Goal: Task Accomplishment & Management: Complete application form

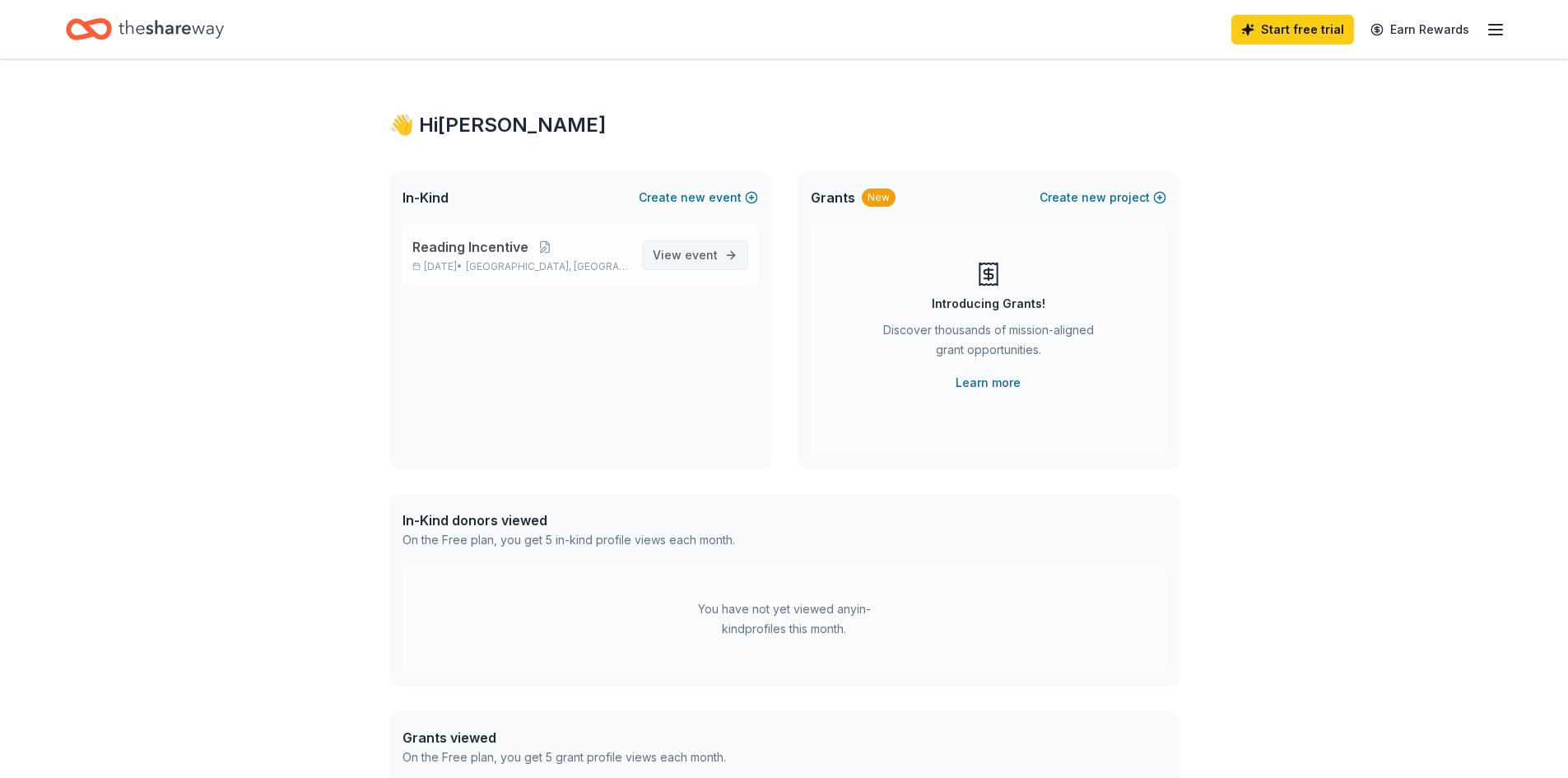
click at [684, 257] on span "View event" at bounding box center [685, 255] width 65 height 20
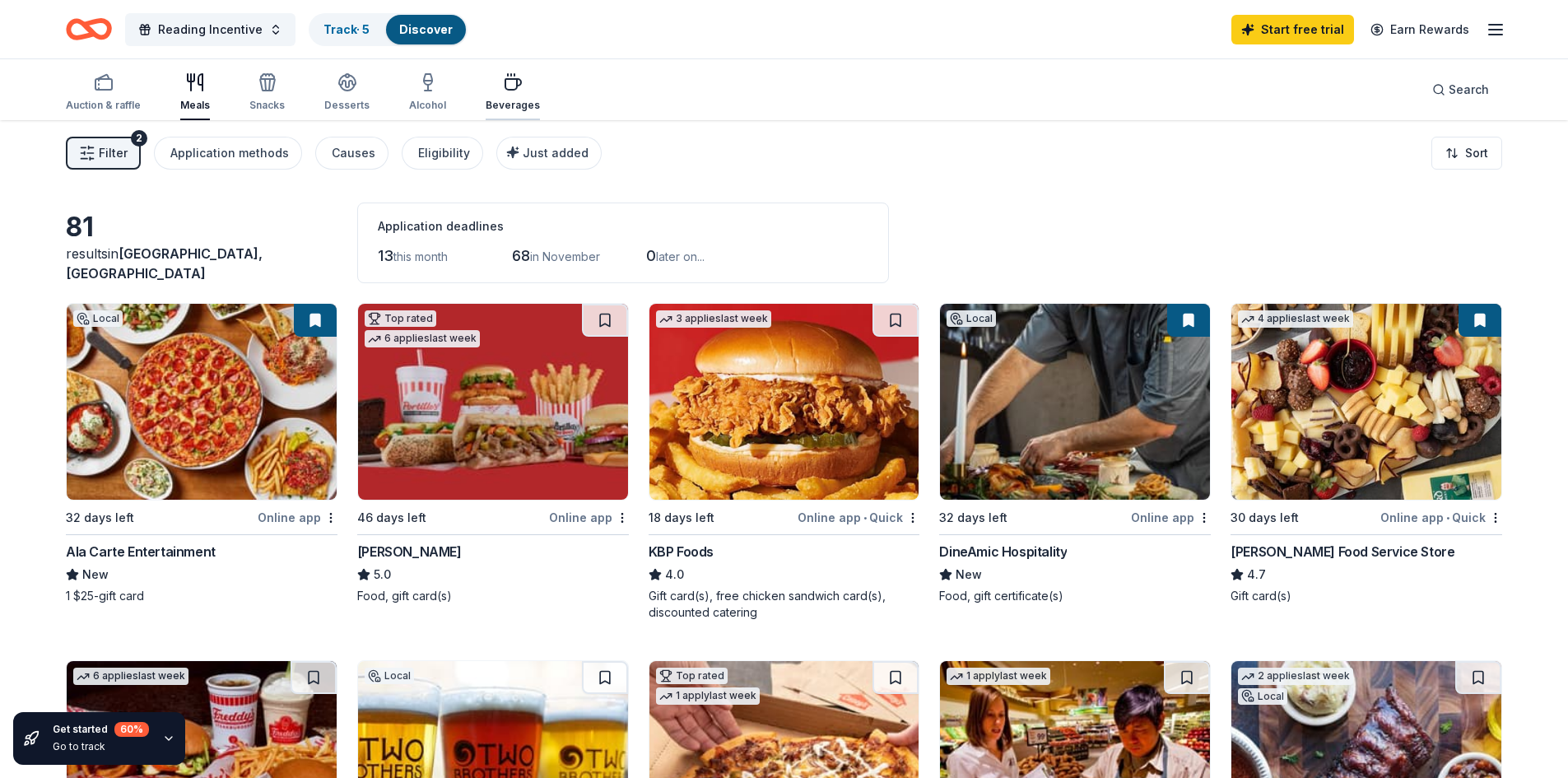
click at [507, 93] on div "Beverages" at bounding box center [513, 92] width 55 height 40
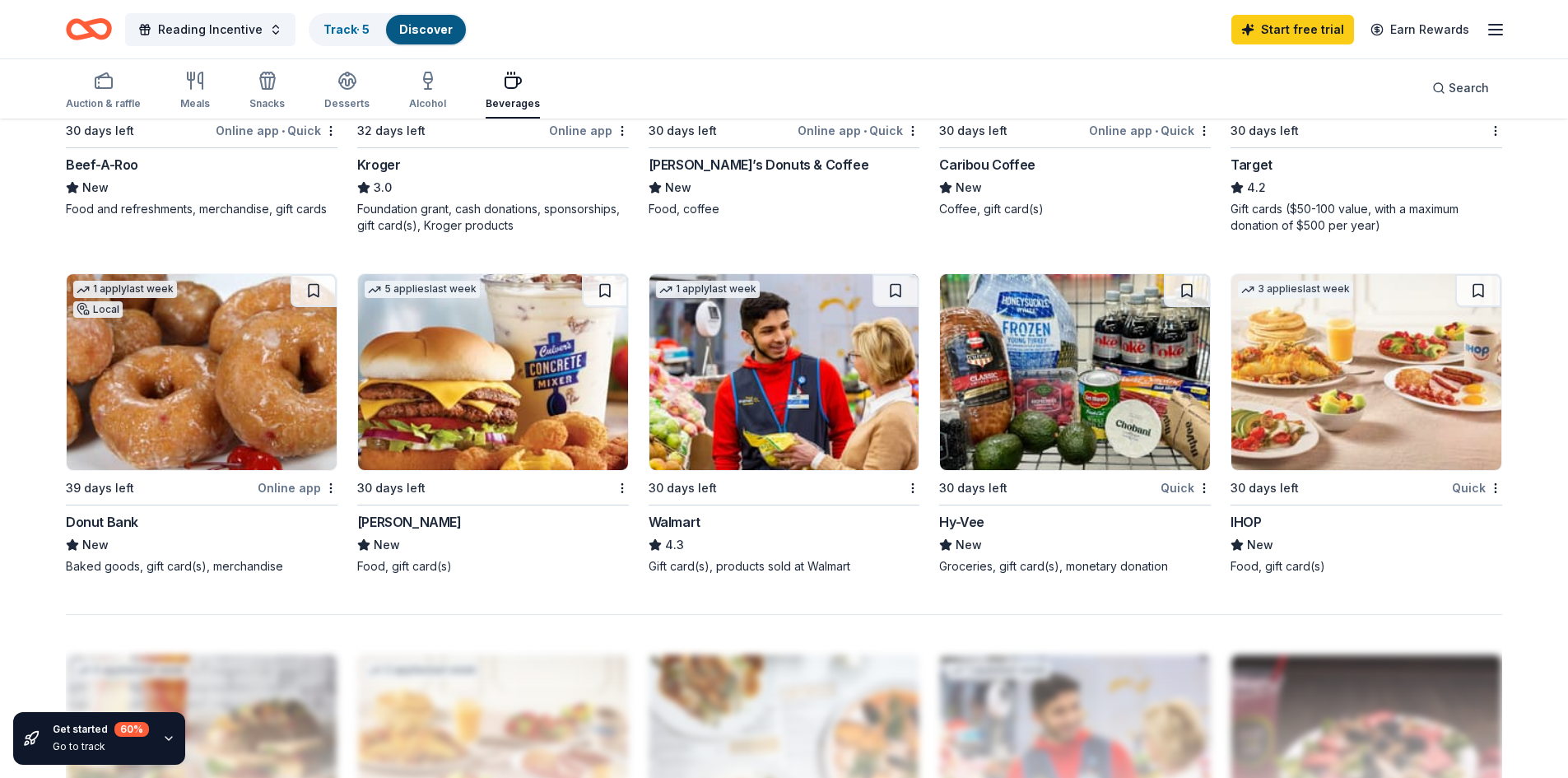
scroll to position [1070, 0]
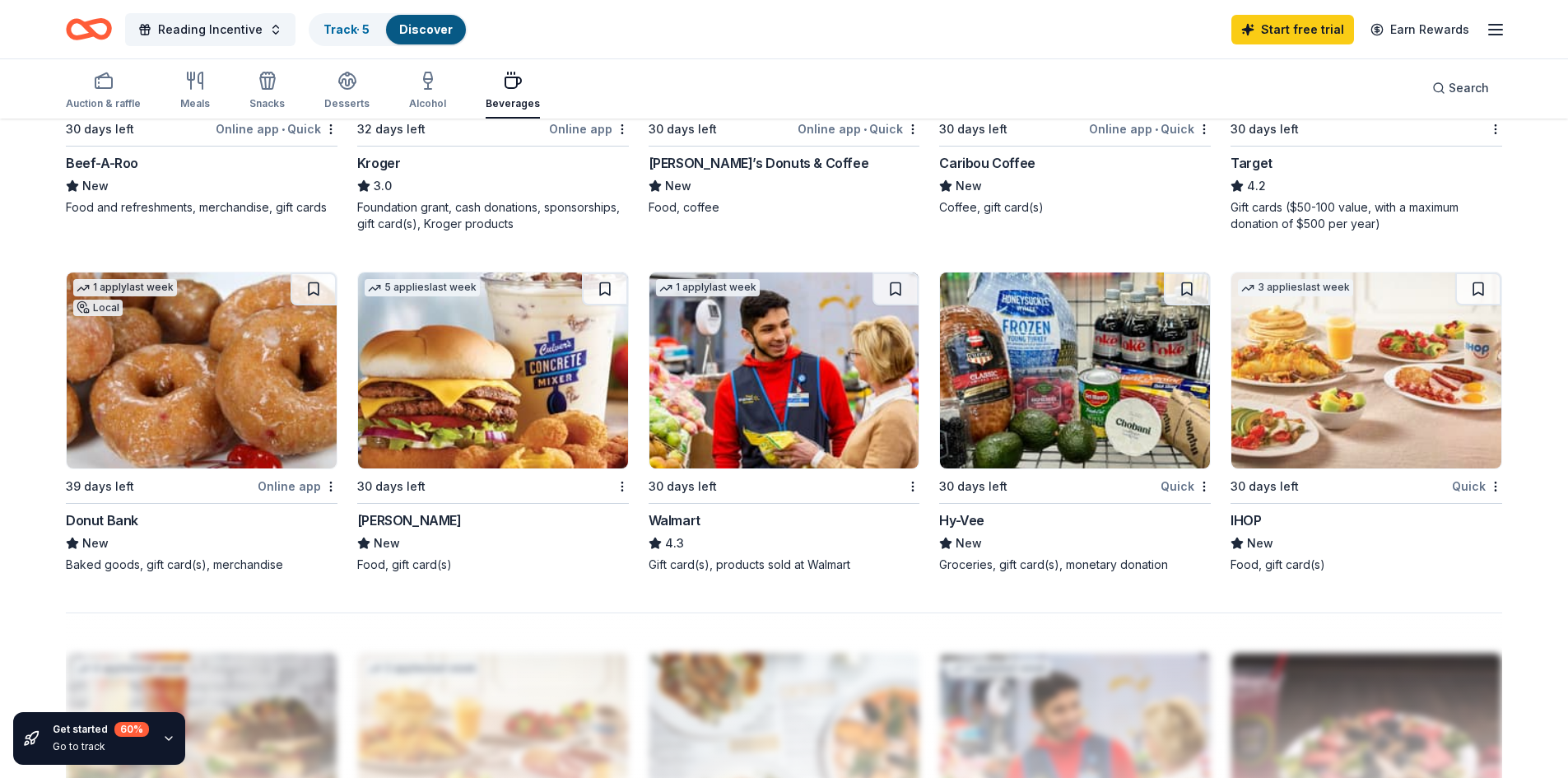
click at [404, 389] on img at bounding box center [493, 370] width 270 height 196
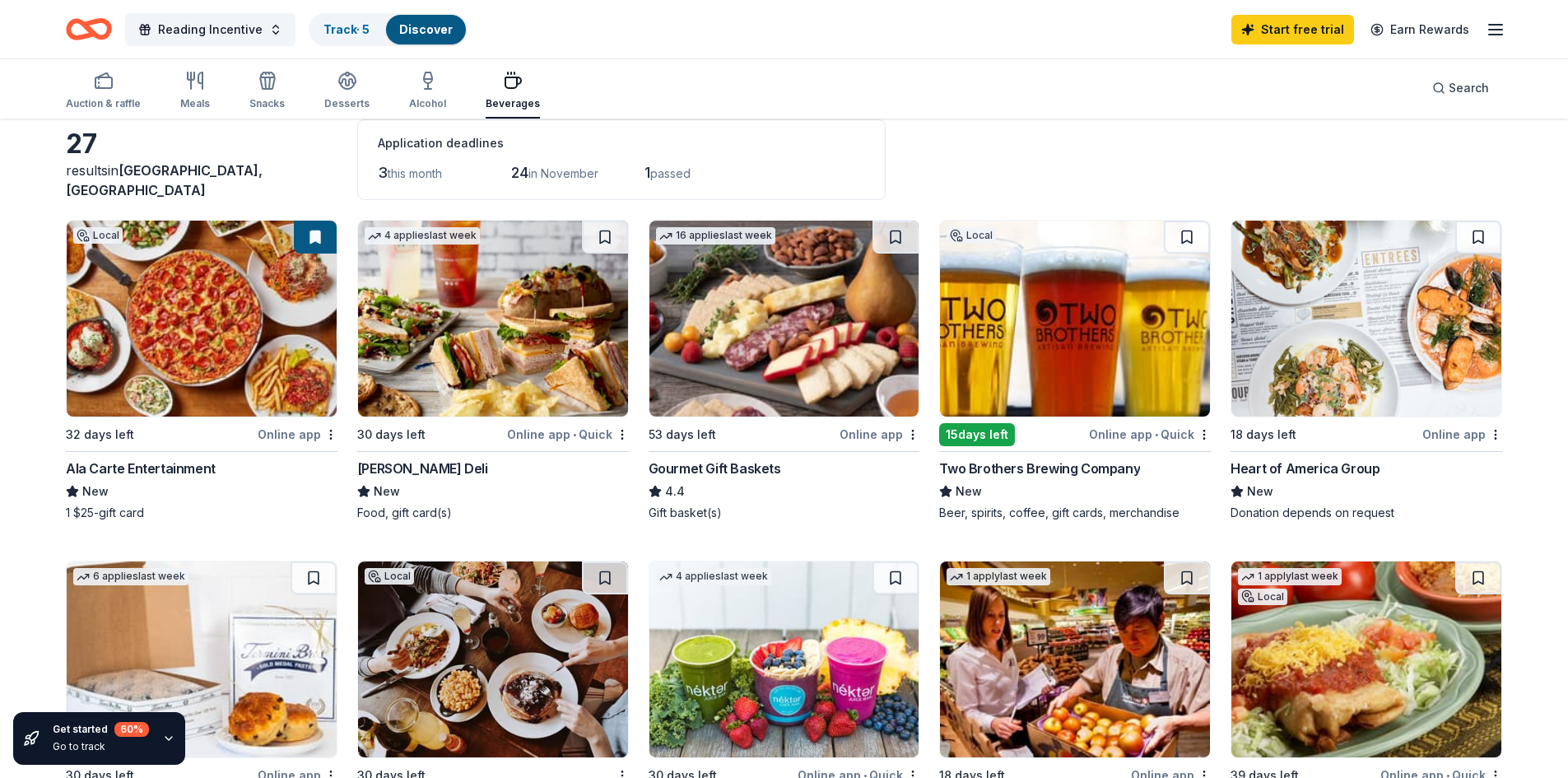
scroll to position [82, 0]
click at [424, 317] on img at bounding box center [493, 319] width 270 height 196
click at [205, 26] on span "Reading Incentive" at bounding box center [210, 30] width 104 height 20
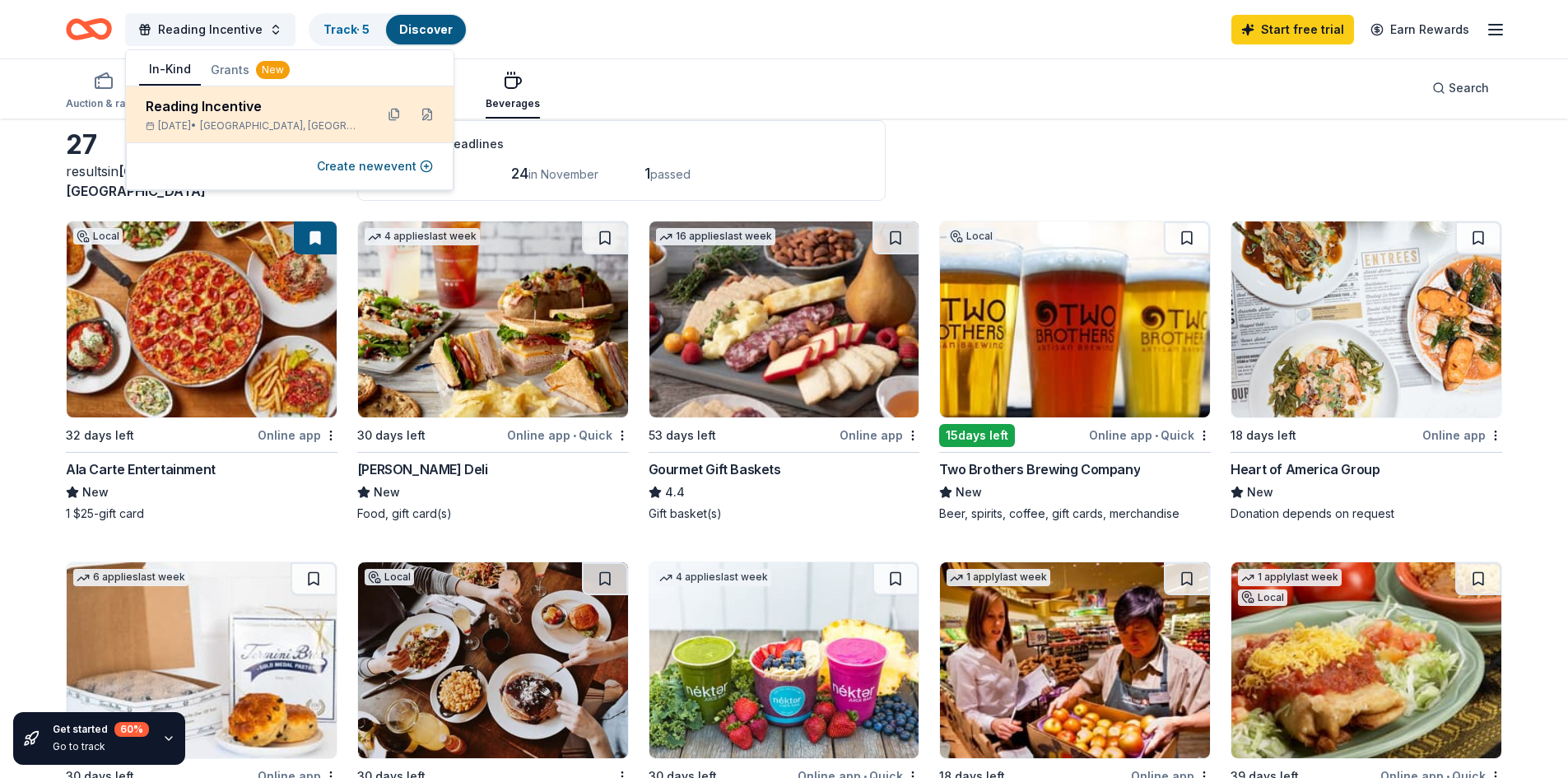
click at [210, 115] on div "Reading Incentive" at bounding box center [253, 106] width 215 height 20
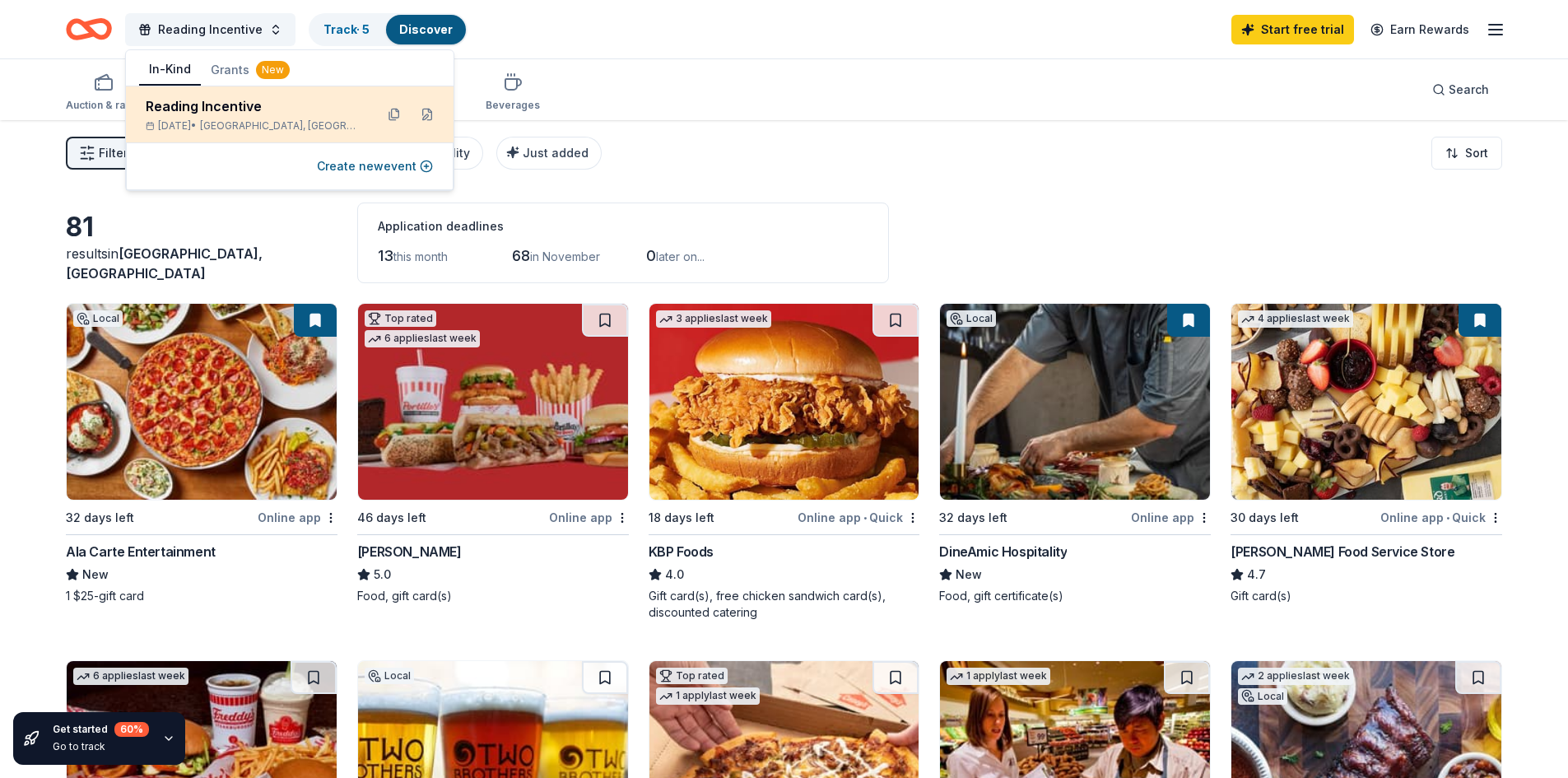
click at [218, 109] on div "Reading Incentive" at bounding box center [253, 106] width 215 height 20
click at [417, 117] on button at bounding box center [427, 114] width 27 height 27
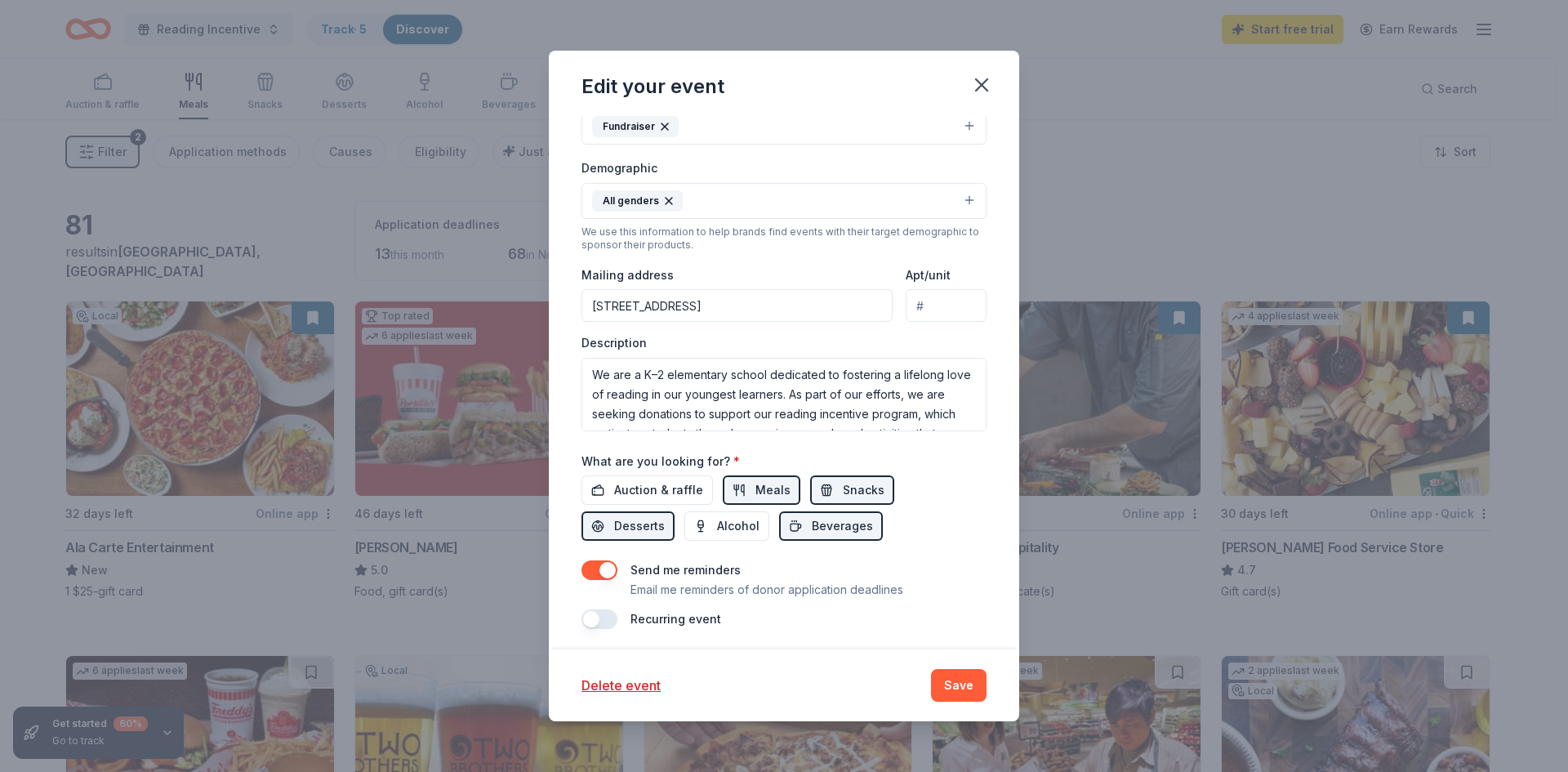
scroll to position [351, 0]
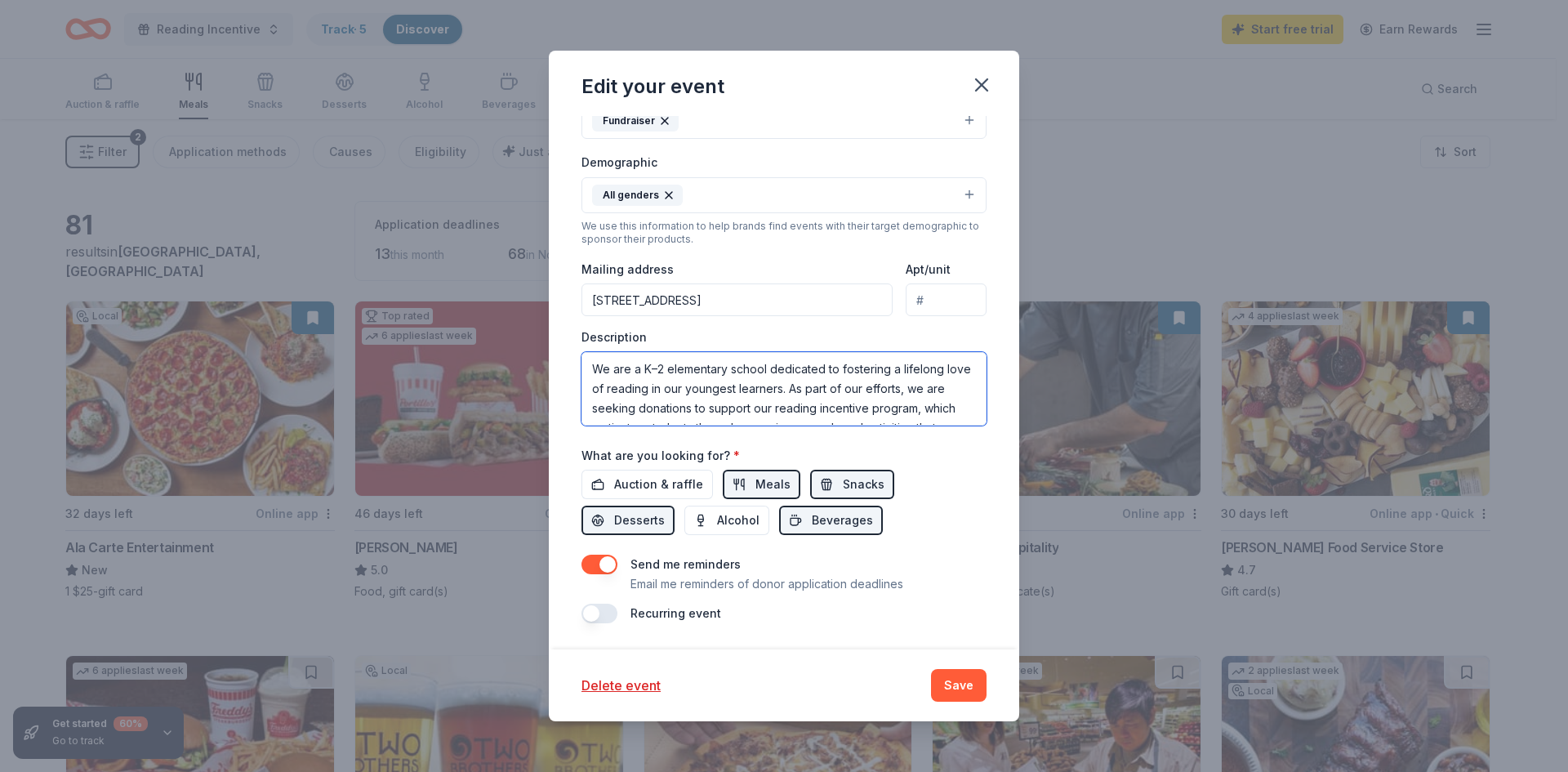
click at [797, 395] on textarea "We are a K–2 elementary school dedicated to fostering a lifelong love of readin…" at bounding box center [784, 388] width 405 height 73
click at [951, 692] on button "Save" at bounding box center [960, 686] width 56 height 33
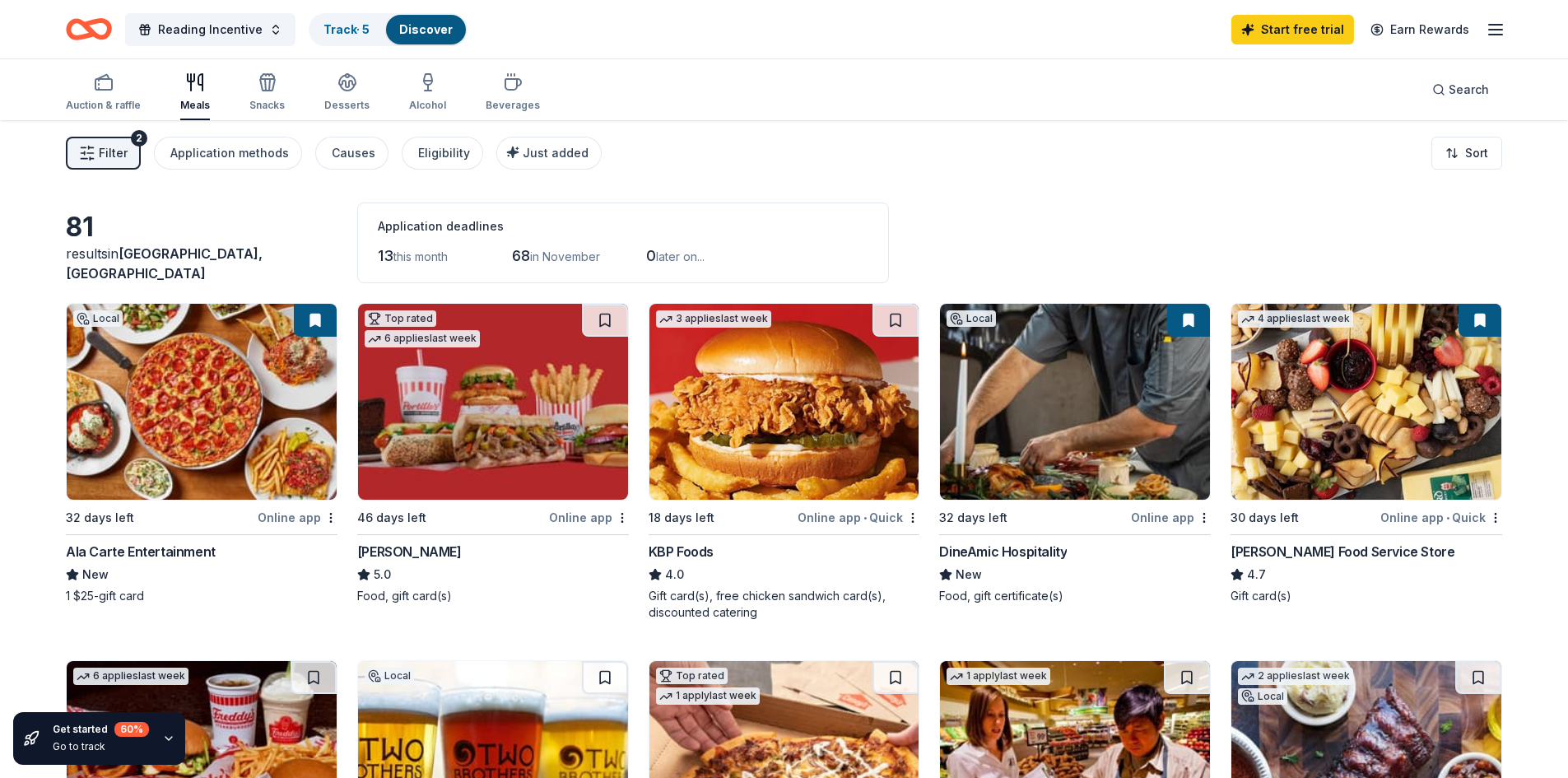
click at [116, 148] on span "Filter" at bounding box center [113, 153] width 29 height 20
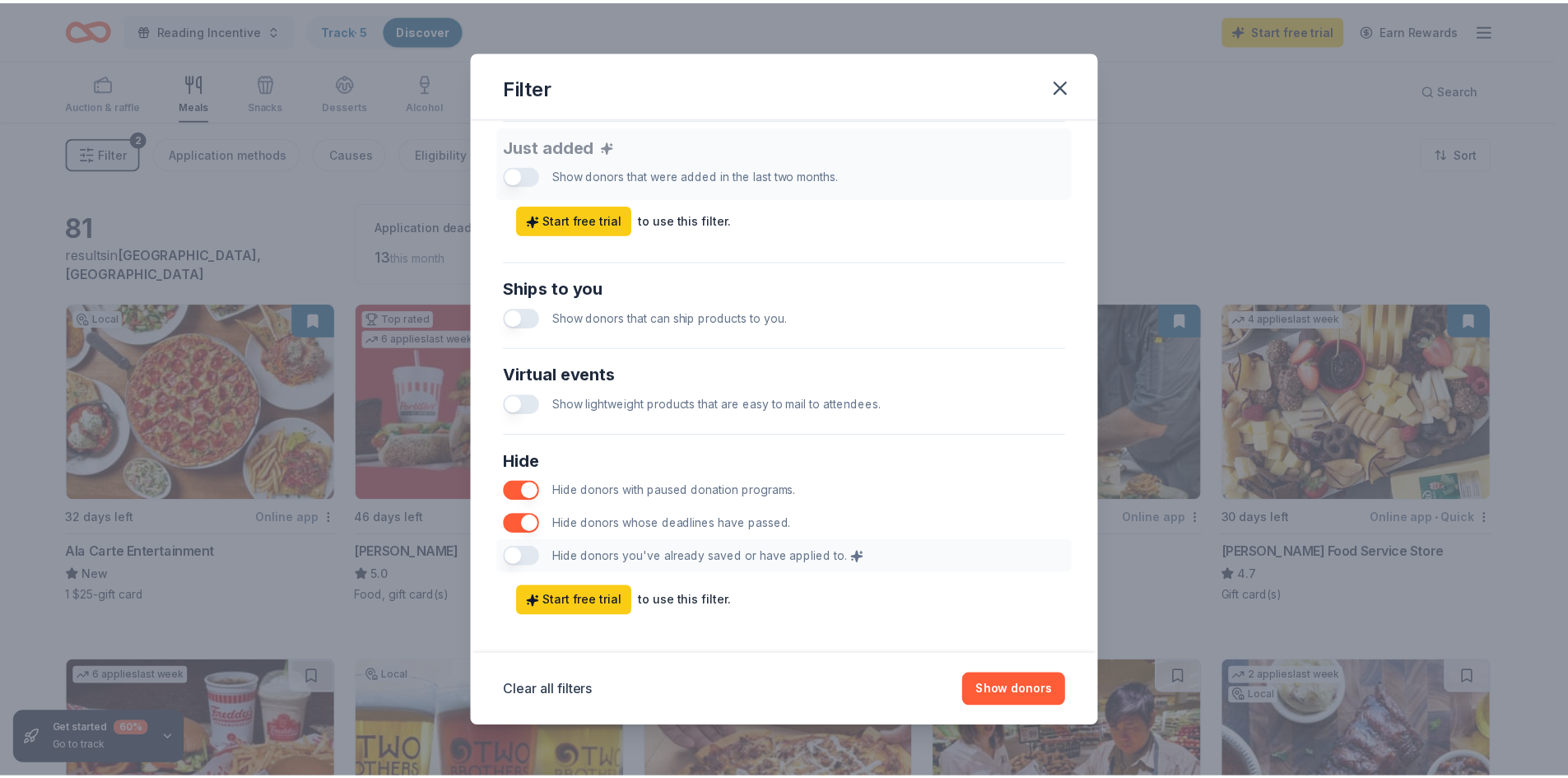
scroll to position [660, 0]
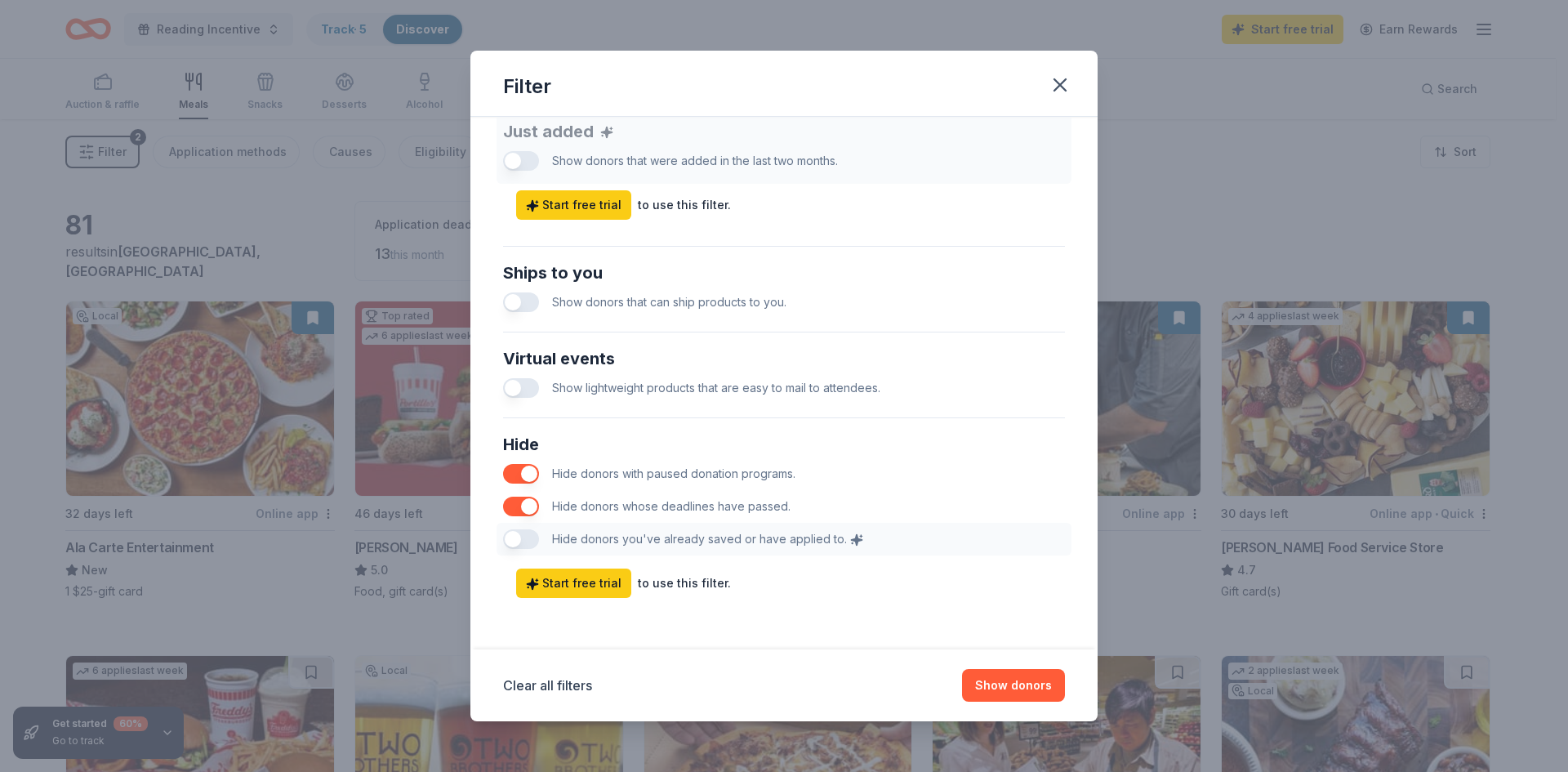
click at [529, 510] on button "button" at bounding box center [521, 506] width 36 height 20
click at [572, 688] on button "Clear all filters" at bounding box center [548, 686] width 89 height 20
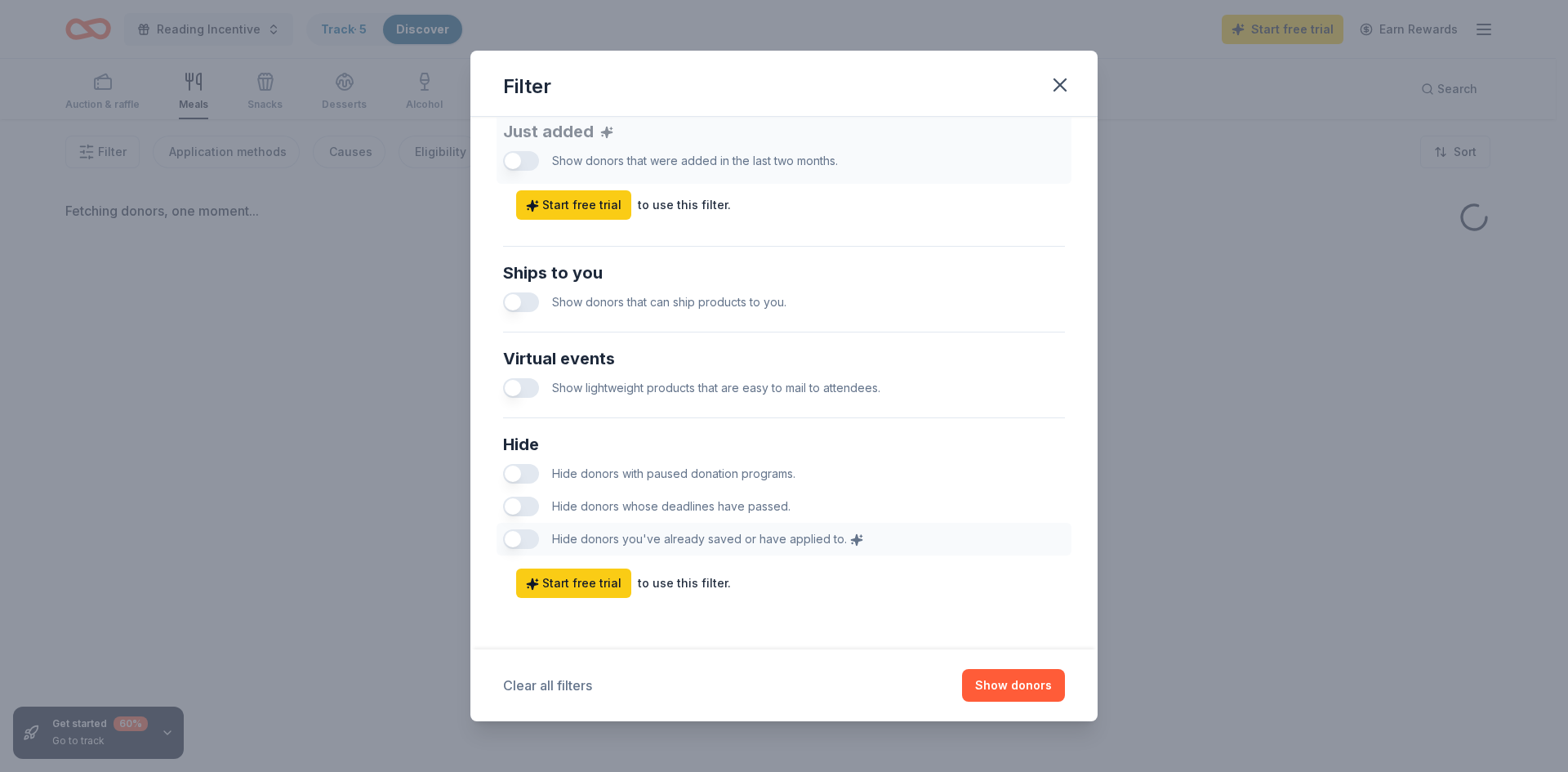
click at [572, 688] on button "Clear all filters" at bounding box center [548, 686] width 89 height 20
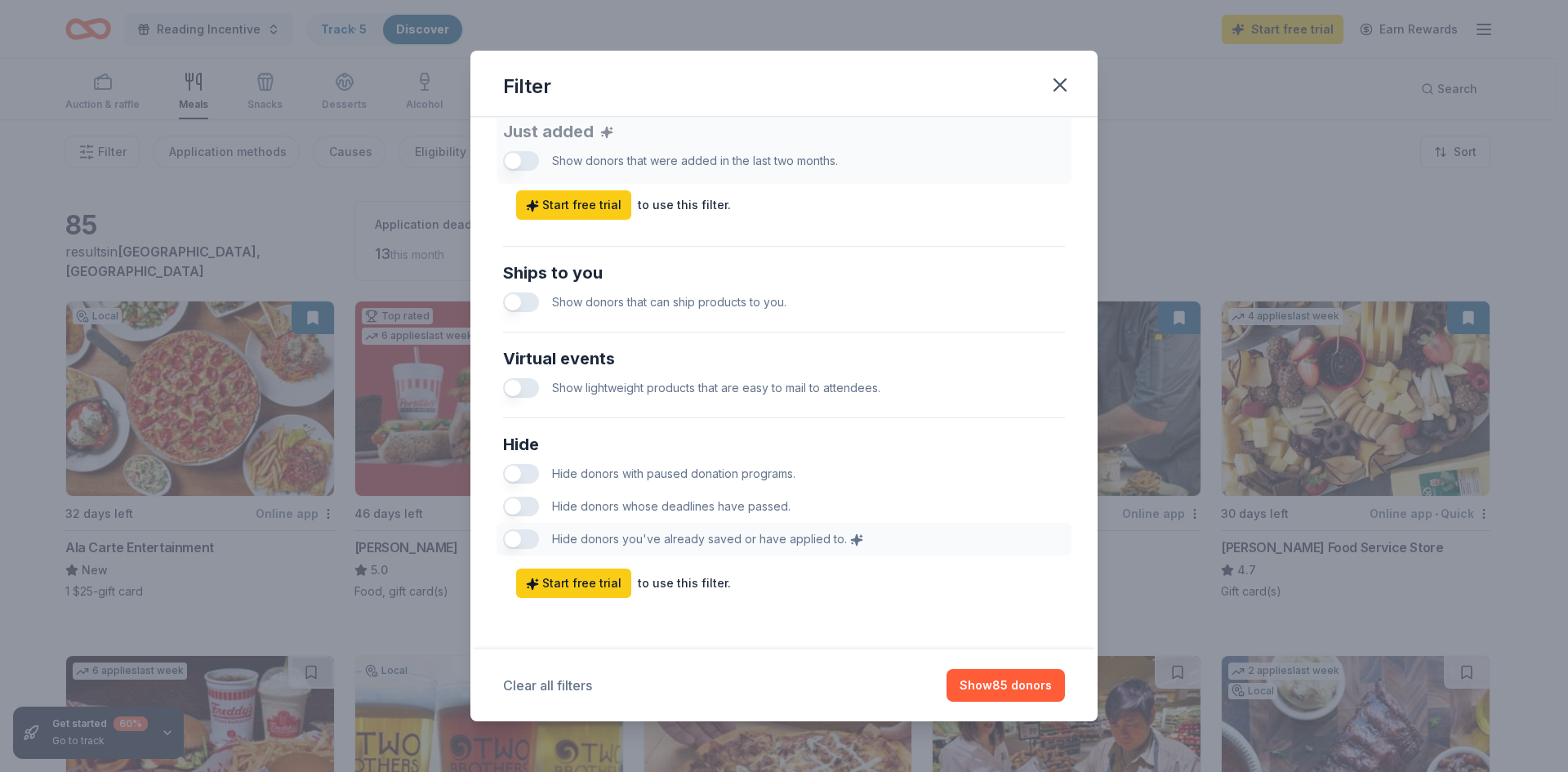
click at [572, 688] on button "Clear all filters" at bounding box center [548, 686] width 89 height 20
click at [1013, 686] on button "Show 85 donors" at bounding box center [1006, 686] width 118 height 33
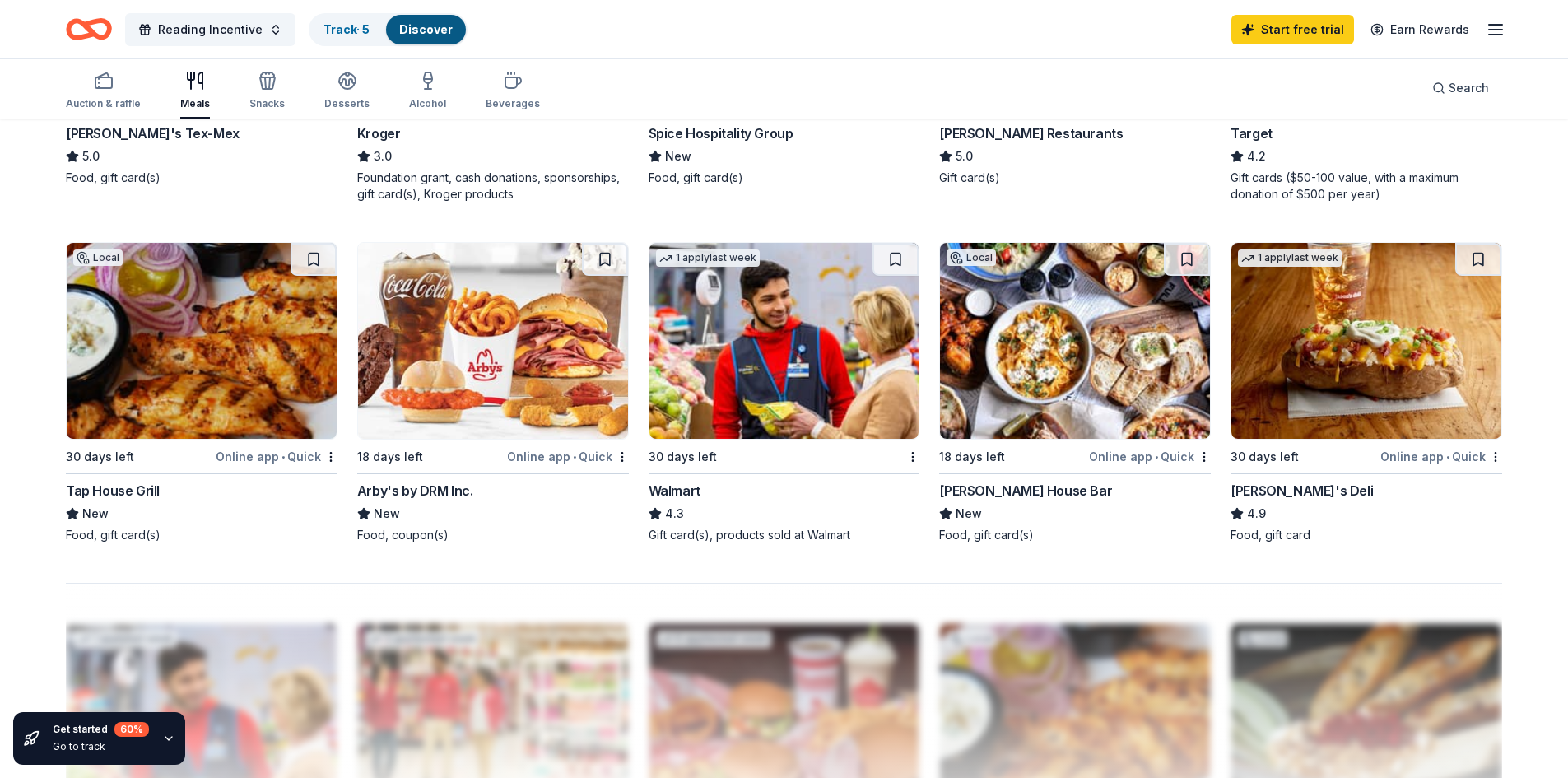
scroll to position [1235, 0]
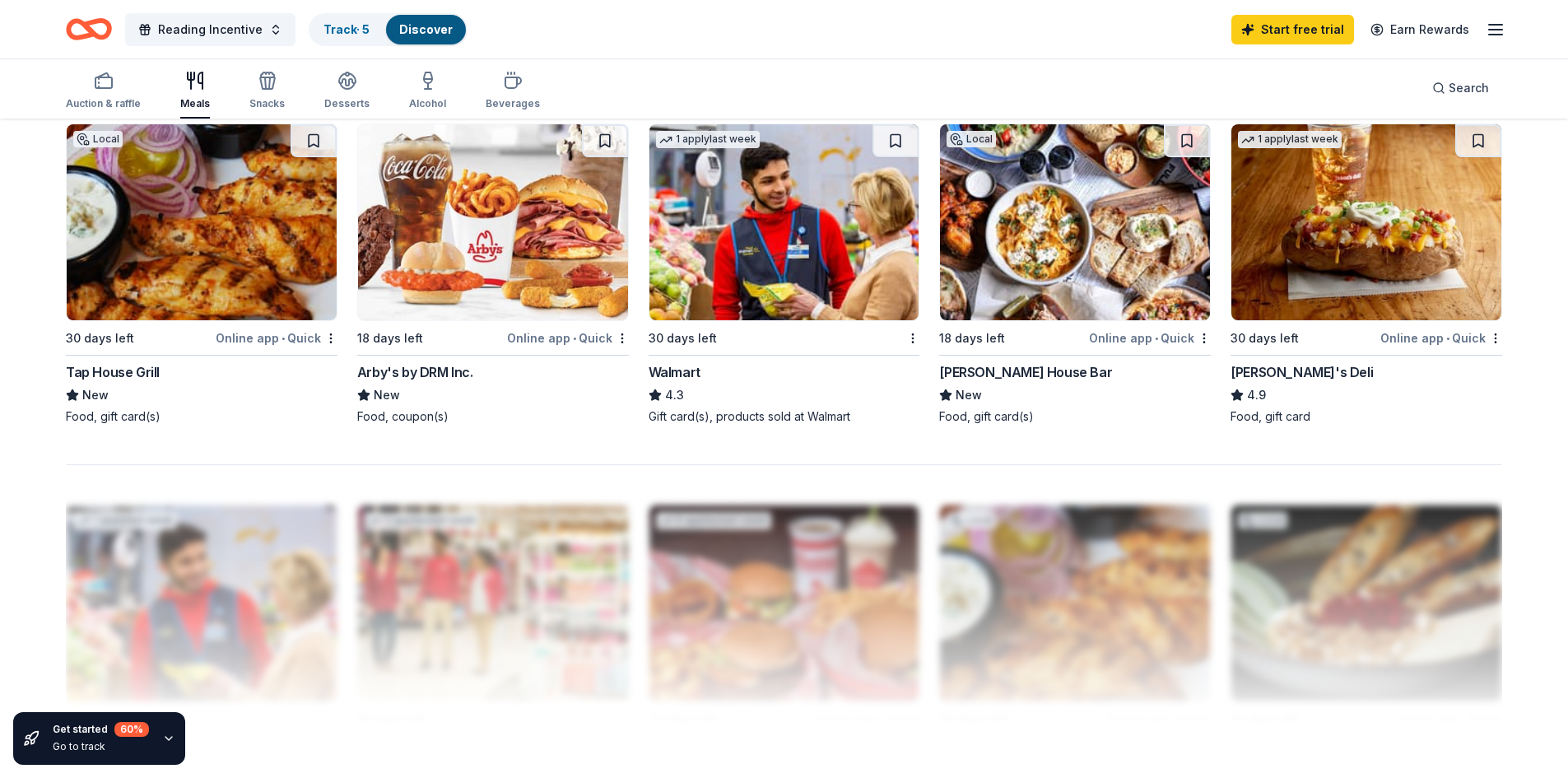
click at [424, 375] on div "Arby's by DRM Inc." at bounding box center [415, 372] width 116 height 20
click at [255, 90] on div "Snacks" at bounding box center [267, 90] width 36 height 40
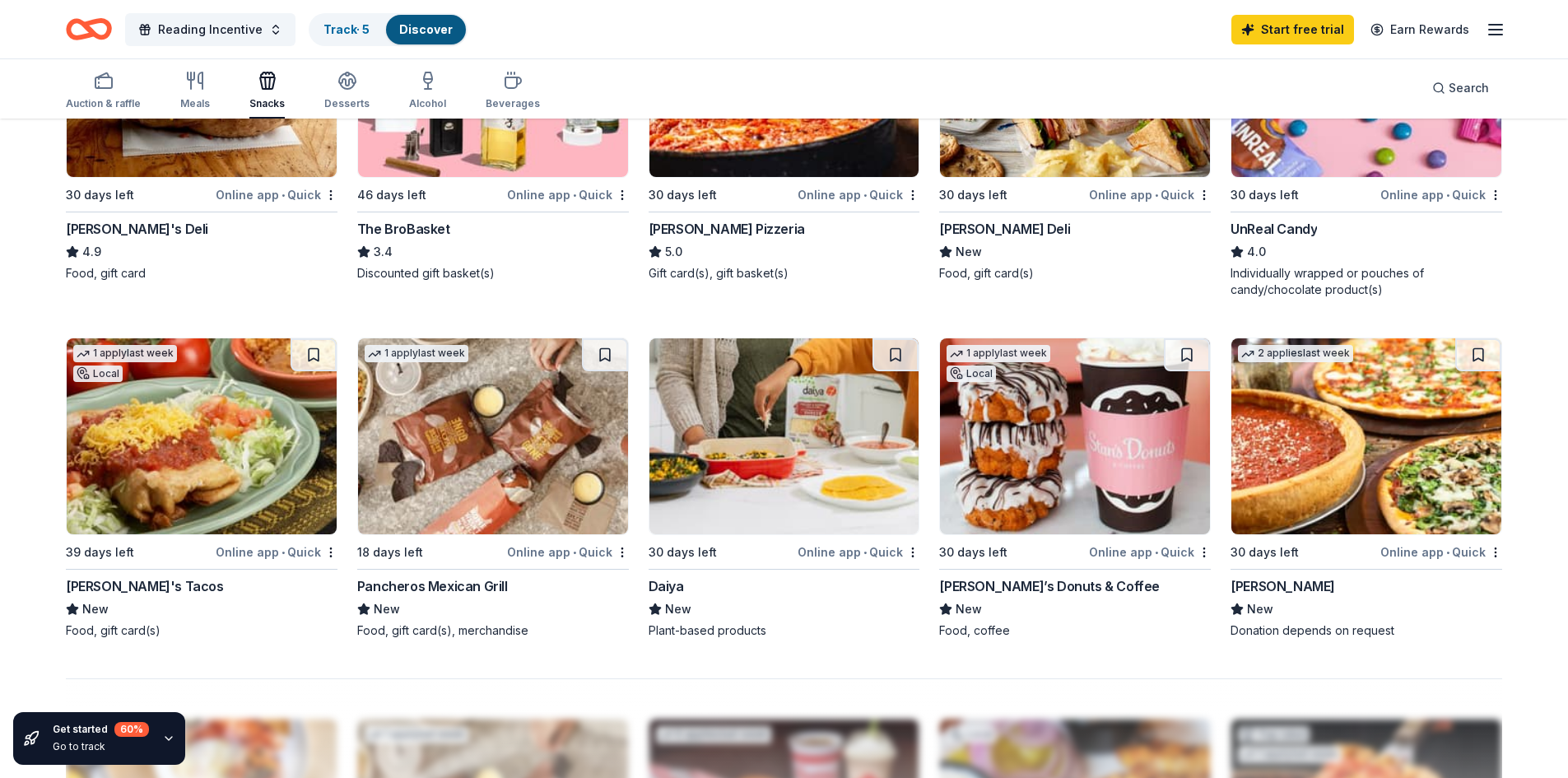
scroll to position [1153, 0]
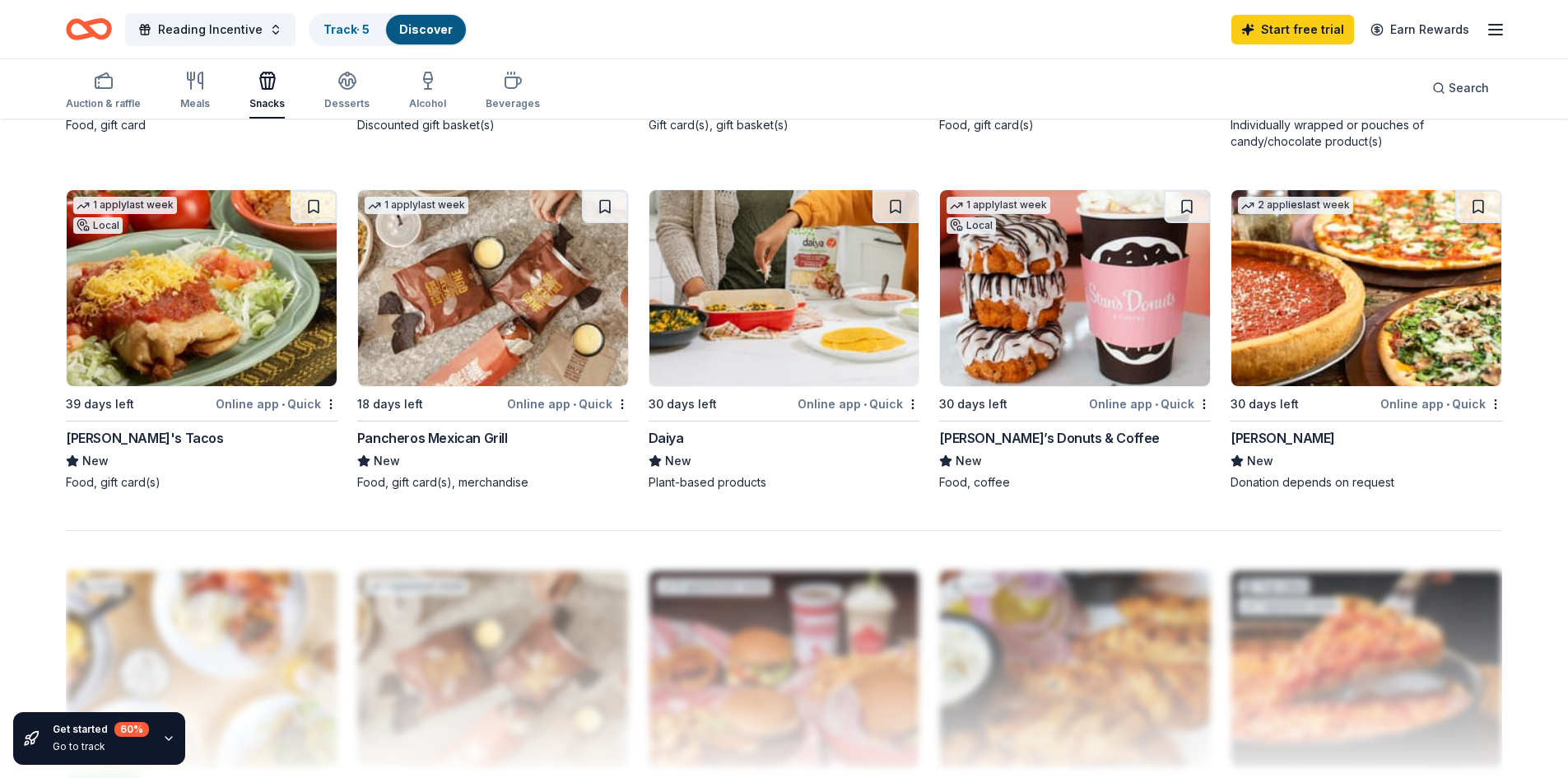
click at [1276, 439] on div "Giordano's" at bounding box center [1282, 438] width 104 height 20
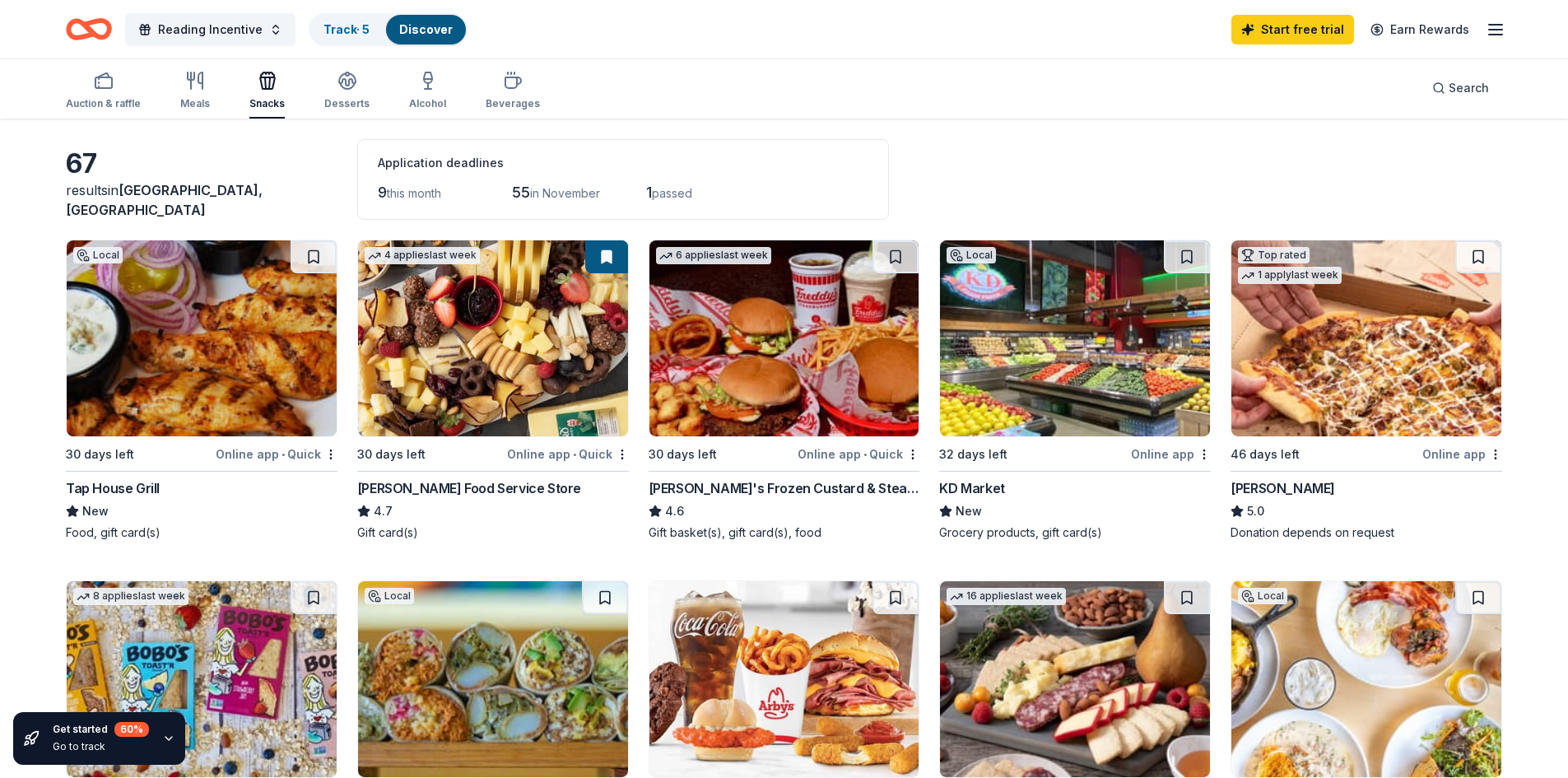
scroll to position [0, 0]
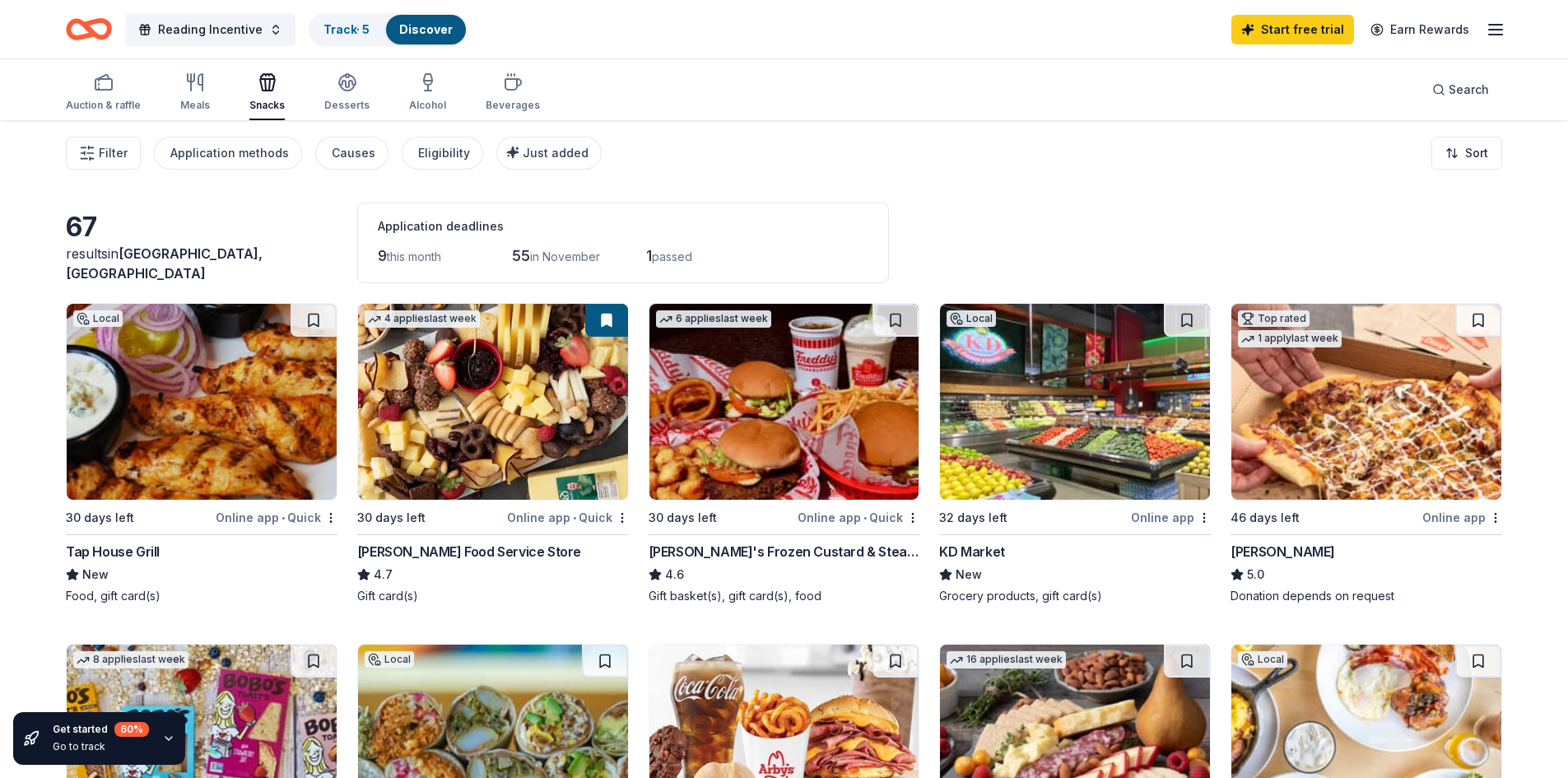
click at [291, 229] on div "67 results in Kingston, IL Application deadlines 9 this month 55 in November 1 …" at bounding box center [784, 242] width 1436 height 80
click at [181, 77] on div "button" at bounding box center [195, 82] width 30 height 20
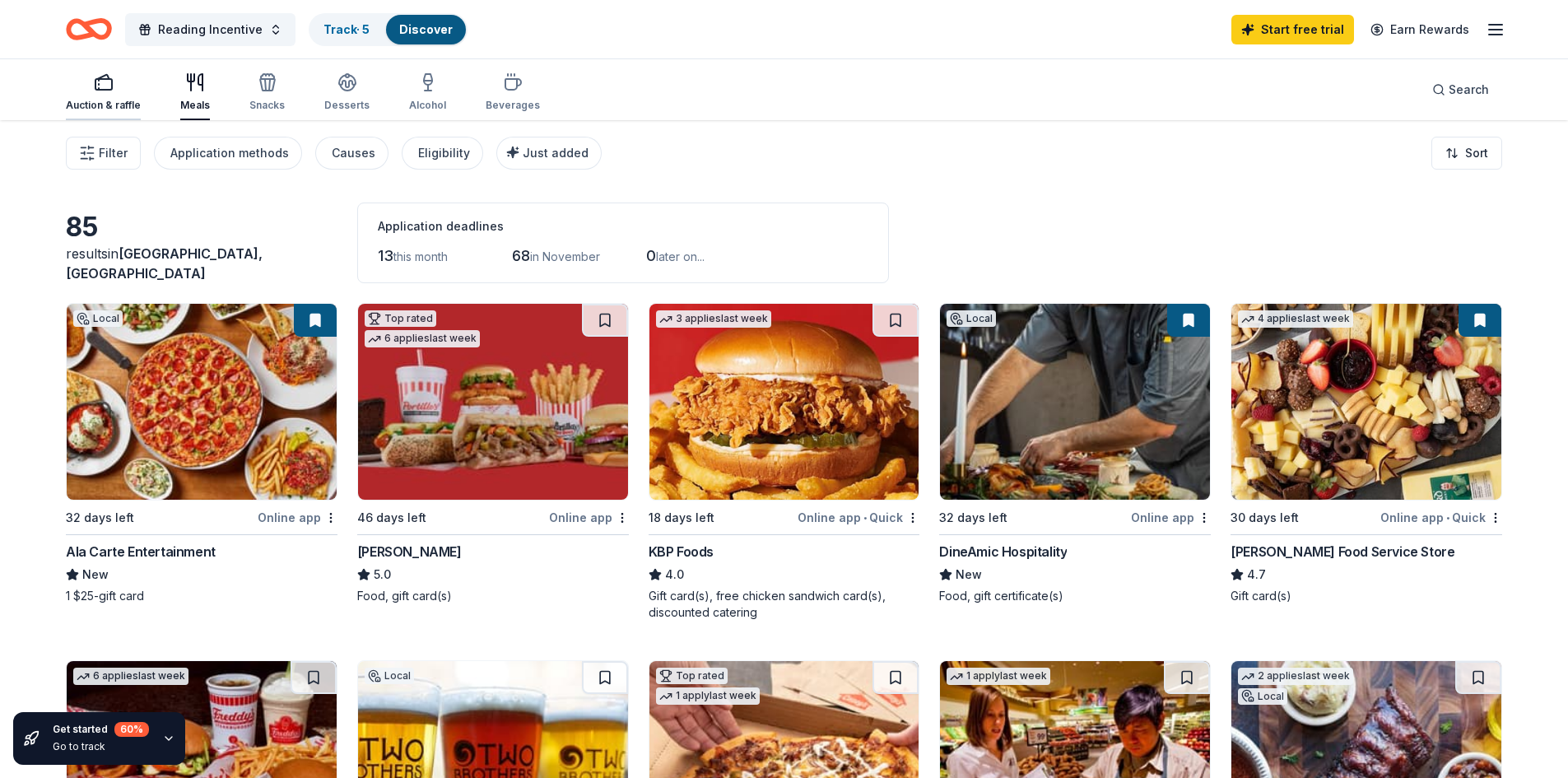
click at [85, 105] on div "Auction & raffle" at bounding box center [103, 105] width 75 height 13
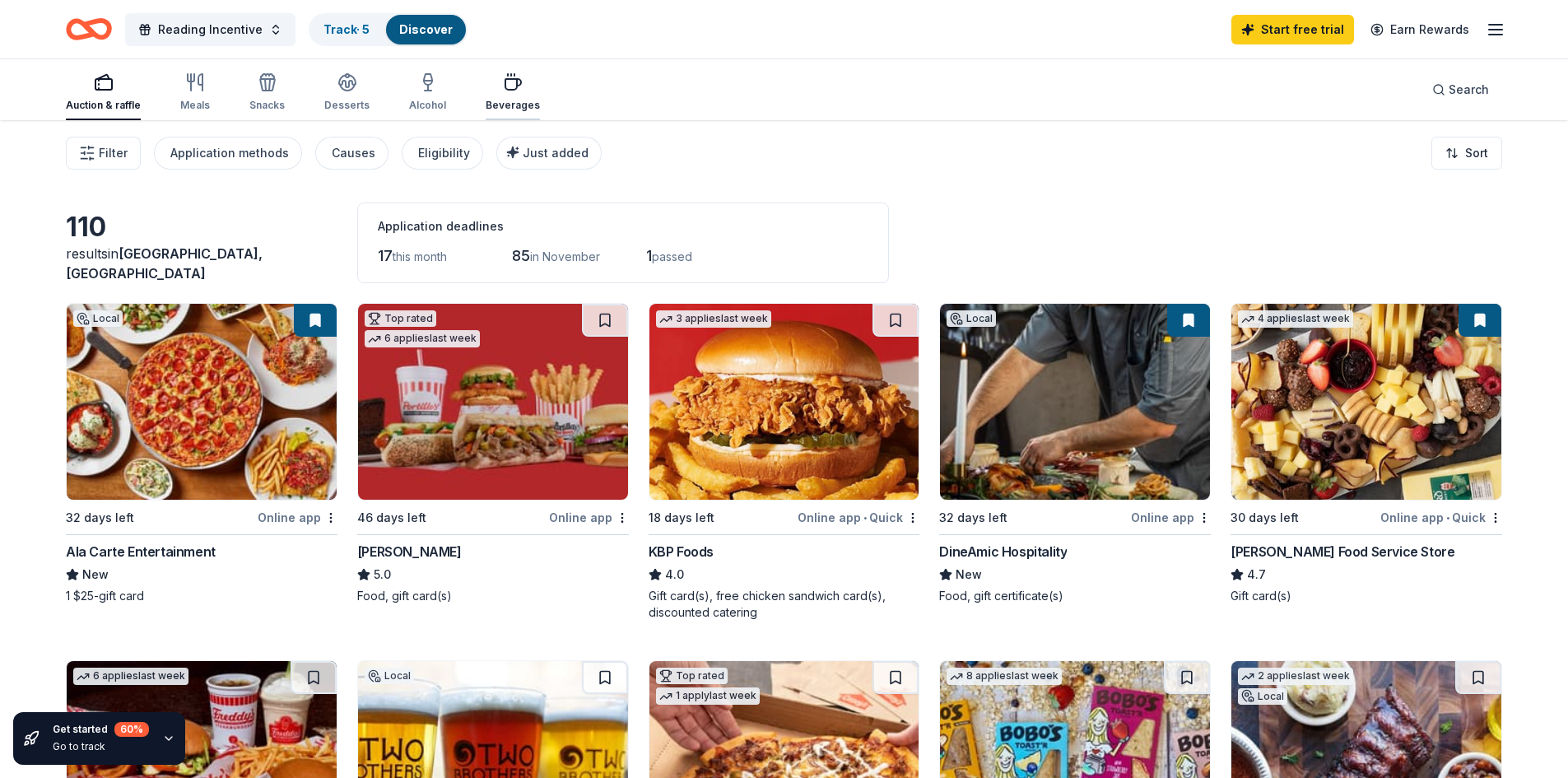
click at [514, 103] on div "Beverages" at bounding box center [513, 105] width 55 height 13
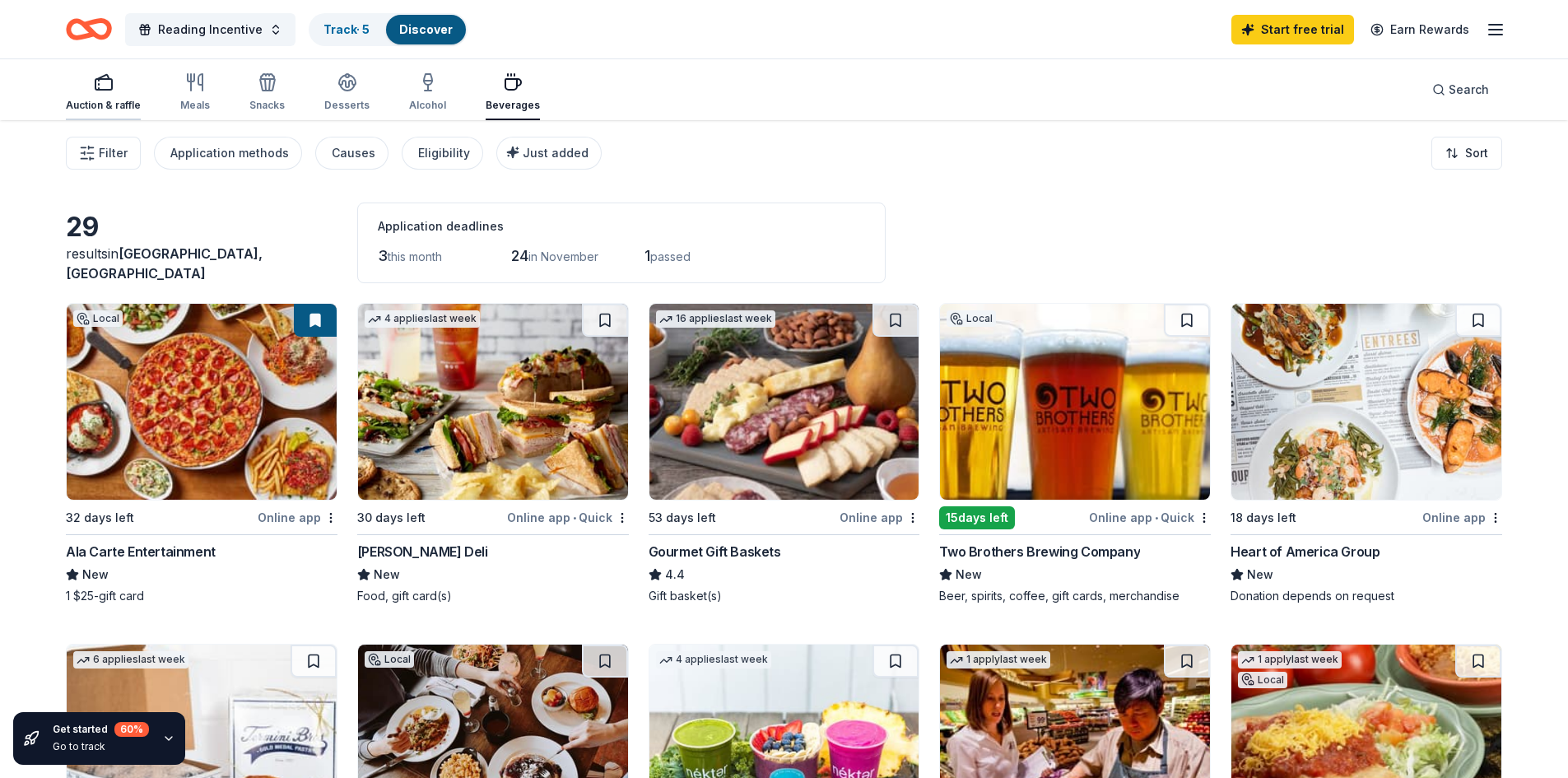
click at [105, 95] on div "Auction & raffle" at bounding box center [103, 92] width 75 height 40
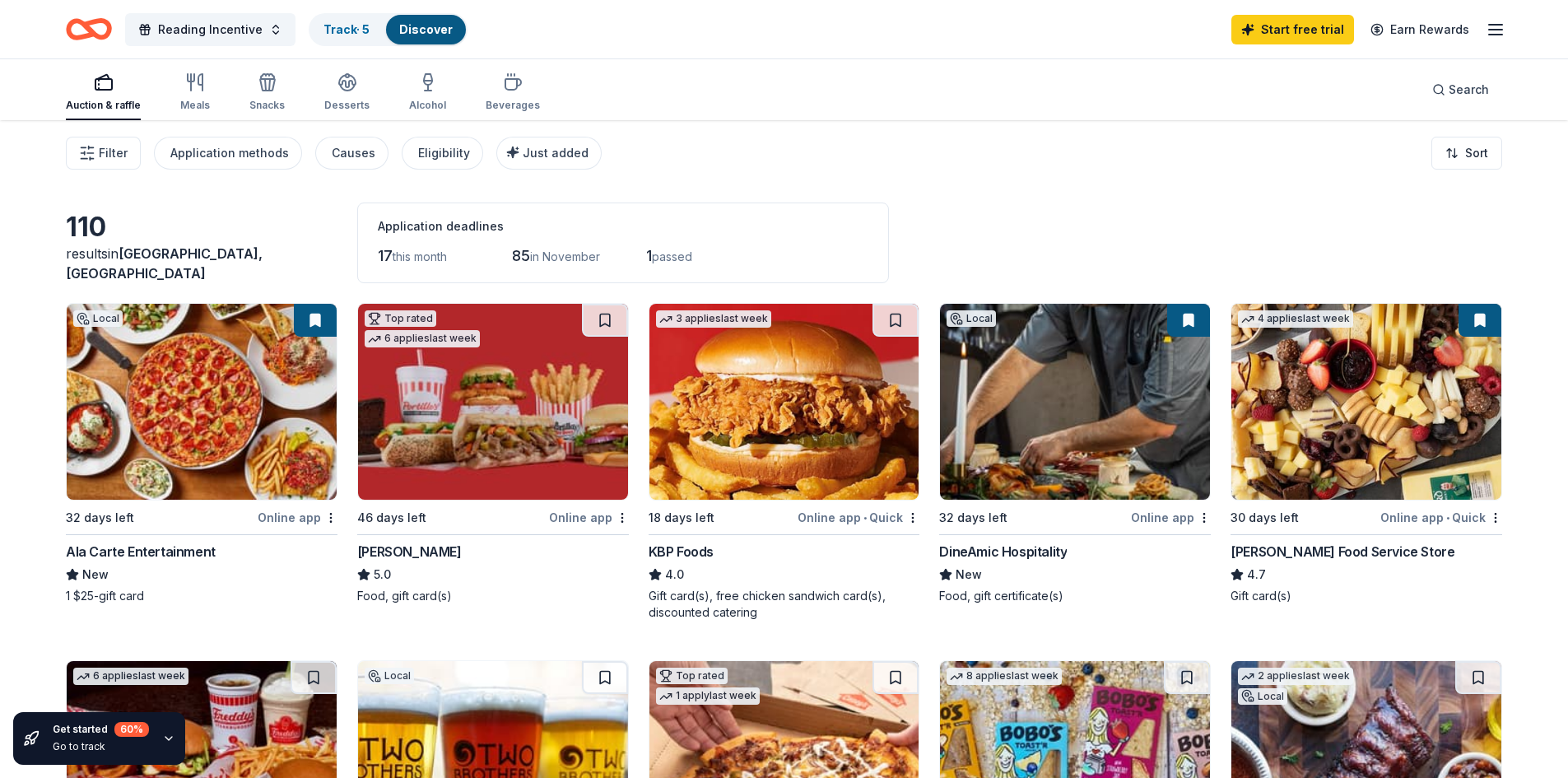
click at [1204, 234] on div "110 results in Kingston, IL Application deadlines 17 this month 85 in November …" at bounding box center [784, 242] width 1436 height 80
click at [1490, 31] on icon "button" at bounding box center [1495, 30] width 20 height 20
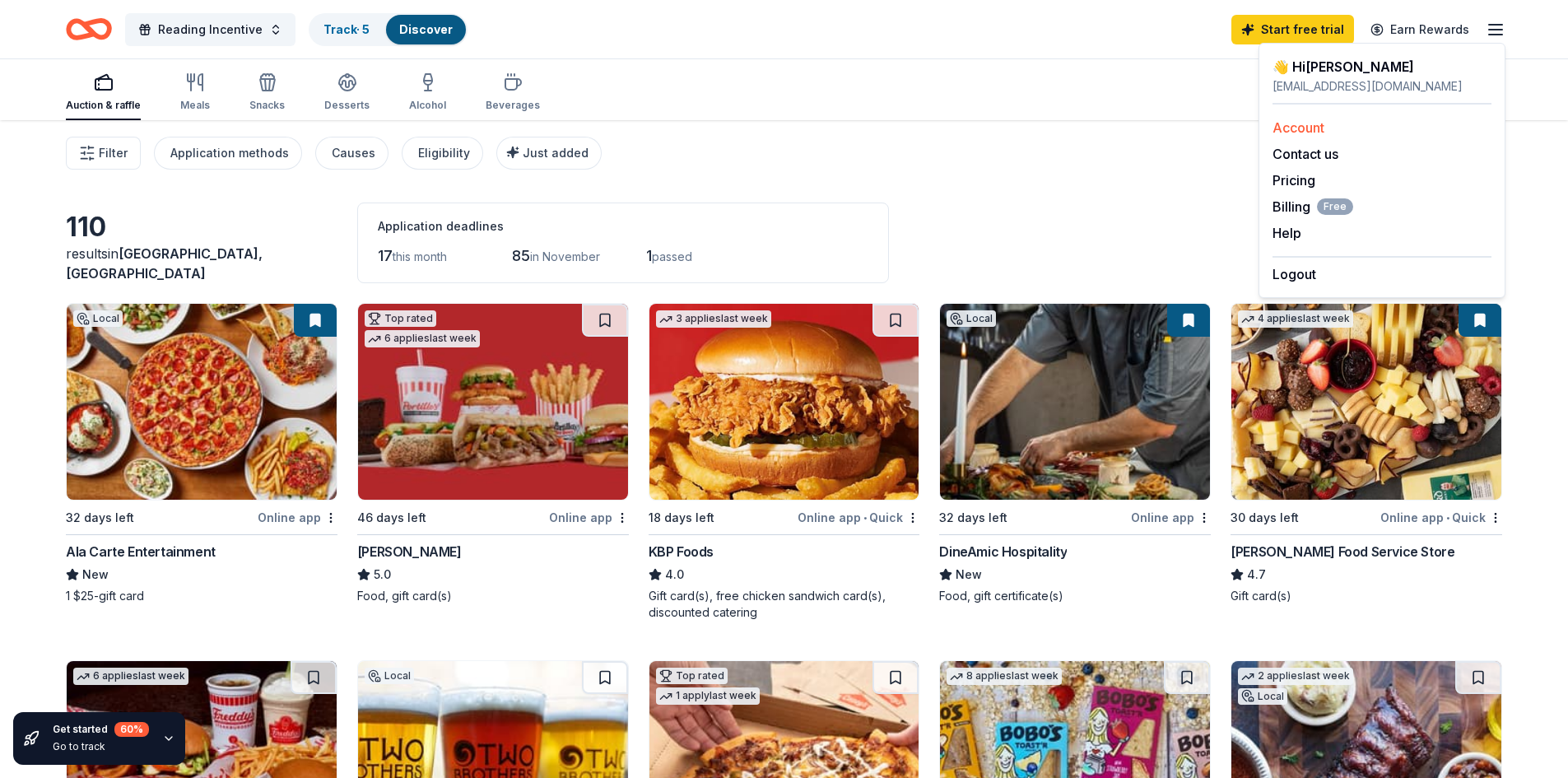
click at [1357, 125] on div "Account" at bounding box center [1382, 128] width 219 height 20
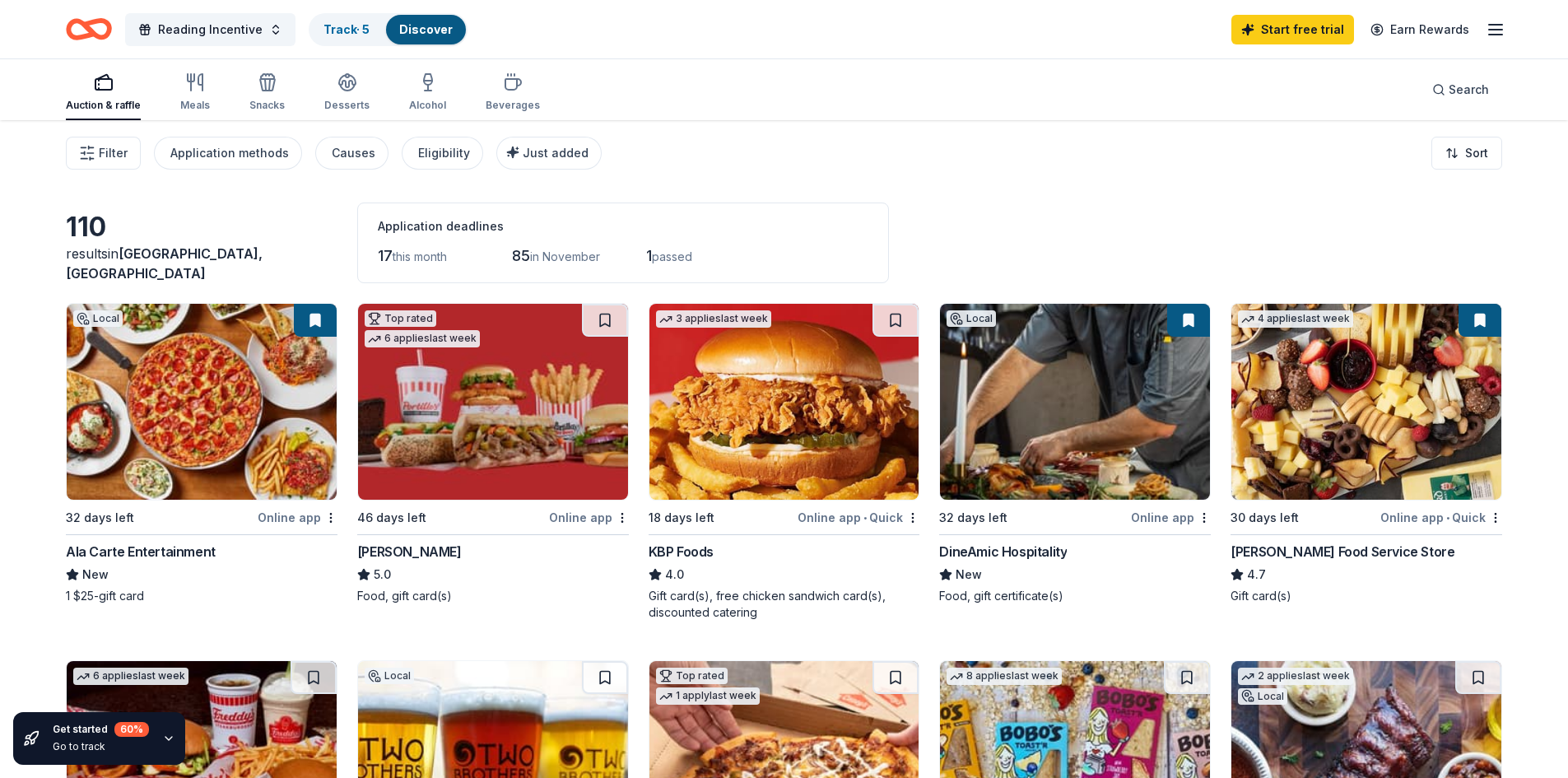
drag, startPoint x: 1030, startPoint y: 171, endPoint x: 1252, endPoint y: 135, distance: 224.9
click at [1031, 171] on div "Filter Application methods Causes Eligibility Just added Sort" at bounding box center [784, 152] width 1568 height 65
click at [1500, 26] on icon "button" at bounding box center [1495, 30] width 20 height 20
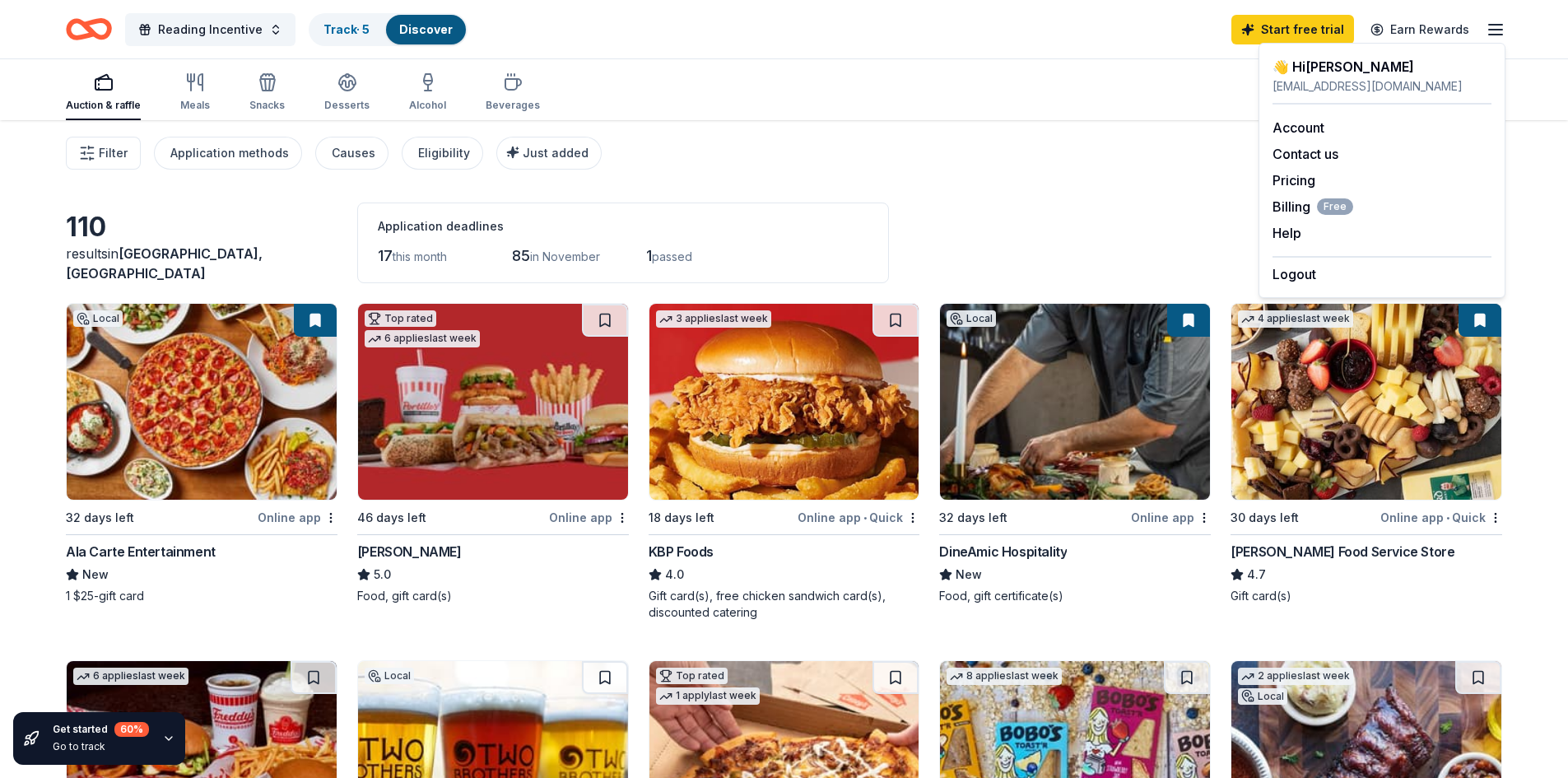
click at [1339, 80] on div "pmorgan@gkschools.org" at bounding box center [1382, 86] width 219 height 20
click at [1333, 68] on div "👋 Hi Pamela" at bounding box center [1382, 67] width 219 height 20
click at [1290, 135] on link "Account" at bounding box center [1298, 128] width 52 height 17
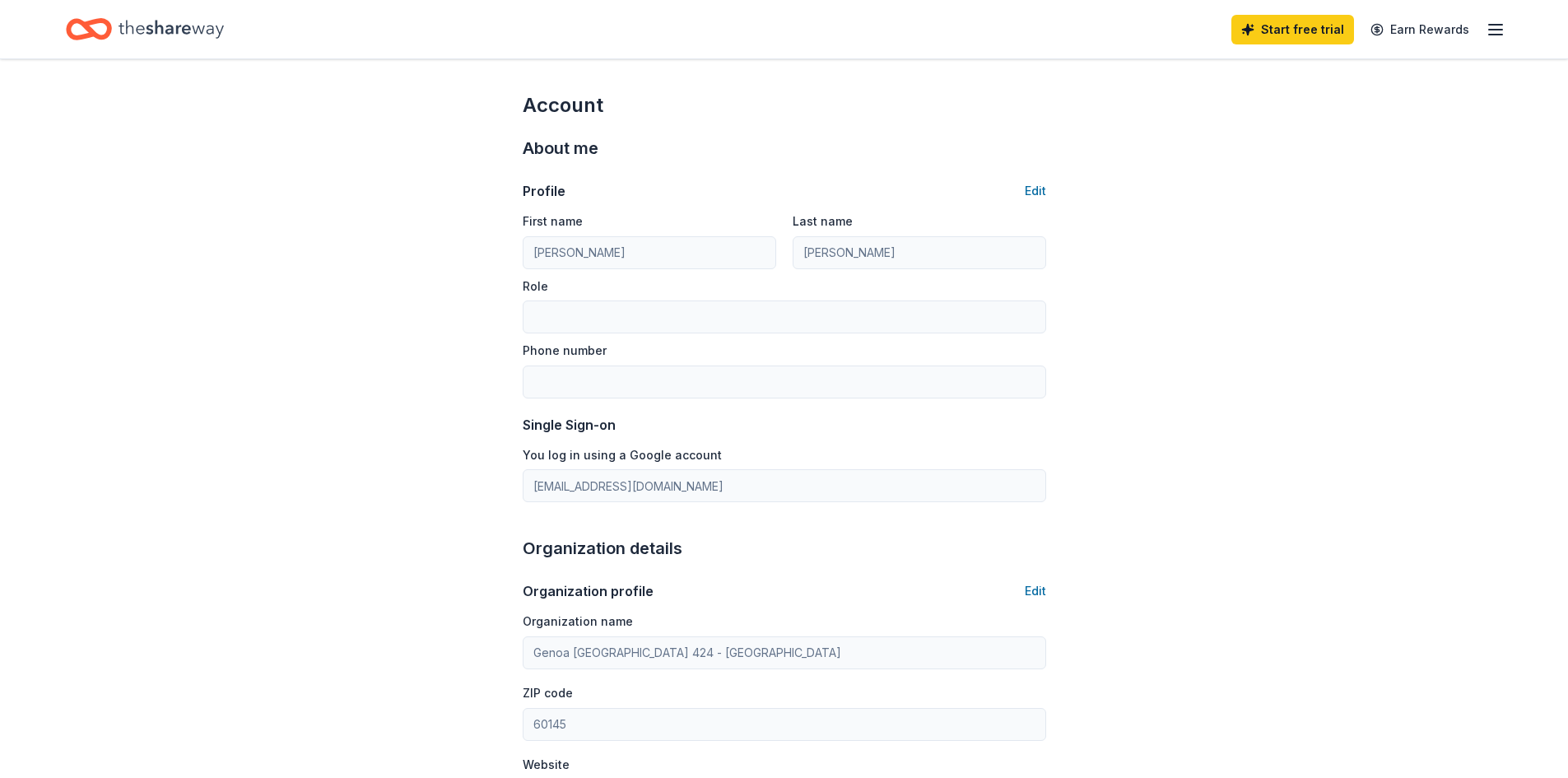
click at [132, 35] on icon "Home" at bounding box center [171, 29] width 105 height 34
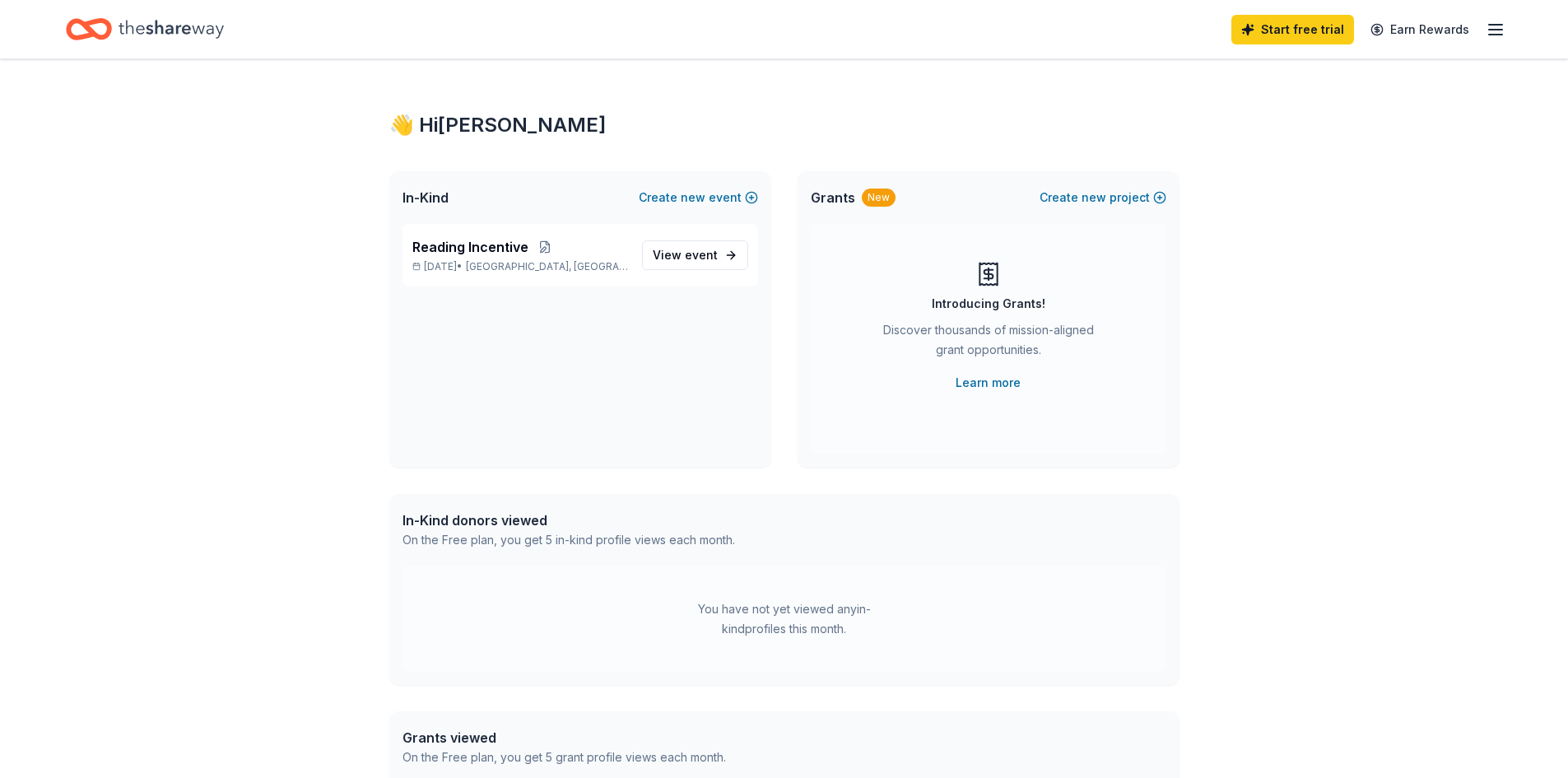
click at [234, 457] on div "👋 Hi Pamela In-Kind Create new event Reading Incentive Dec 05, 2025 • Kingston,…" at bounding box center [784, 524] width 1568 height 929
click at [704, 252] on span "event" at bounding box center [702, 254] width 33 height 14
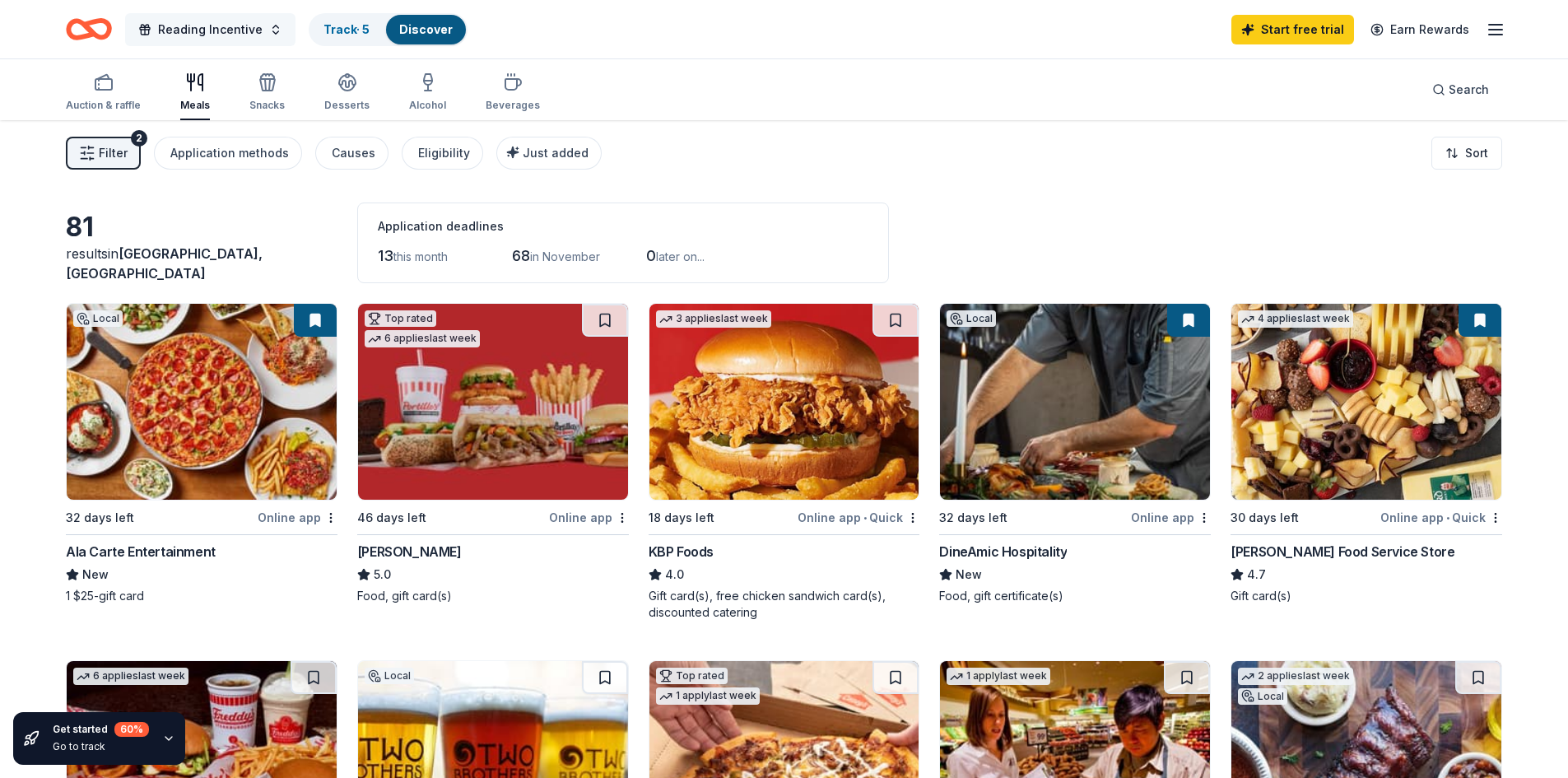
click at [210, 22] on span "Reading Incentive" at bounding box center [210, 30] width 104 height 20
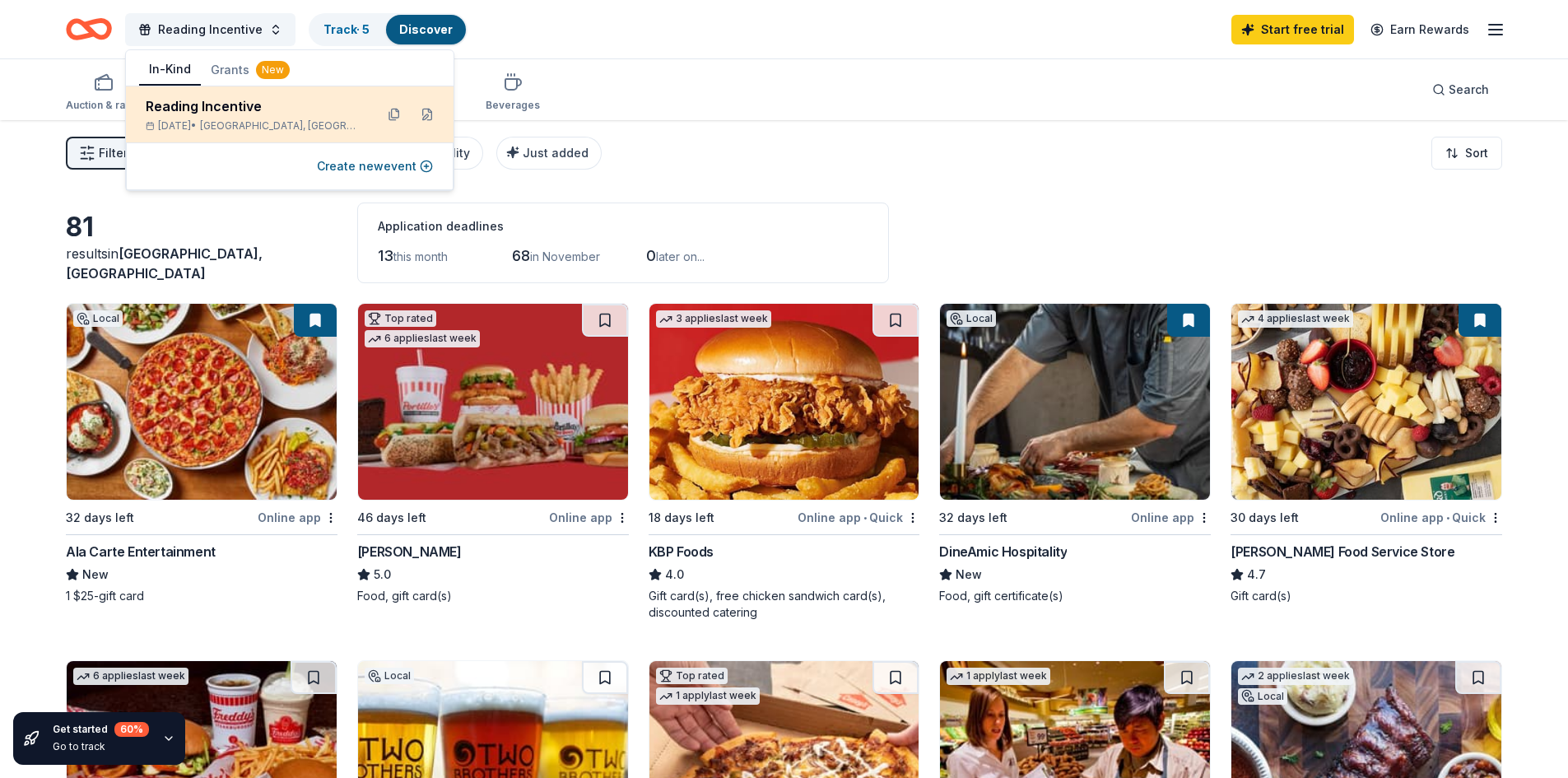
click at [255, 119] on span "Kingston, IL" at bounding box center [280, 126] width 162 height 13
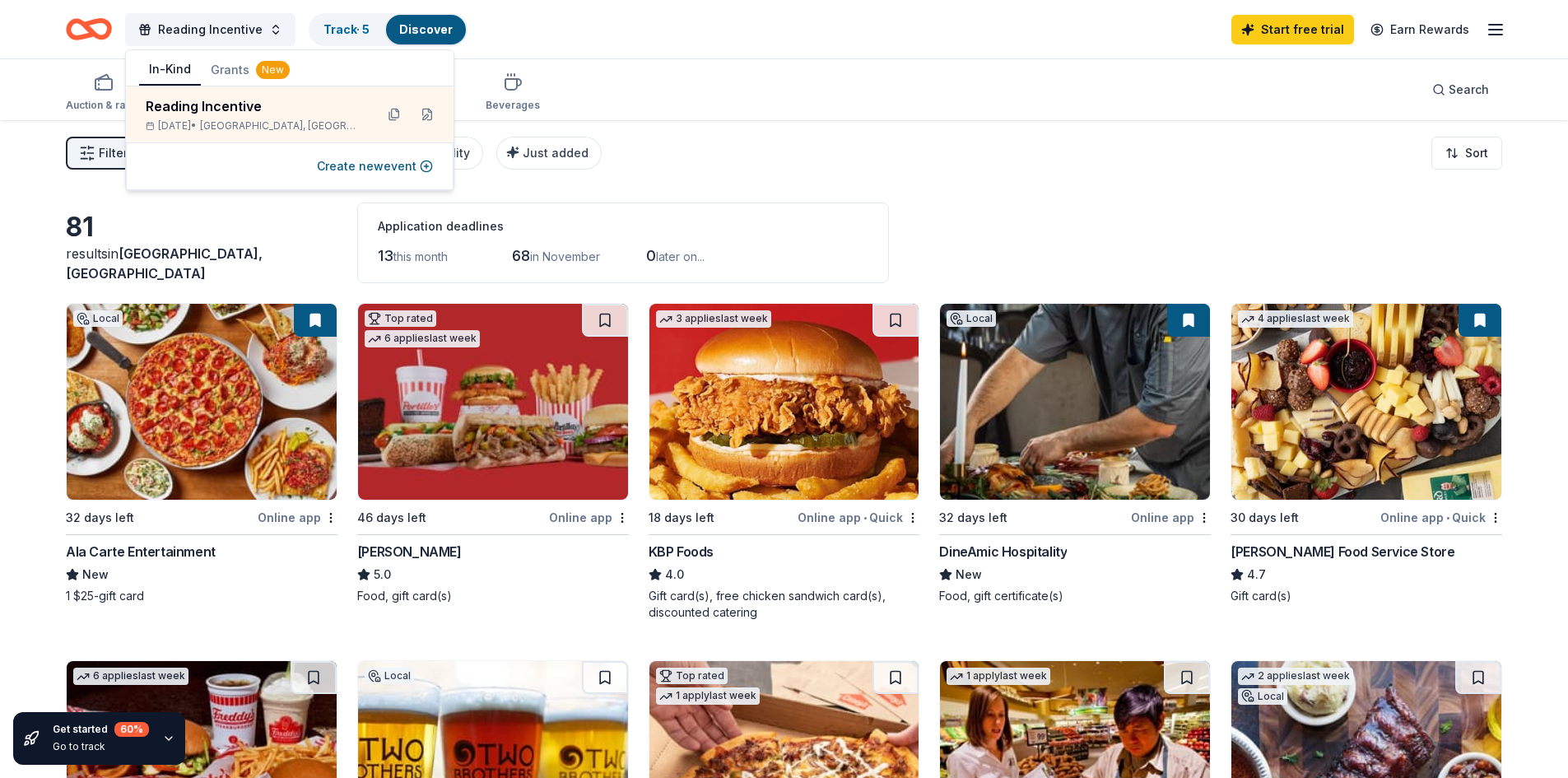
click at [822, 157] on div "Filter 2 Application methods Causes Eligibility Just added Sort" at bounding box center [784, 152] width 1568 height 65
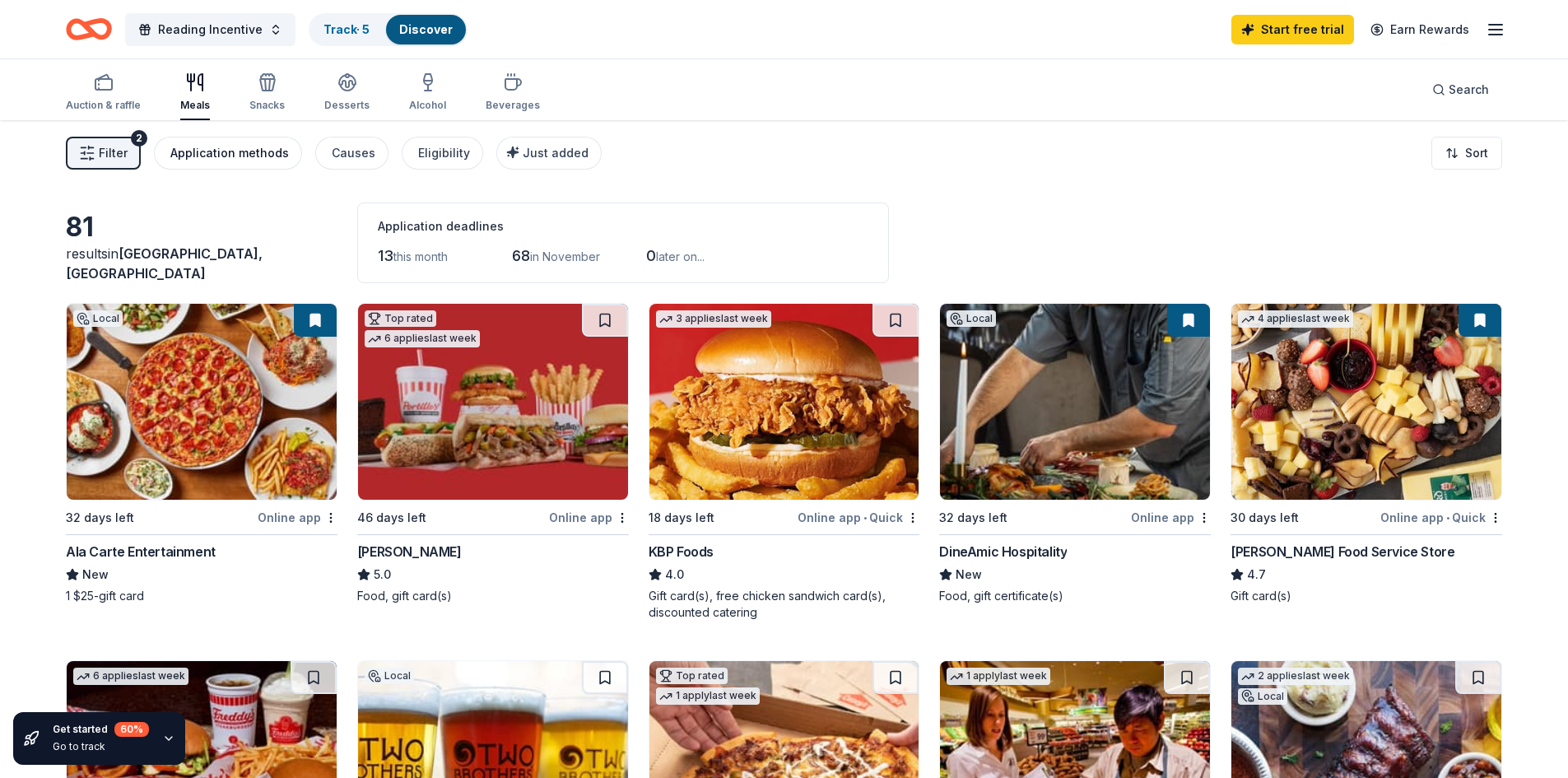
click at [218, 157] on div "Application methods" at bounding box center [229, 153] width 118 height 20
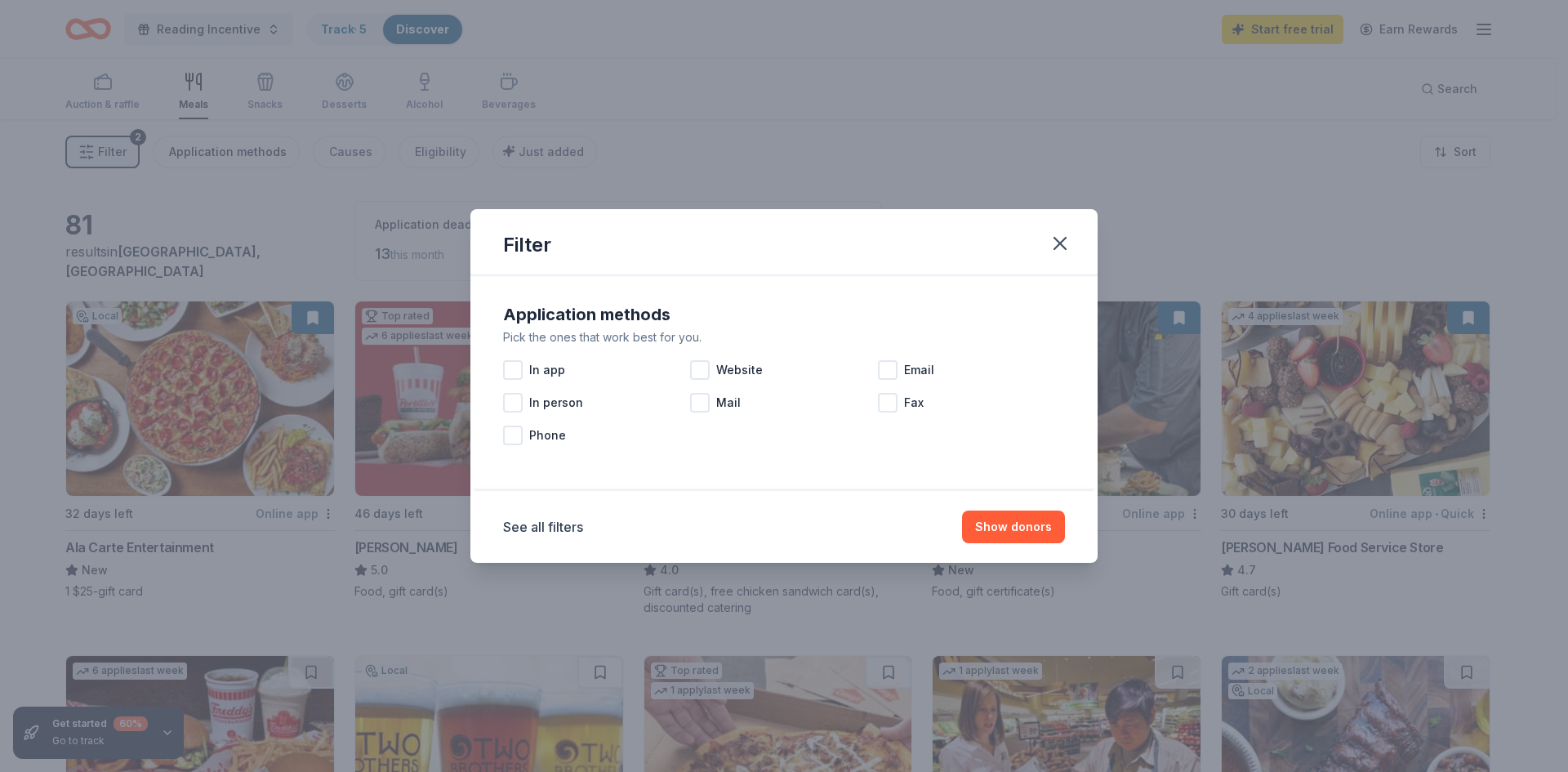
click at [216, 155] on div "Filter Application methods Pick the ones that work best for you. In app Website…" at bounding box center [784, 386] width 1568 height 772
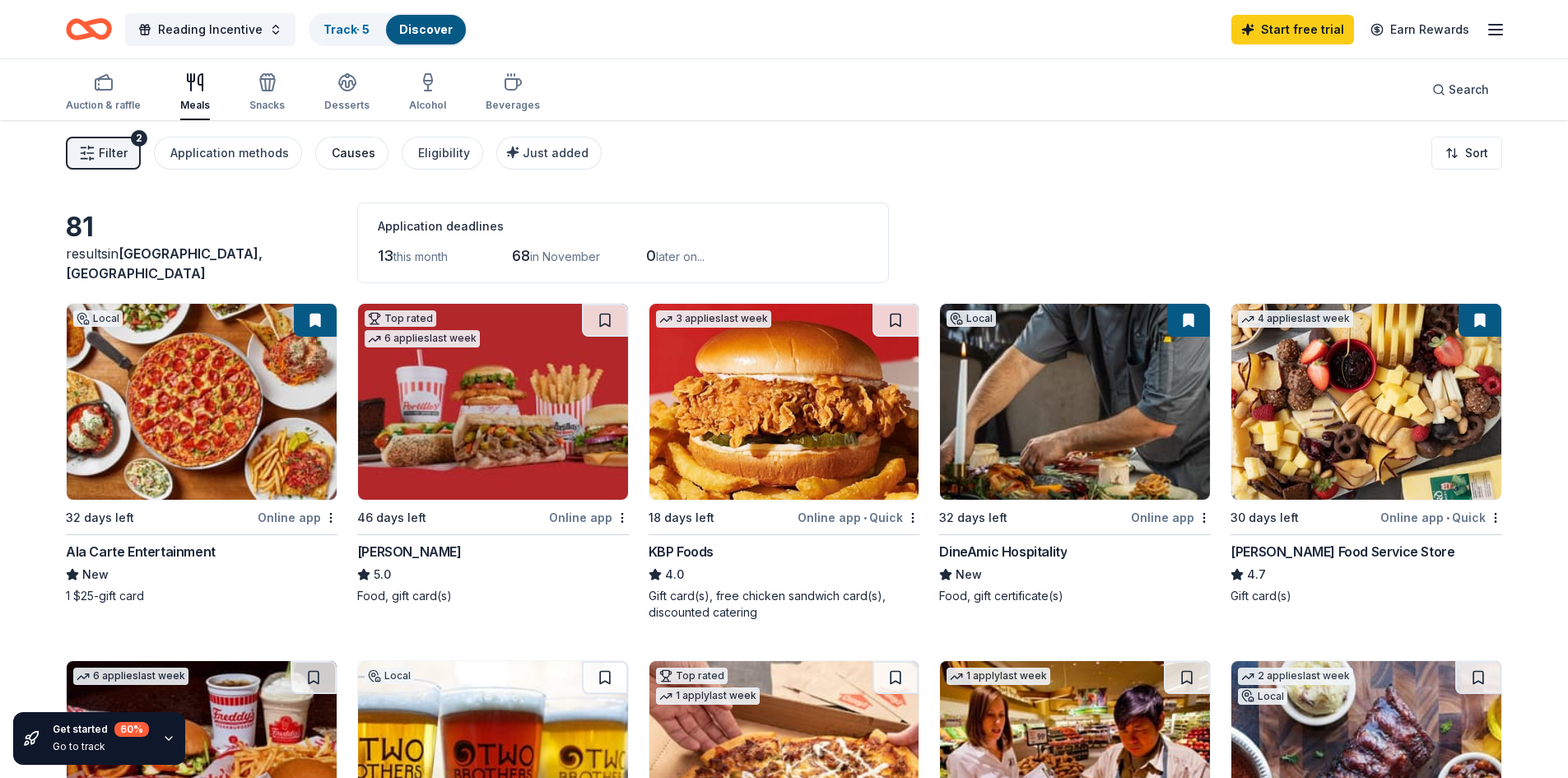
click at [369, 157] on button "Causes" at bounding box center [351, 153] width 73 height 33
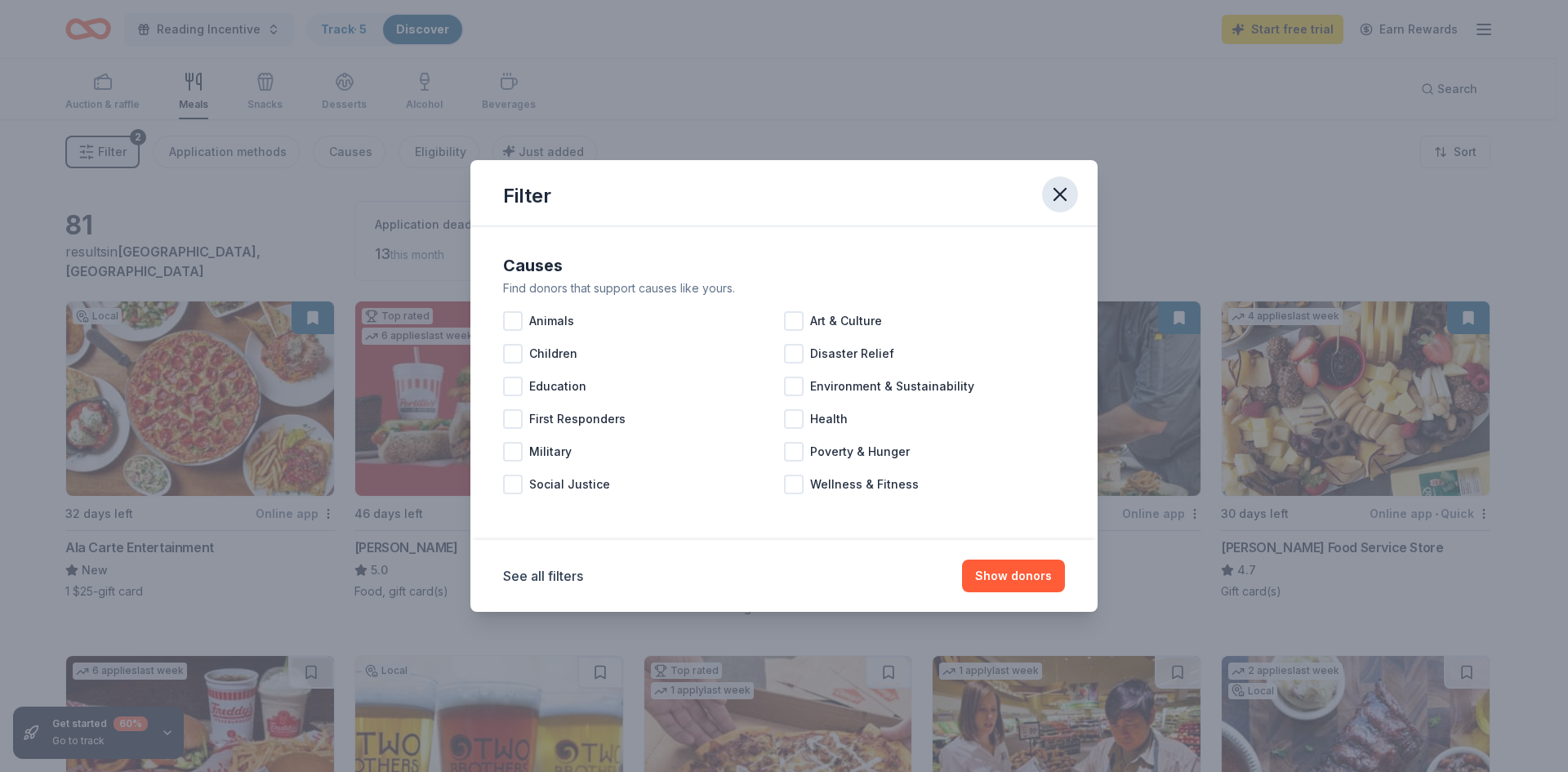
click at [1061, 193] on icon "button" at bounding box center [1061, 194] width 12 height 12
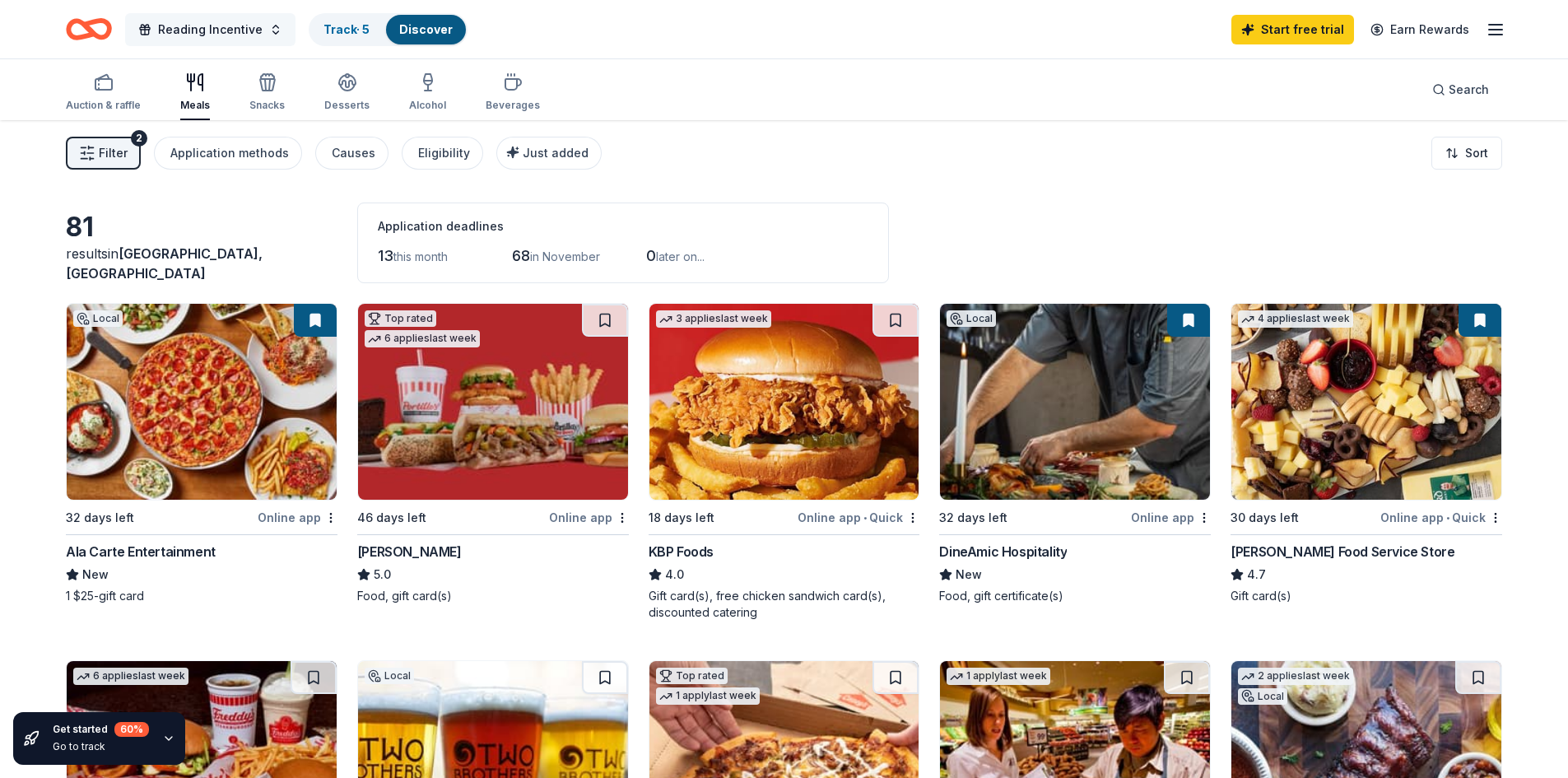
click at [228, 36] on span "Reading Incentive" at bounding box center [210, 30] width 104 height 20
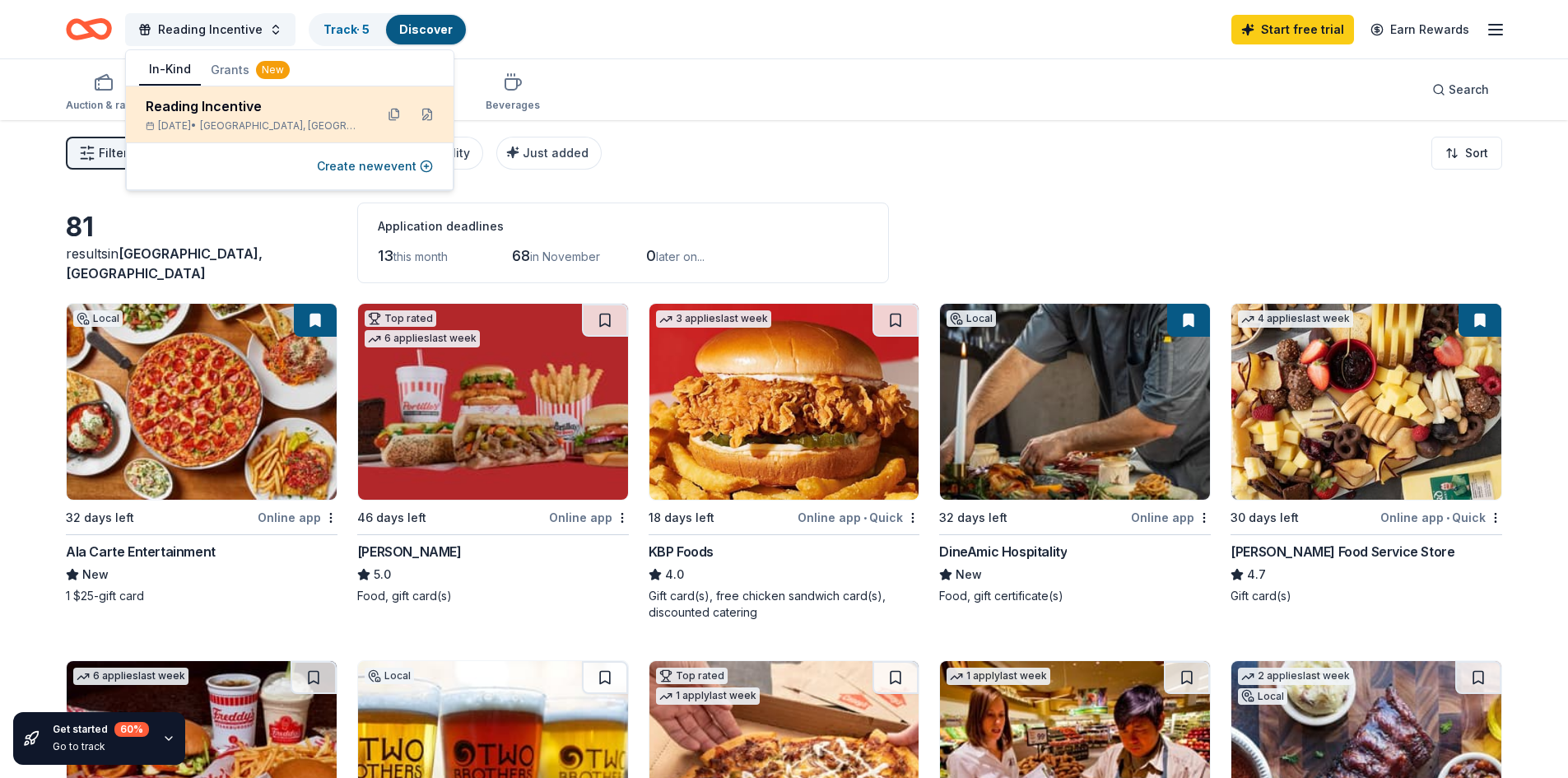
click at [224, 107] on div "Reading Incentive" at bounding box center [253, 106] width 215 height 20
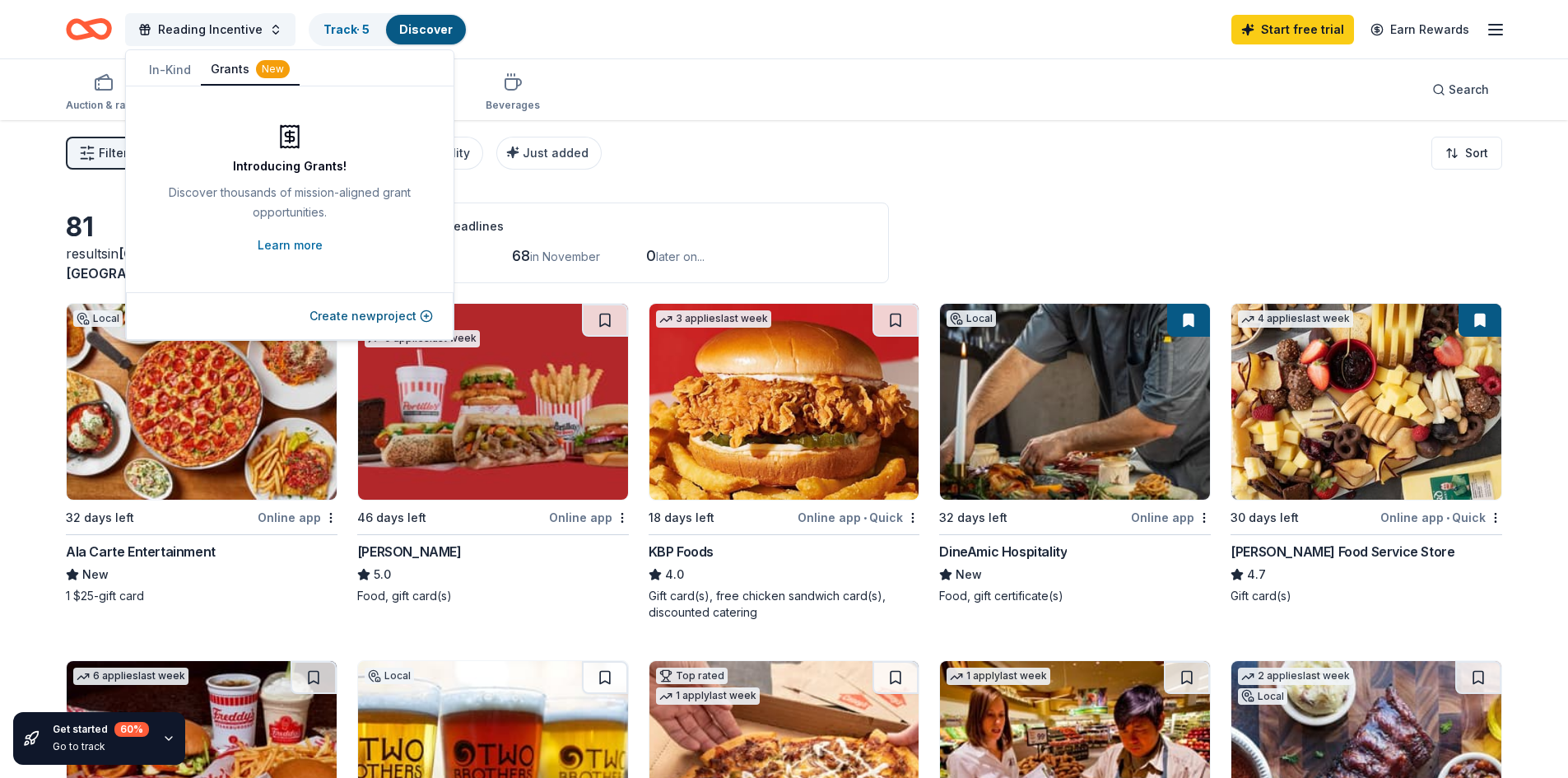
click at [223, 76] on button "Grants New" at bounding box center [249, 70] width 99 height 31
click at [748, 121] on div "Filter 2 Application methods Causes Eligibility Just added Sort" at bounding box center [784, 152] width 1568 height 65
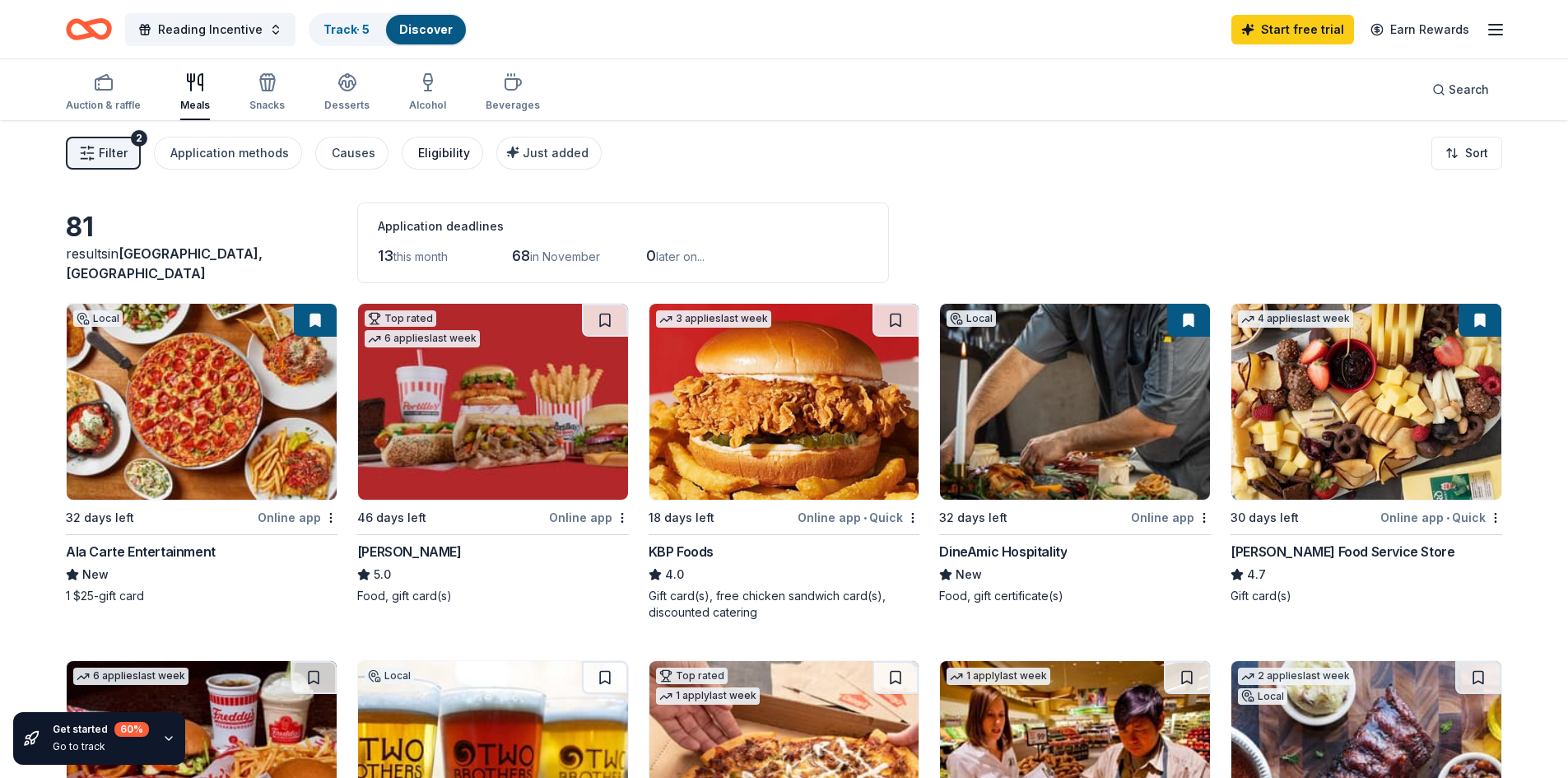
click at [435, 160] on div "Eligibility" at bounding box center [444, 153] width 52 height 20
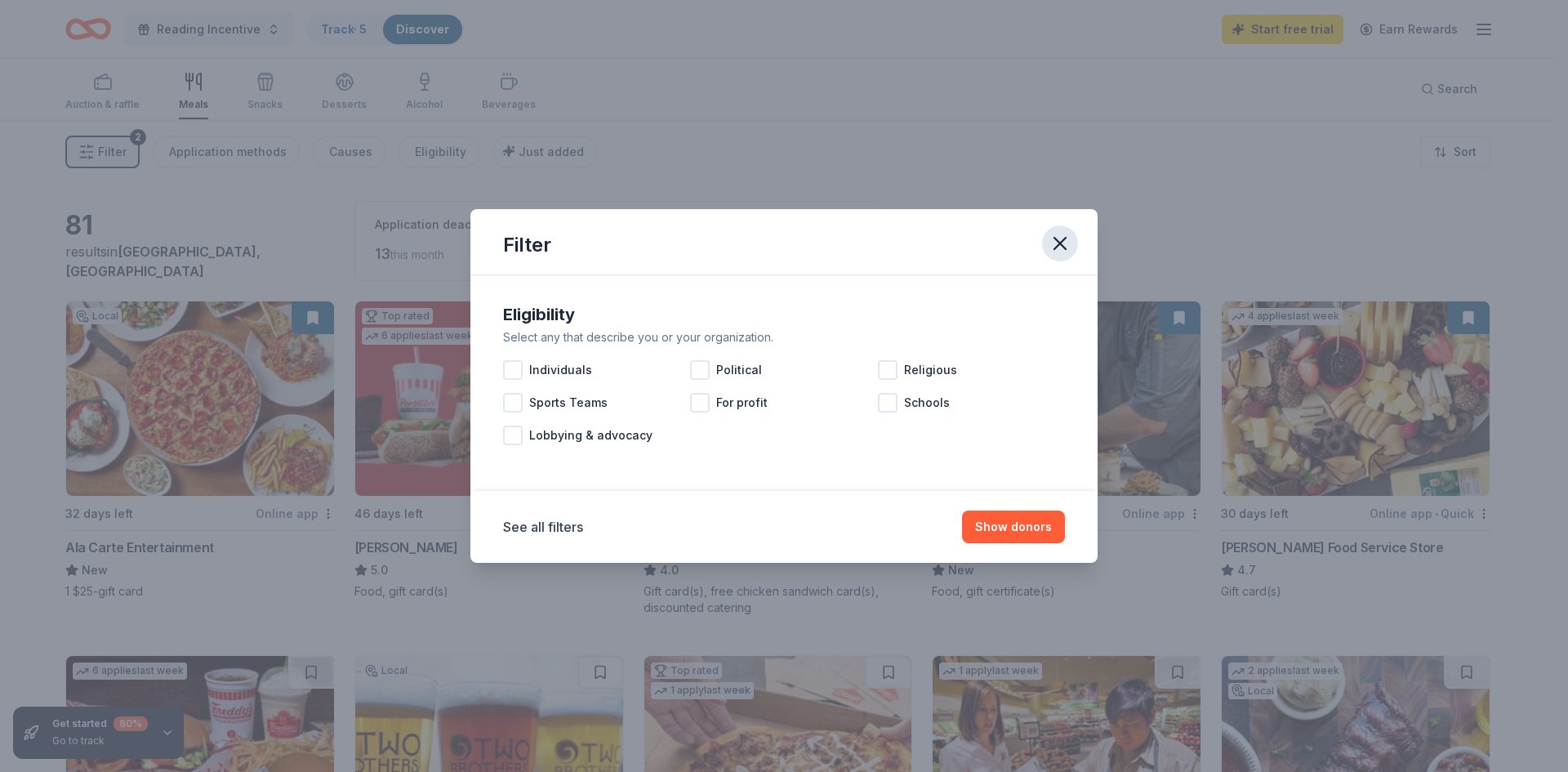
click at [1061, 247] on icon "button" at bounding box center [1061, 243] width 23 height 23
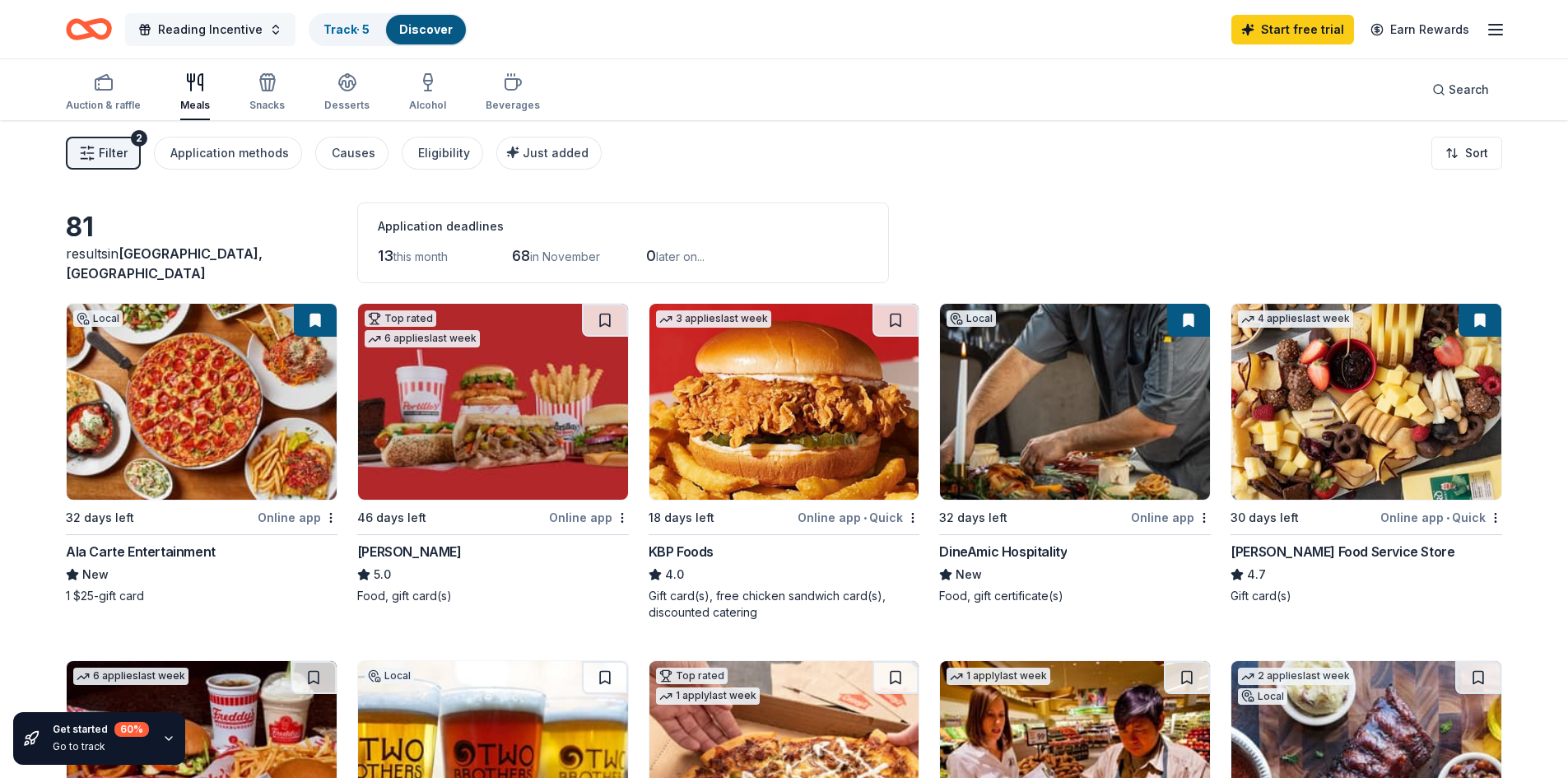
click at [191, 29] on span "Reading Incentive" at bounding box center [210, 30] width 104 height 20
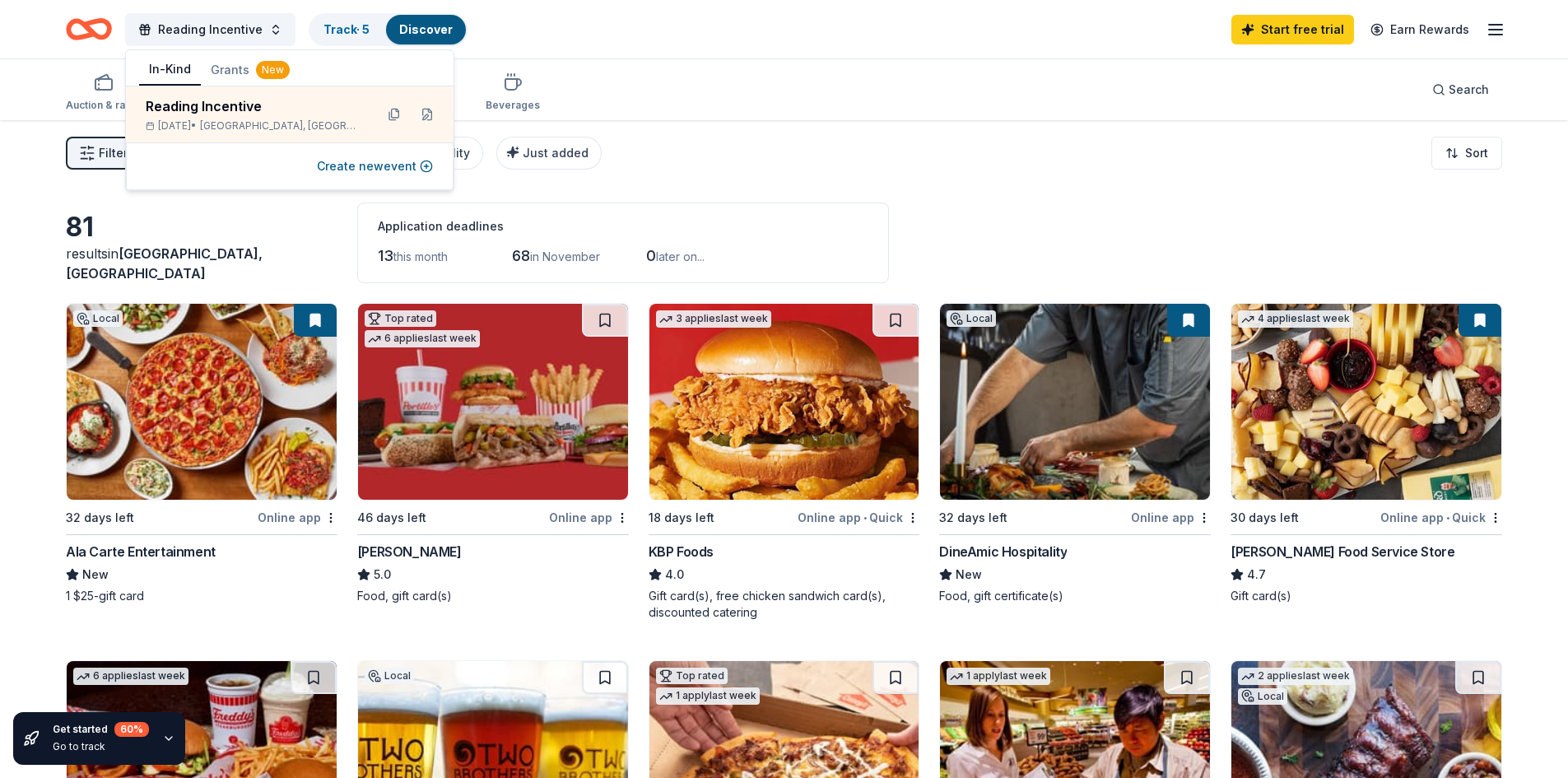
click at [232, 74] on button "Grants New" at bounding box center [249, 70] width 99 height 30
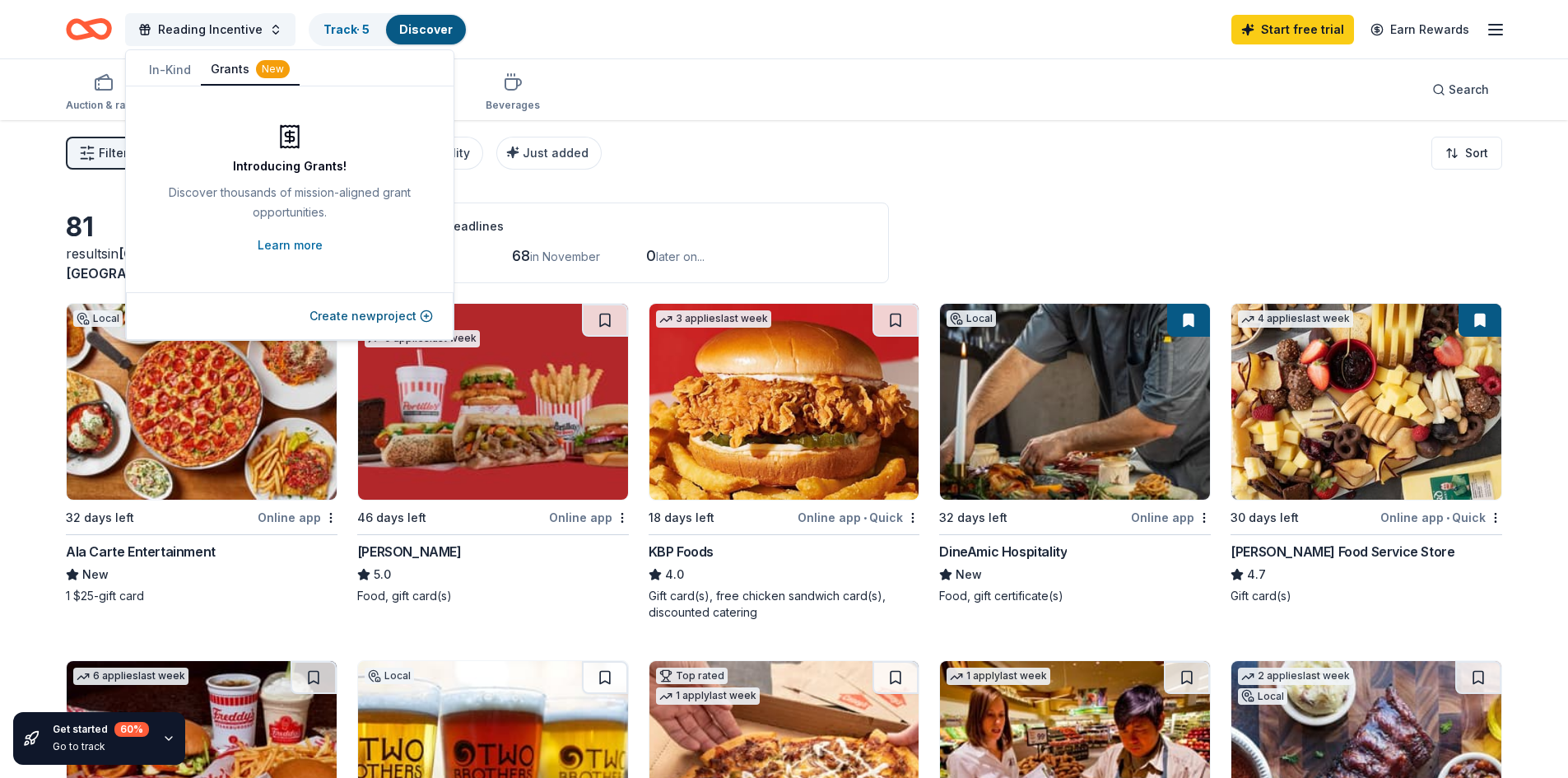
click at [157, 60] on button "In-Kind" at bounding box center [170, 70] width 62 height 30
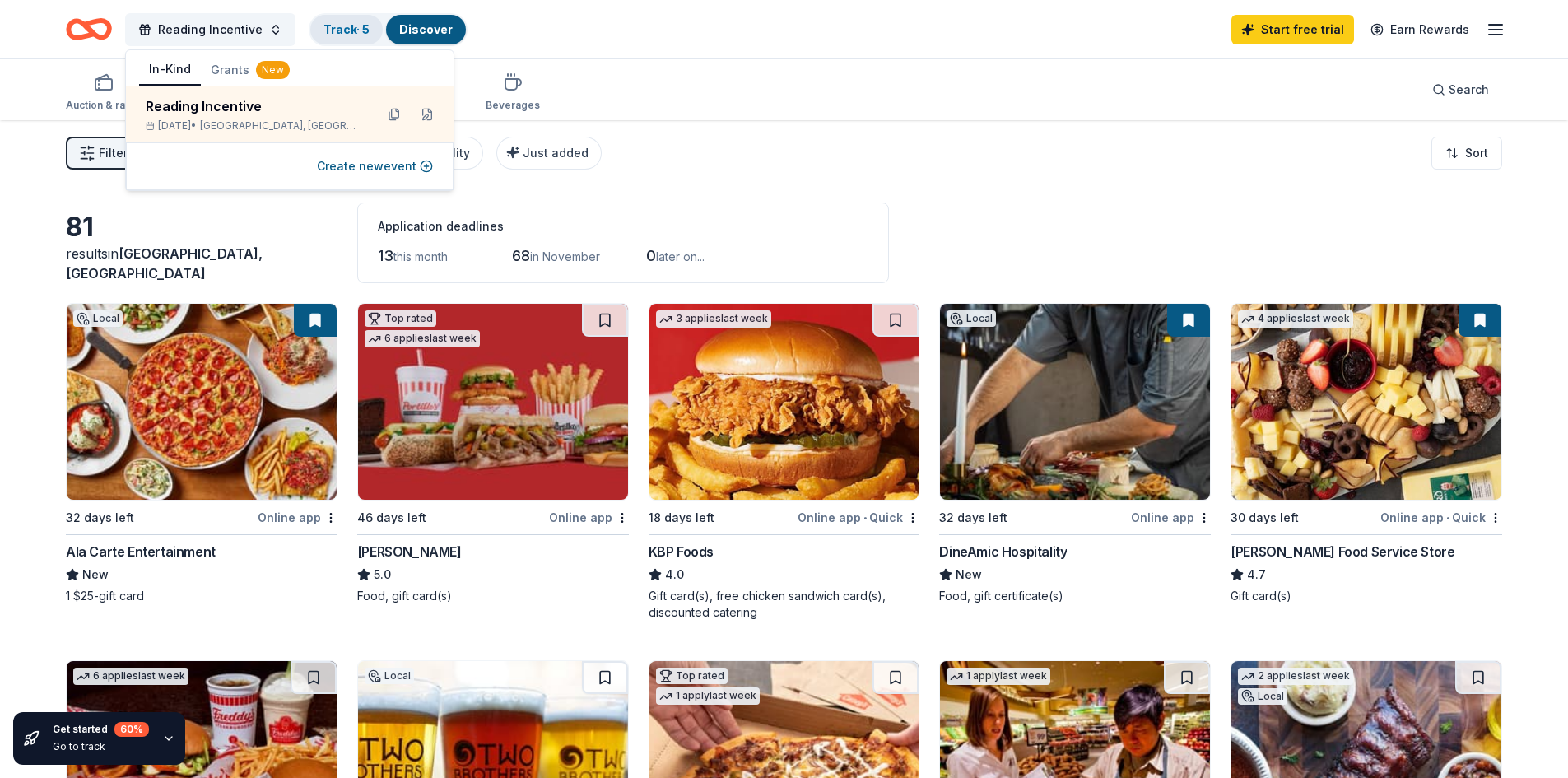
click at [331, 26] on link "Track · 5" at bounding box center [346, 29] width 46 height 14
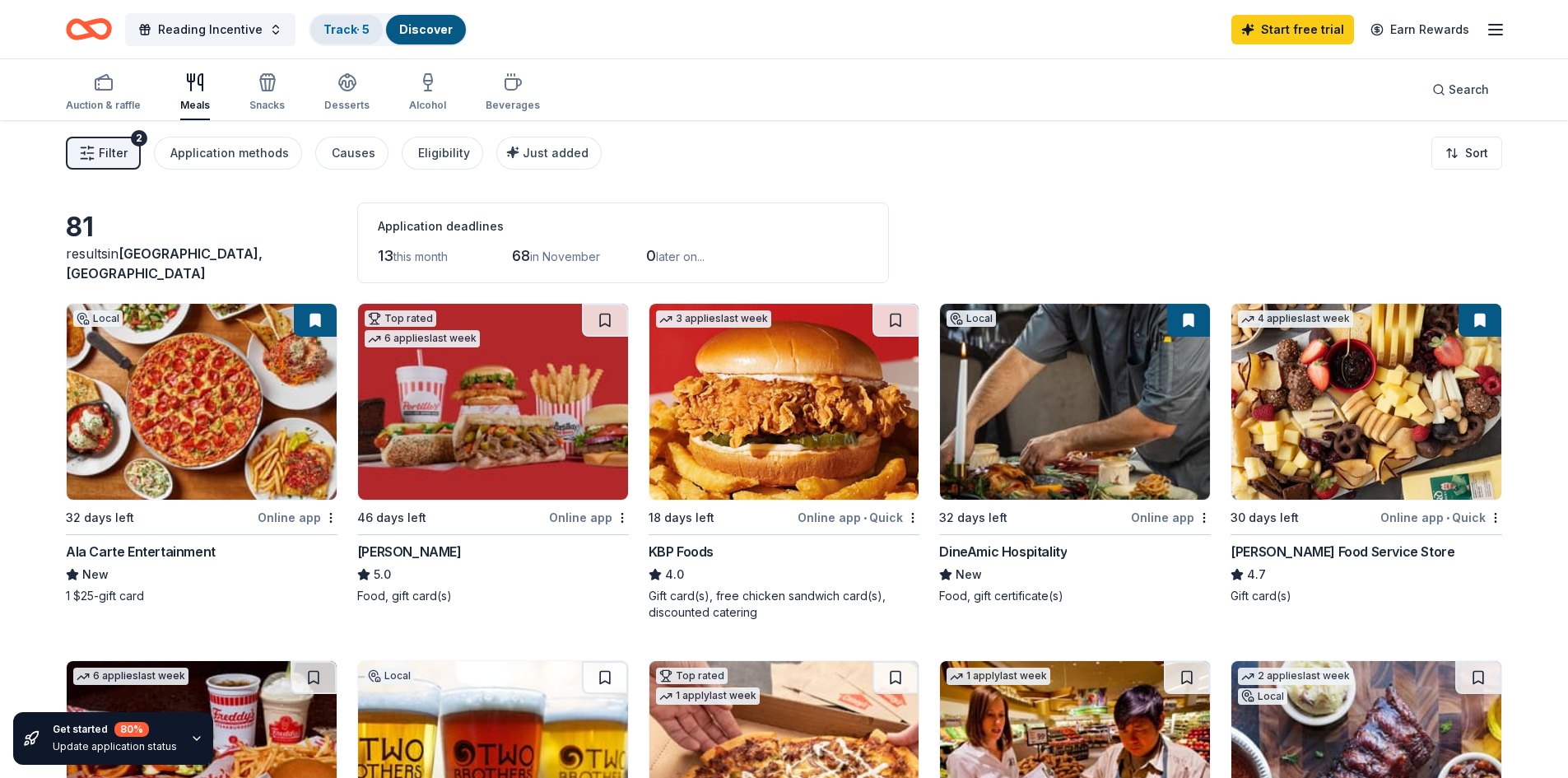
click at [333, 26] on link "Track · 5" at bounding box center [346, 29] width 46 height 14
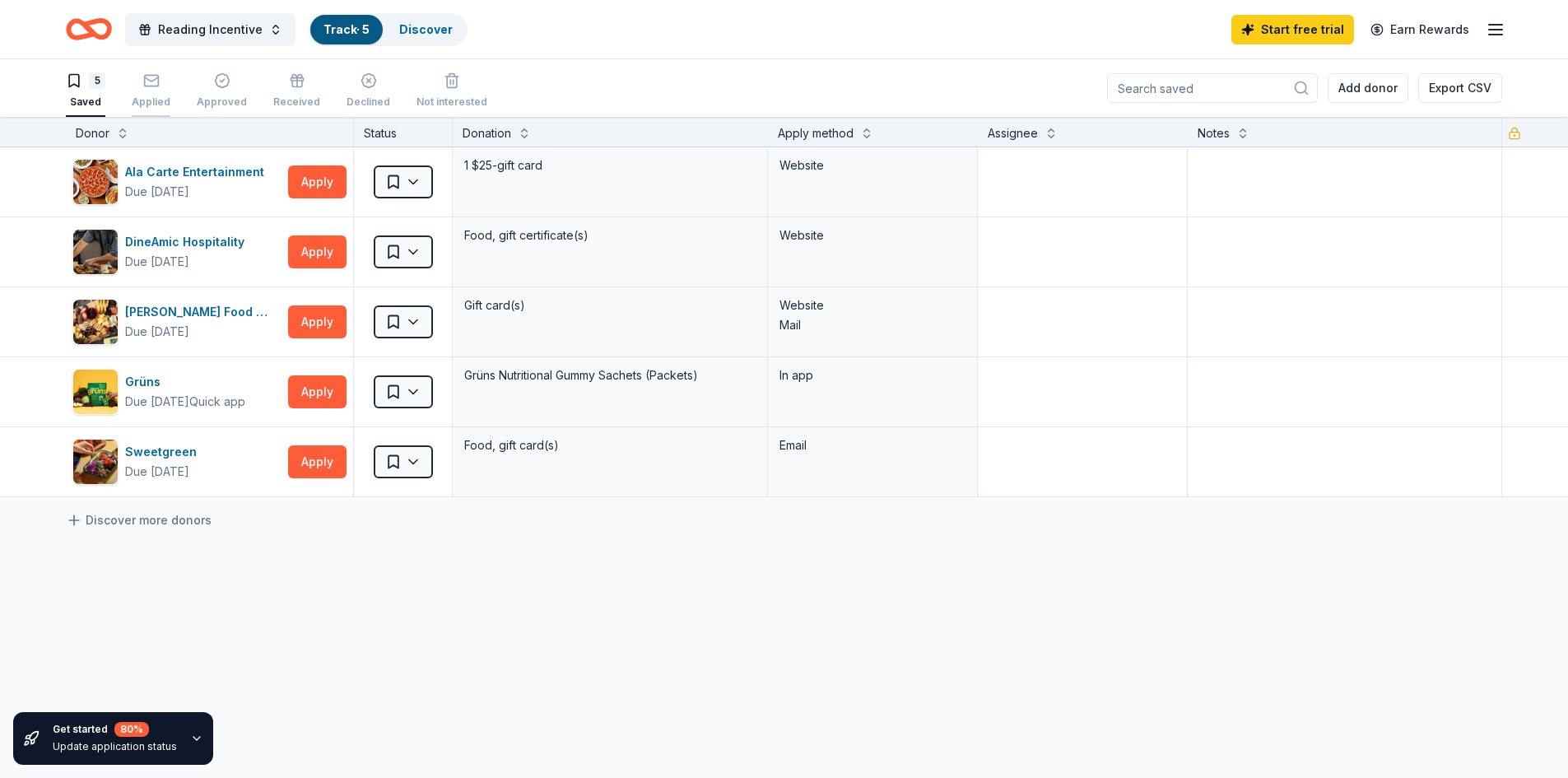
click at [146, 103] on div "Applied" at bounding box center [151, 102] width 39 height 13
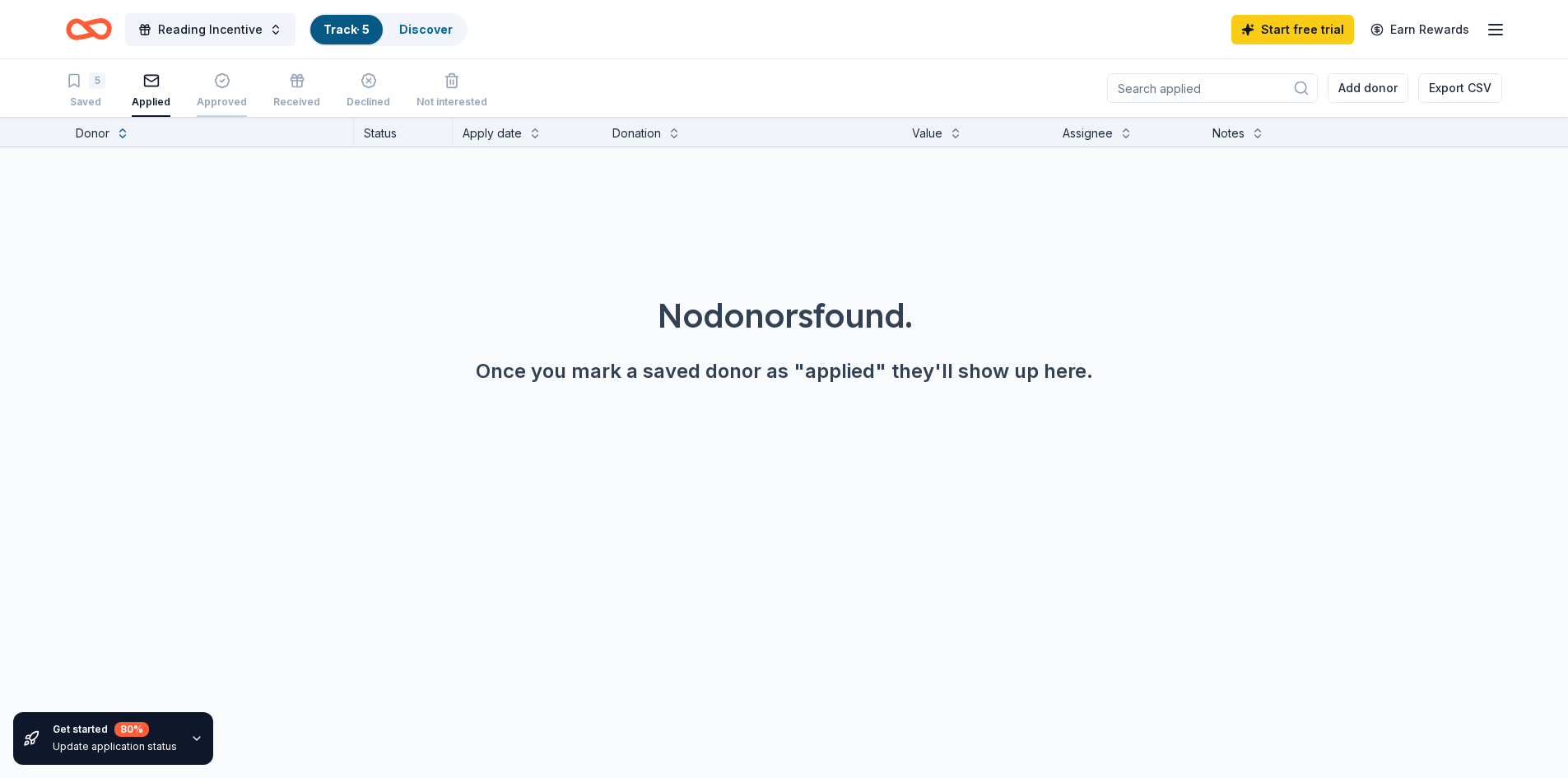
click at [216, 87] on icon "button" at bounding box center [221, 80] width 14 height 14
click at [284, 89] on div "Received" at bounding box center [297, 90] width 47 height 36
click at [369, 87] on div "button" at bounding box center [368, 80] width 44 height 17
click at [450, 87] on div "button" at bounding box center [451, 80] width 70 height 17
click at [109, 95] on div "5 Saved Applied Approved Received Declined Not interested" at bounding box center [276, 91] width 422 height 51
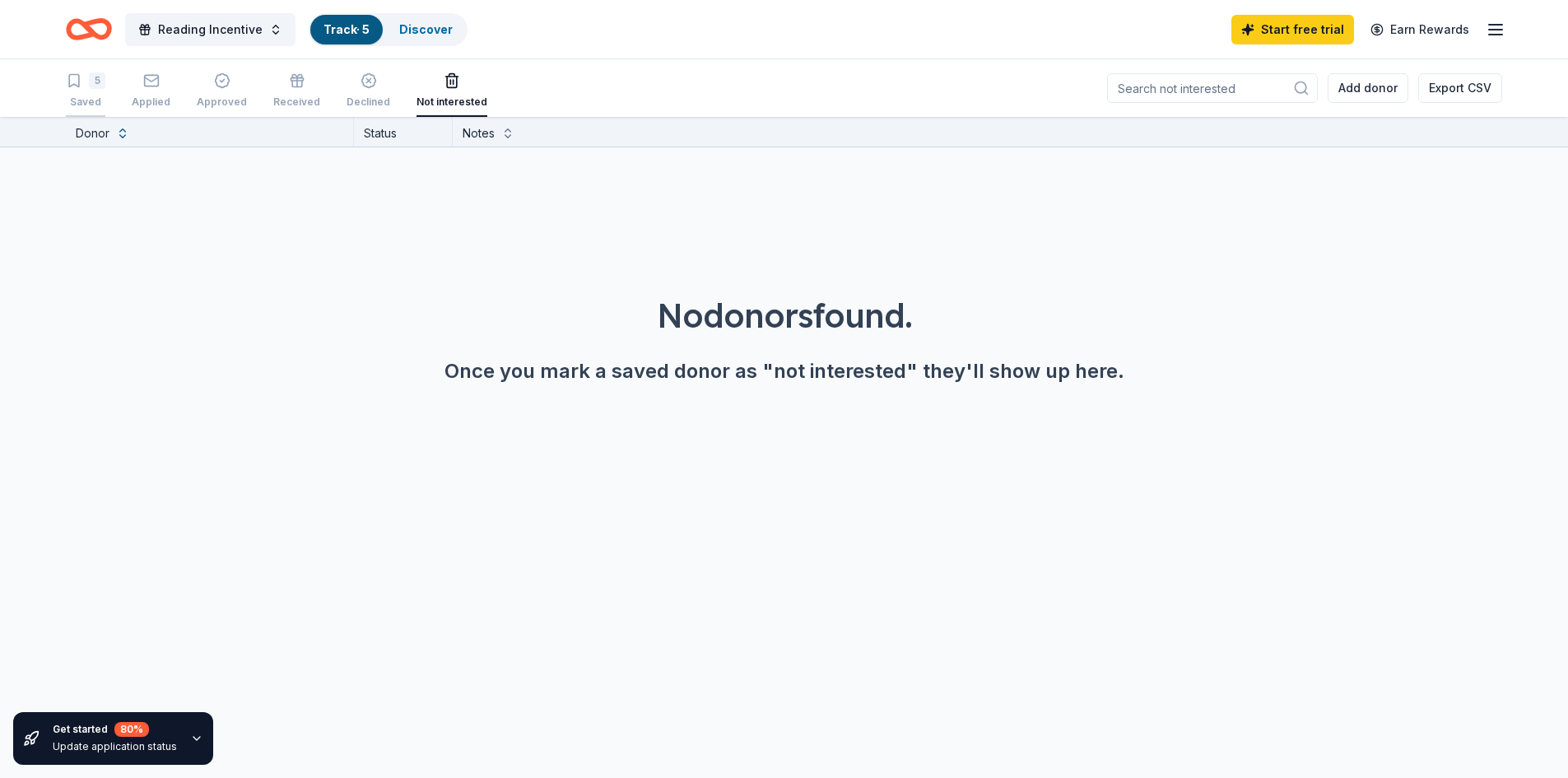
click at [98, 80] on div "5" at bounding box center [97, 80] width 17 height 17
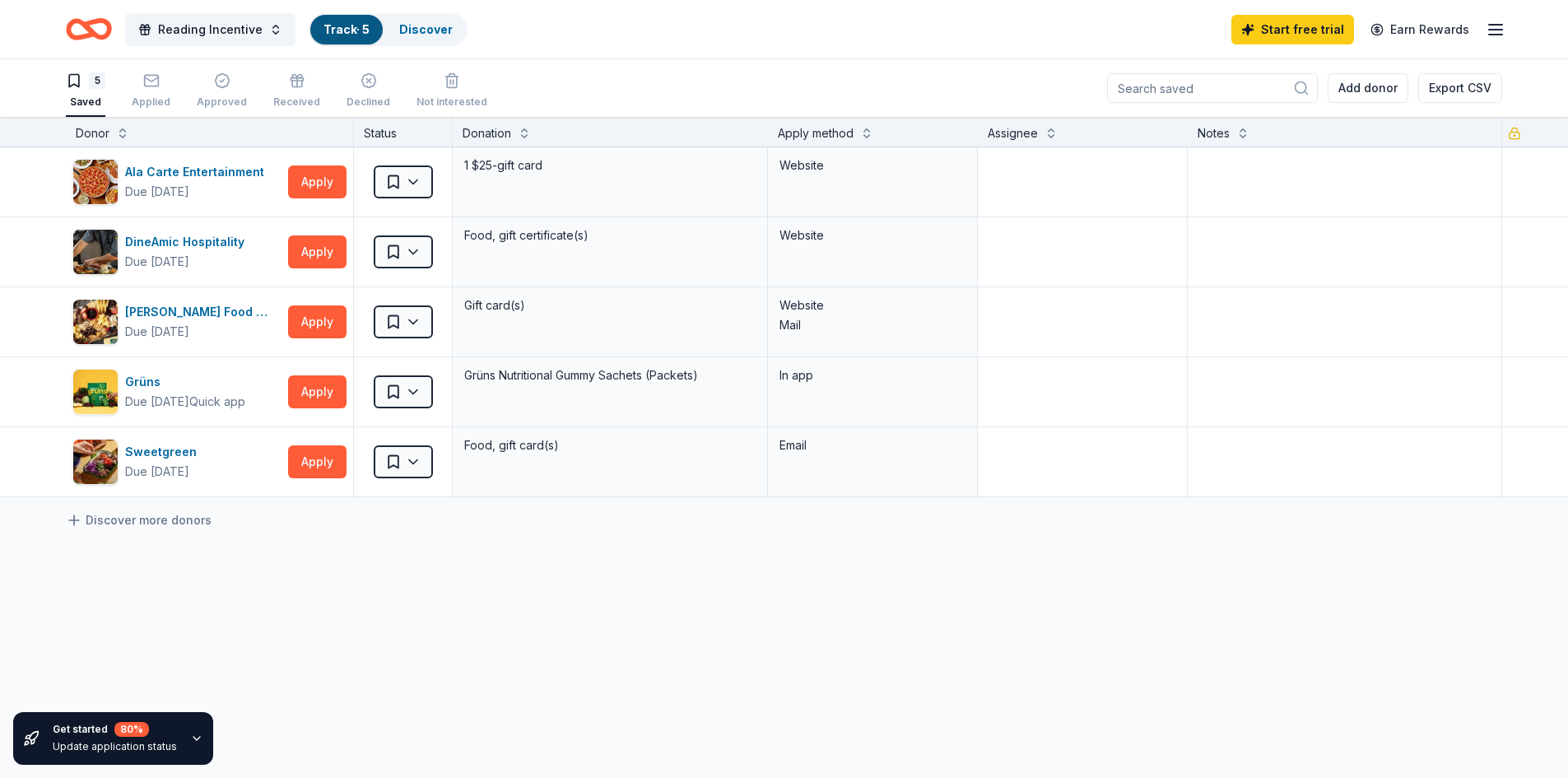
click at [101, 94] on div "5 Saved" at bounding box center [85, 90] width 40 height 36
click at [134, 96] on div "Applied" at bounding box center [151, 102] width 39 height 13
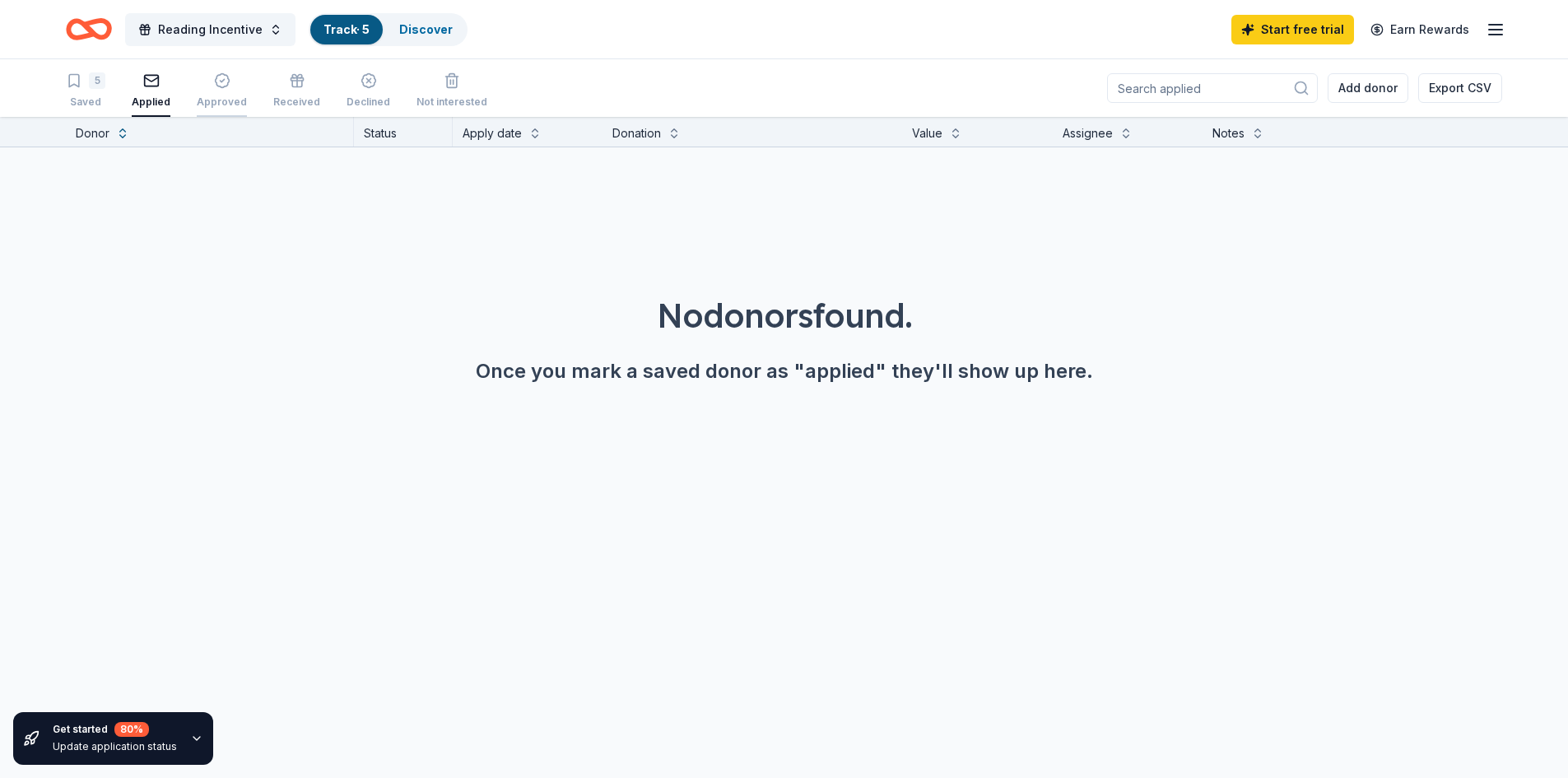
click at [213, 99] on div "Approved" at bounding box center [221, 102] width 51 height 13
click at [157, 90] on div "Applied" at bounding box center [151, 90] width 39 height 36
click at [229, 90] on div "Approved" at bounding box center [221, 90] width 51 height 36
click at [310, 99] on div "Received" at bounding box center [297, 102] width 47 height 13
click at [161, 99] on div "Applied" at bounding box center [151, 102] width 39 height 13
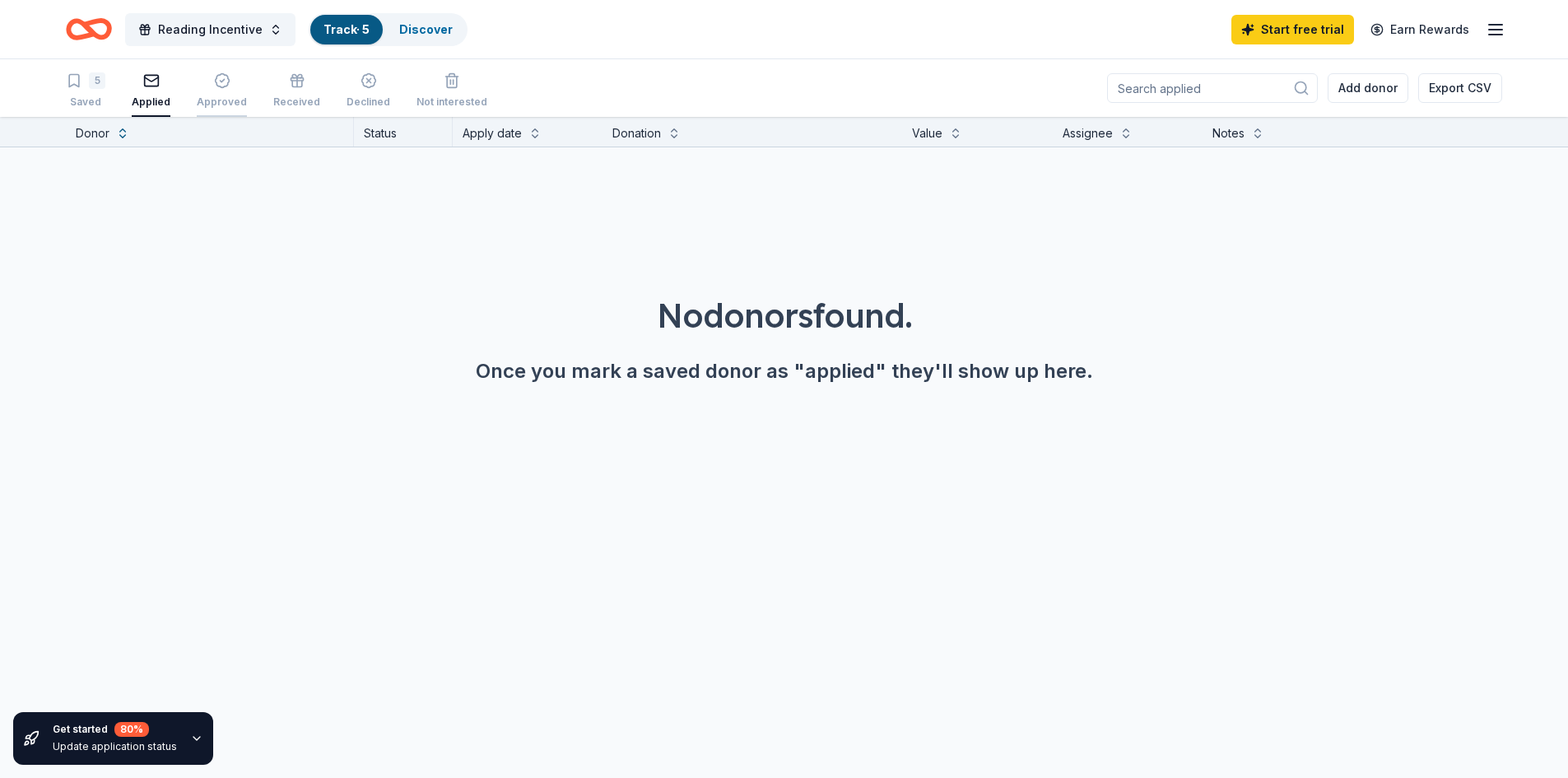
click at [213, 99] on div "Approved" at bounding box center [221, 102] width 51 height 13
click at [79, 98] on div "Saved" at bounding box center [85, 102] width 40 height 13
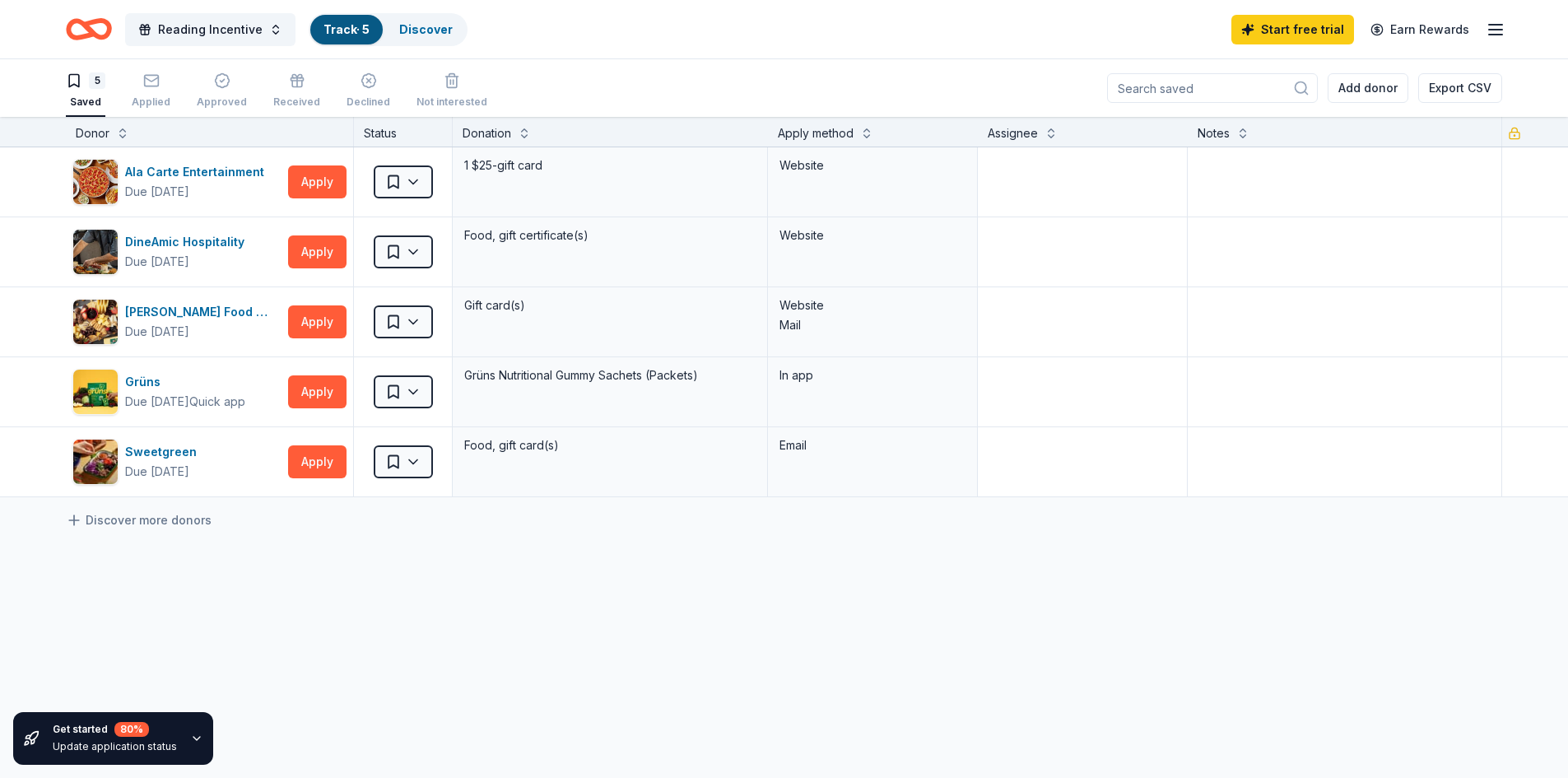
click at [101, 31] on icon "Home" at bounding box center [89, 29] width 46 height 39
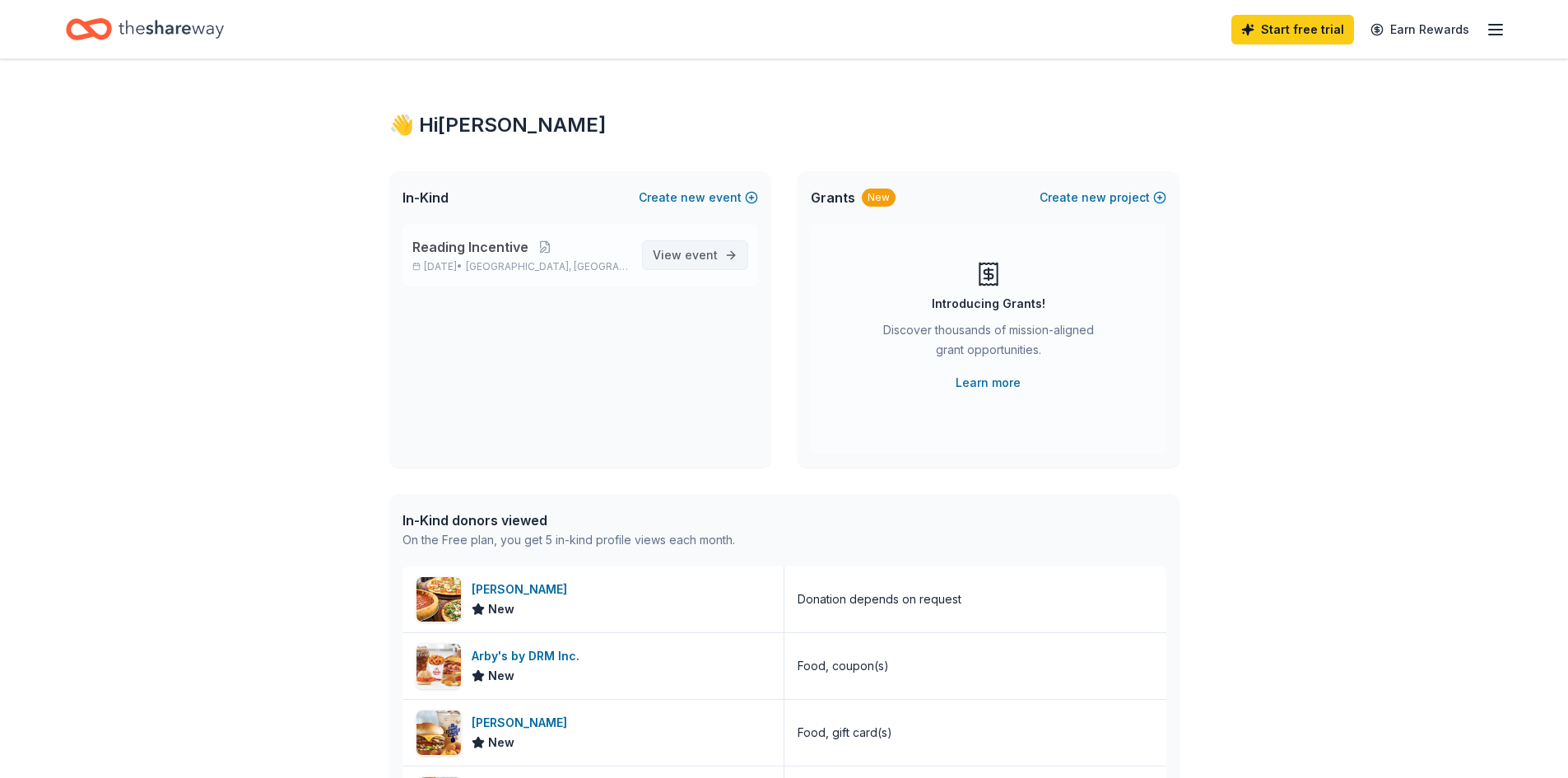
click at [684, 254] on span "View event" at bounding box center [685, 255] width 65 height 20
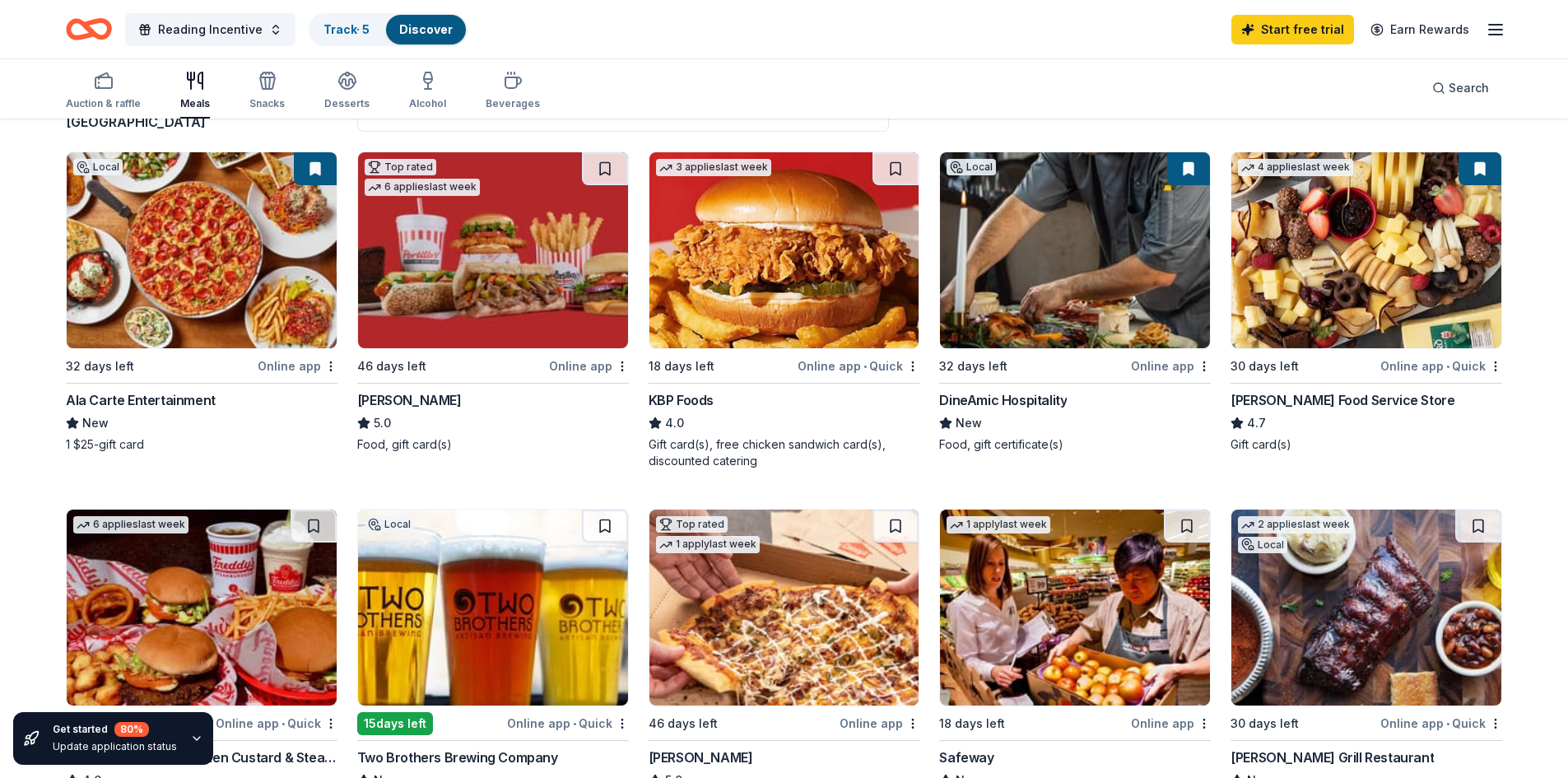
scroll to position [329, 0]
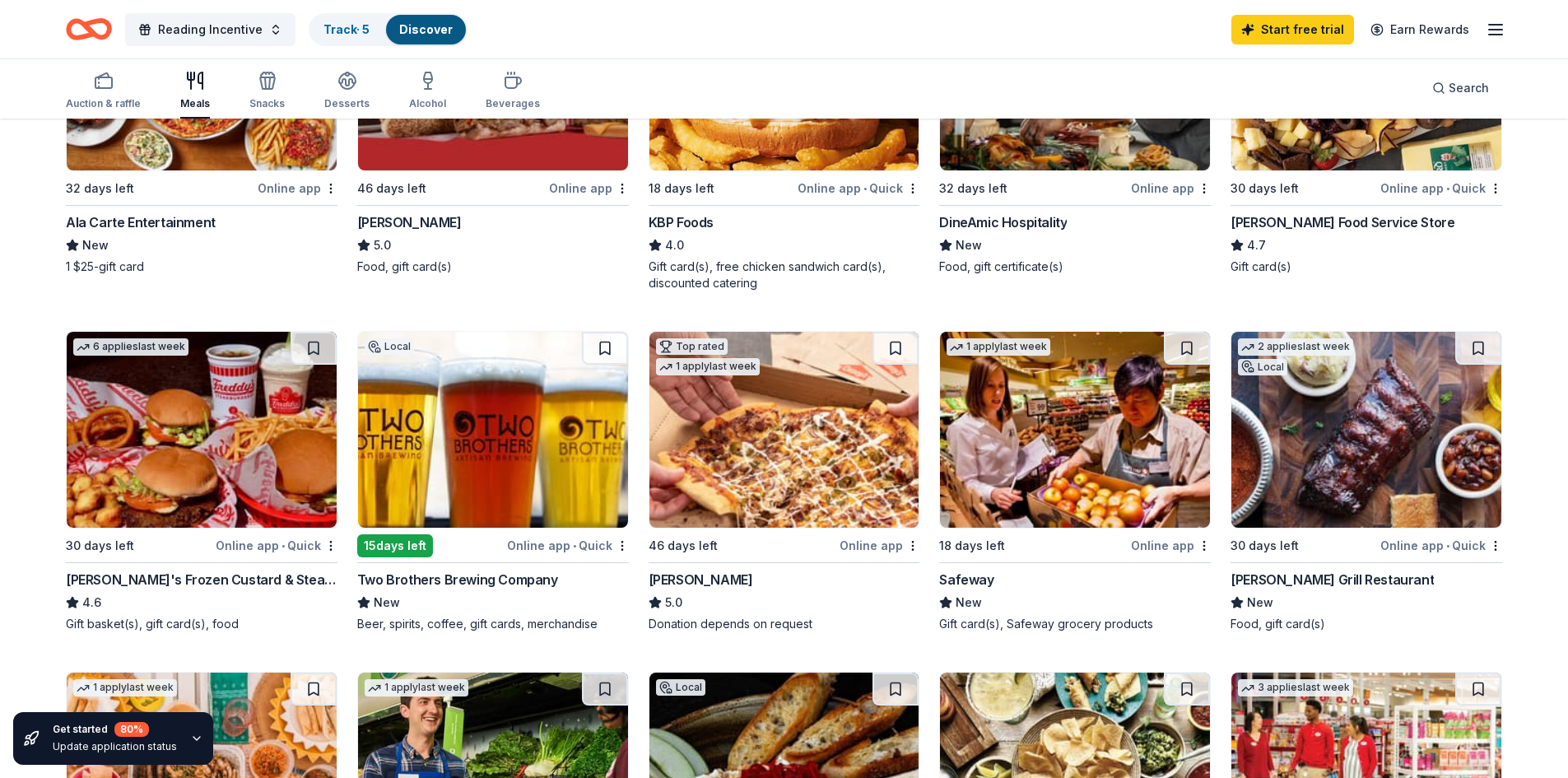
click at [775, 458] on img at bounding box center [784, 429] width 270 height 196
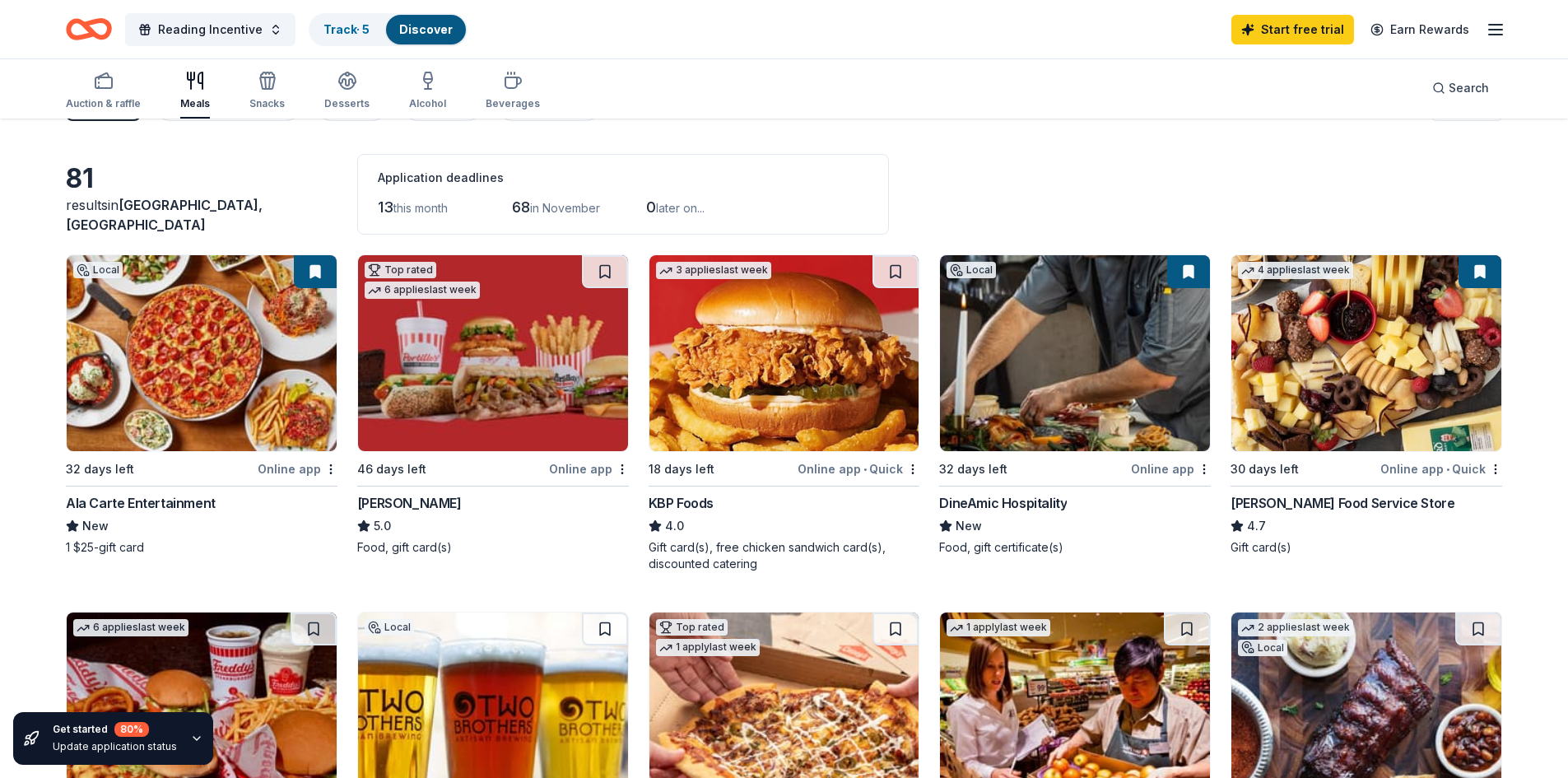
scroll to position [0, 0]
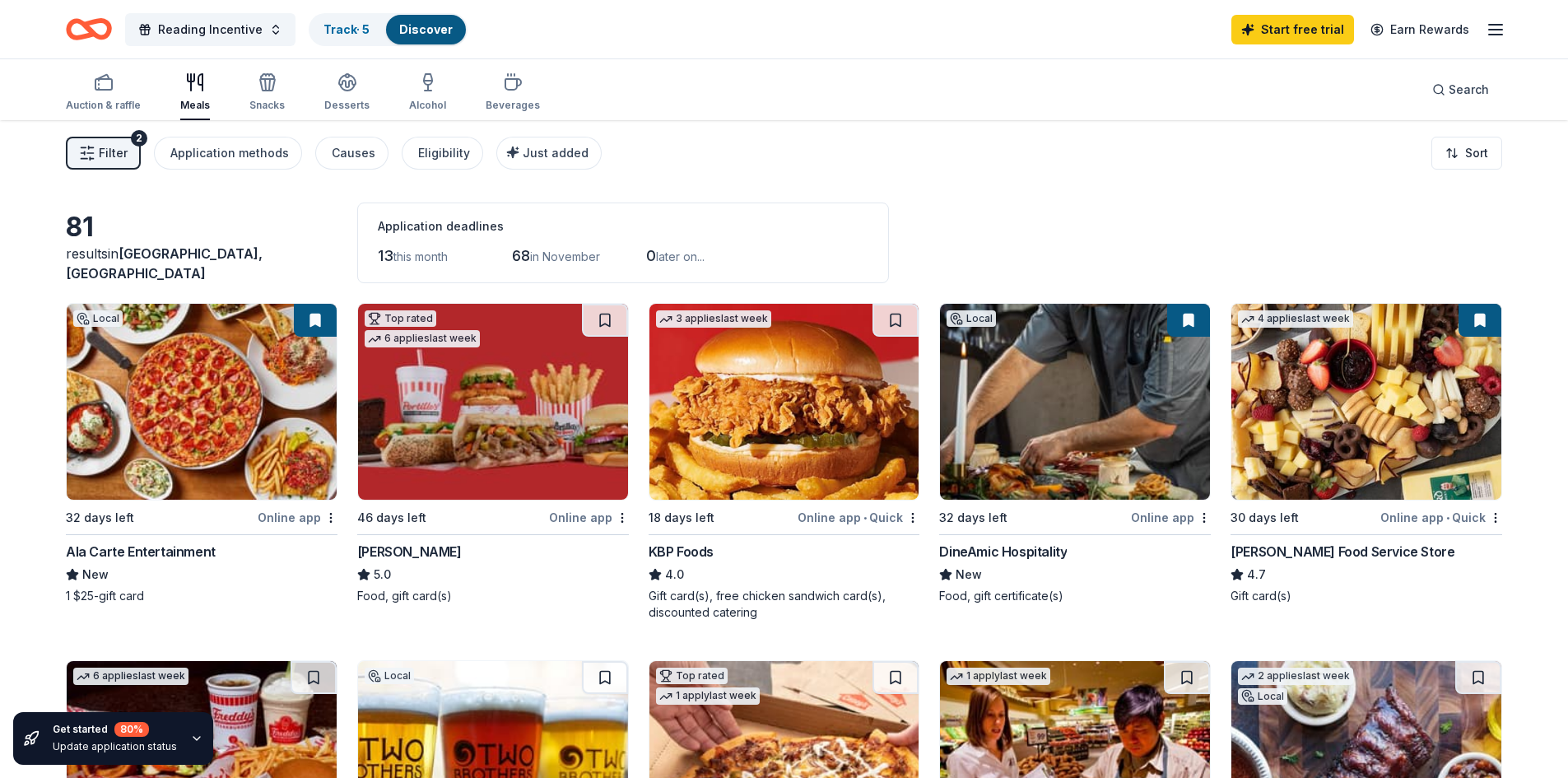
click at [1125, 225] on div "81 results in Kingston, IL Application deadlines 13 this month 68 in November 0…" at bounding box center [784, 242] width 1436 height 80
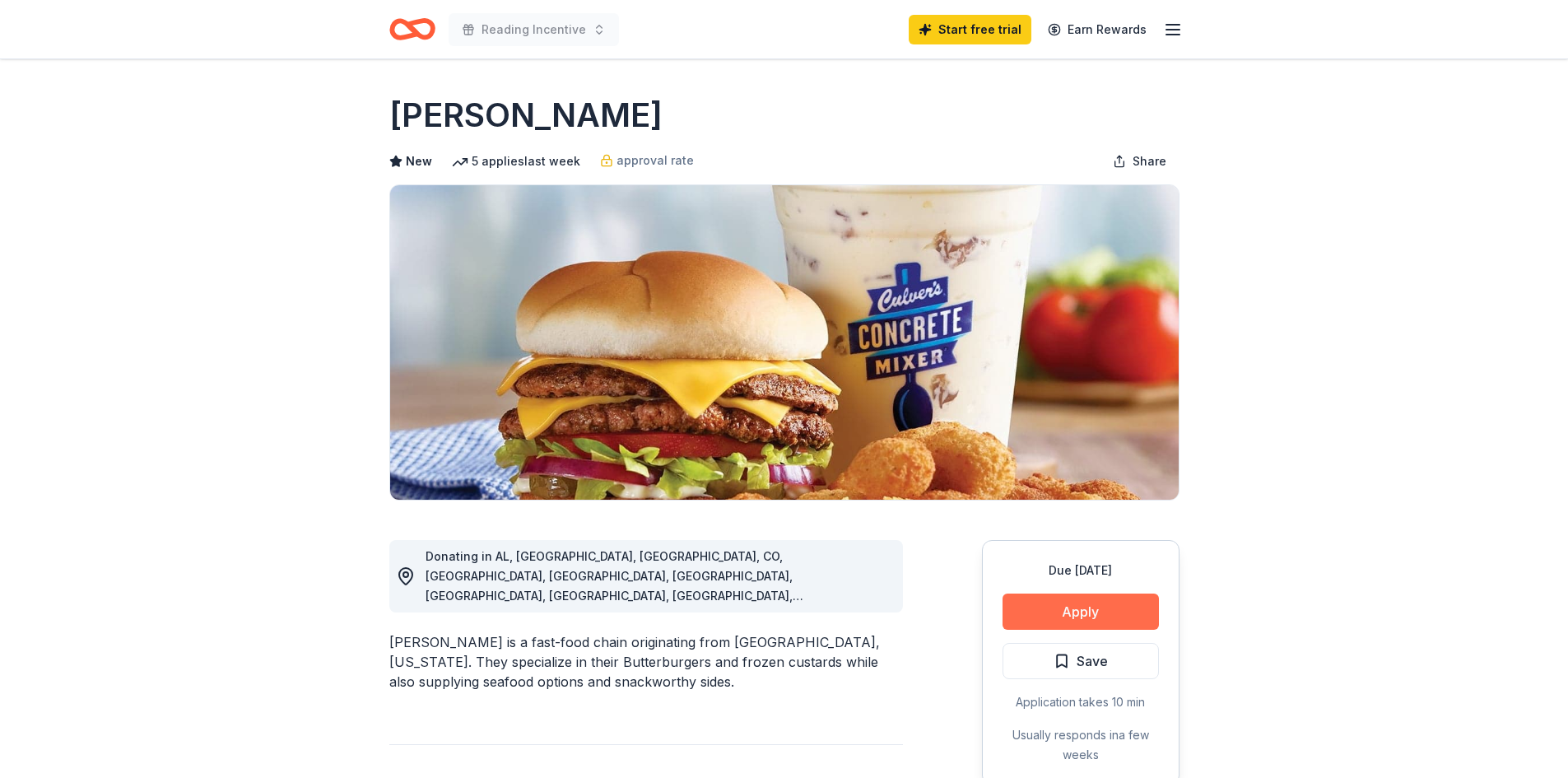
click at [1100, 609] on button "Apply" at bounding box center [1080, 611] width 157 height 36
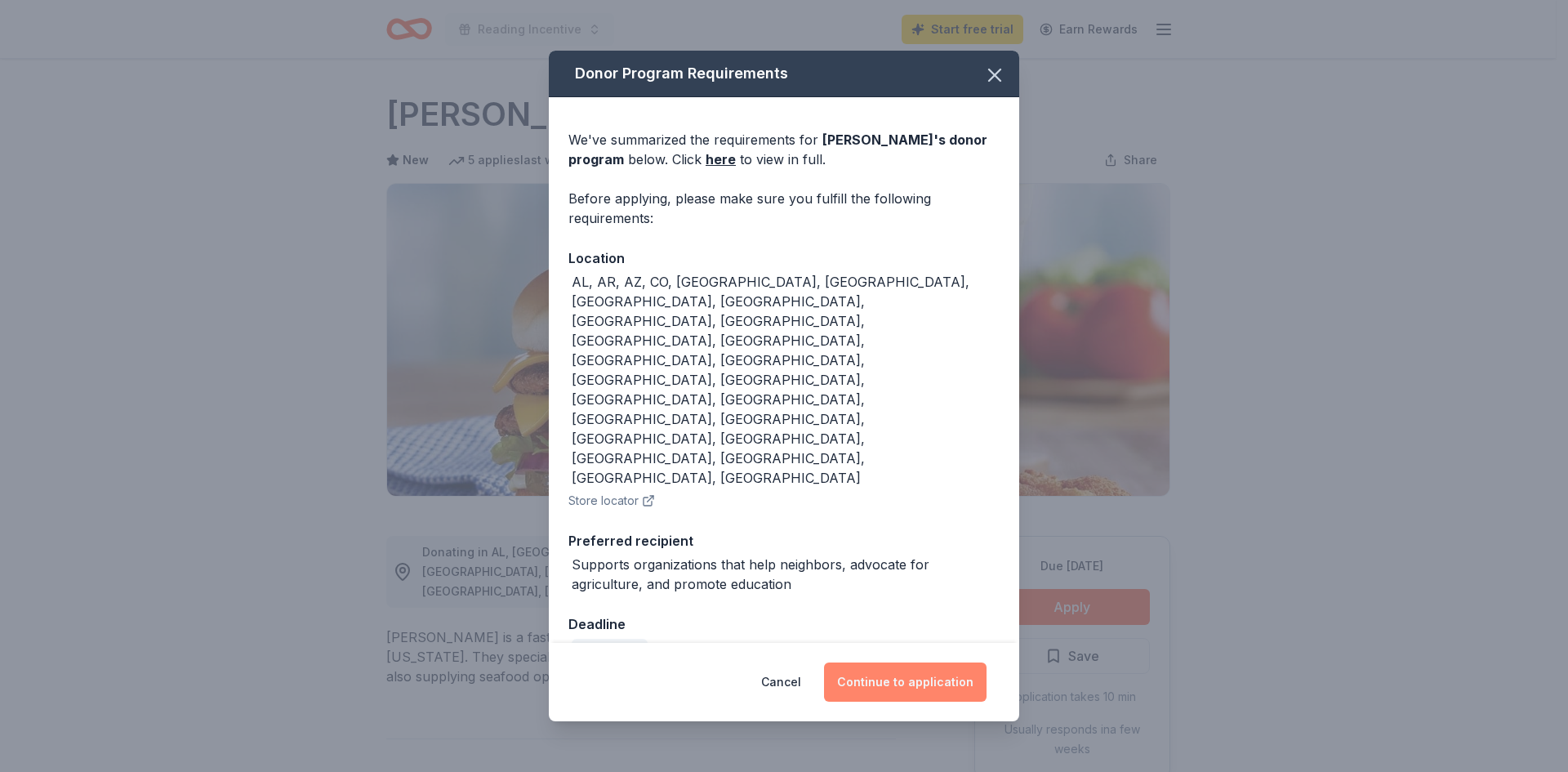
click at [896, 663] on button "Continue to application" at bounding box center [905, 682] width 163 height 39
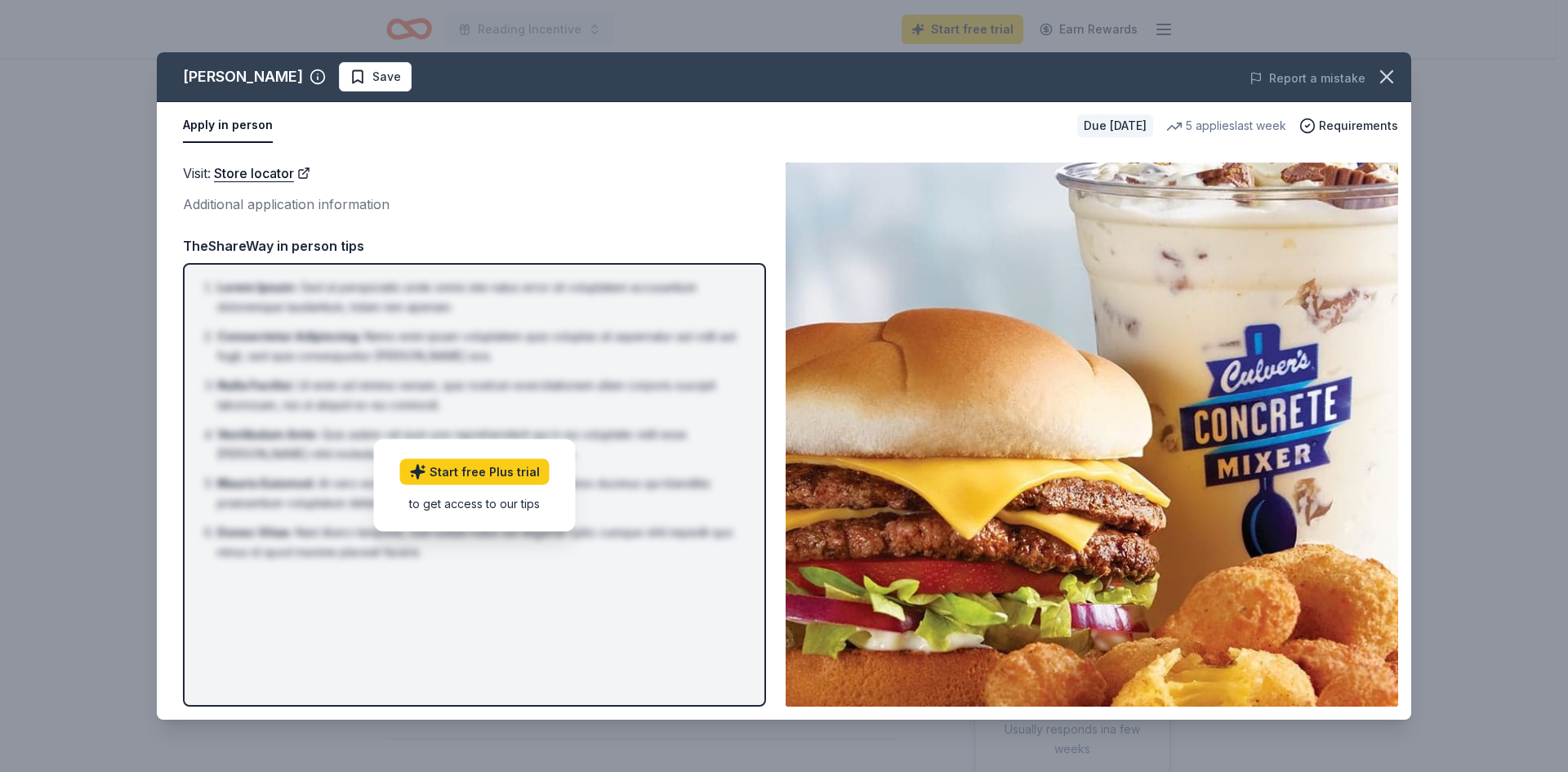
click at [553, 204] on div "Additional application information" at bounding box center [474, 204] width 583 height 21
click at [1389, 76] on icon "button" at bounding box center [1387, 76] width 23 height 23
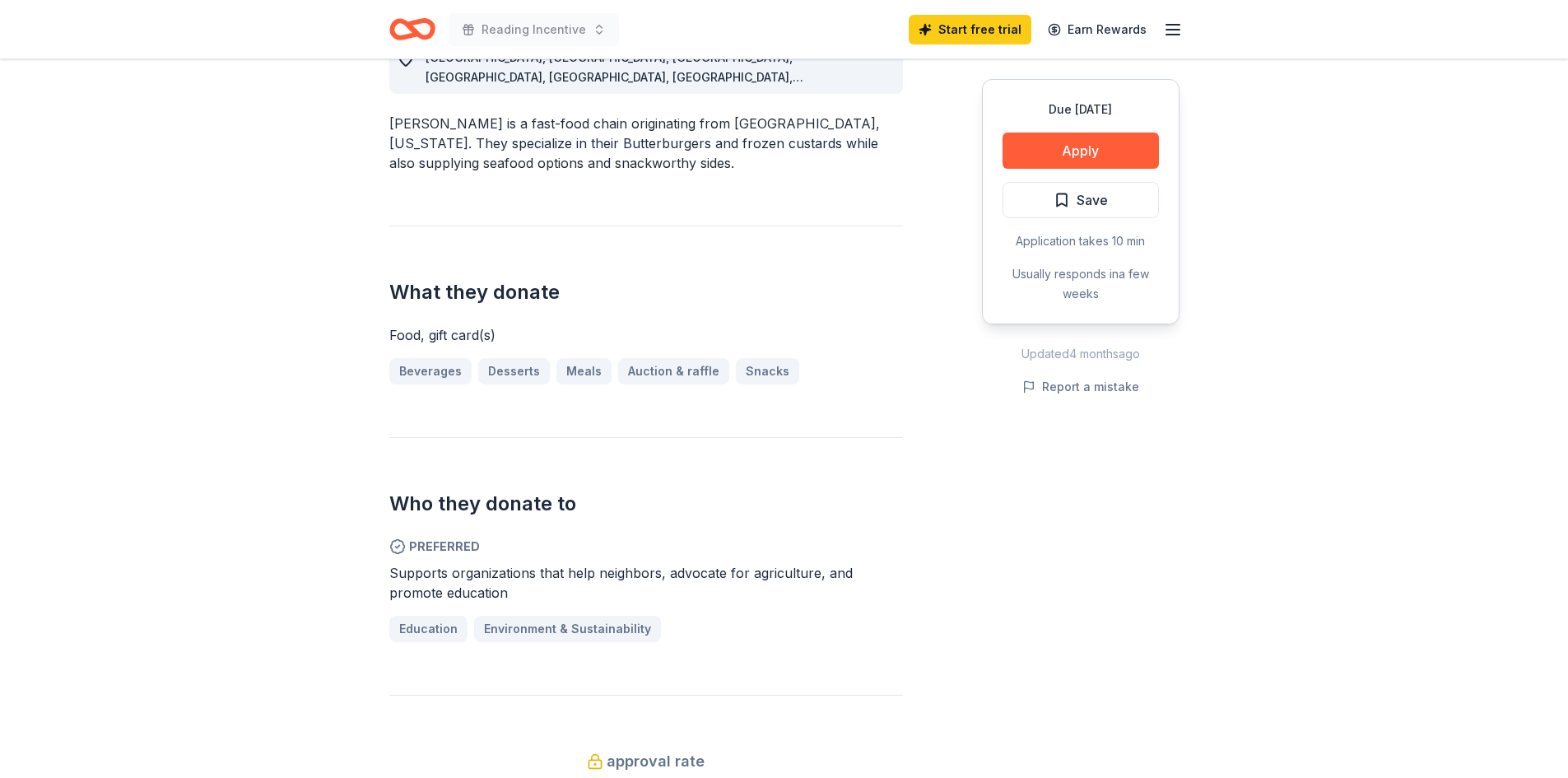
scroll to position [659, 0]
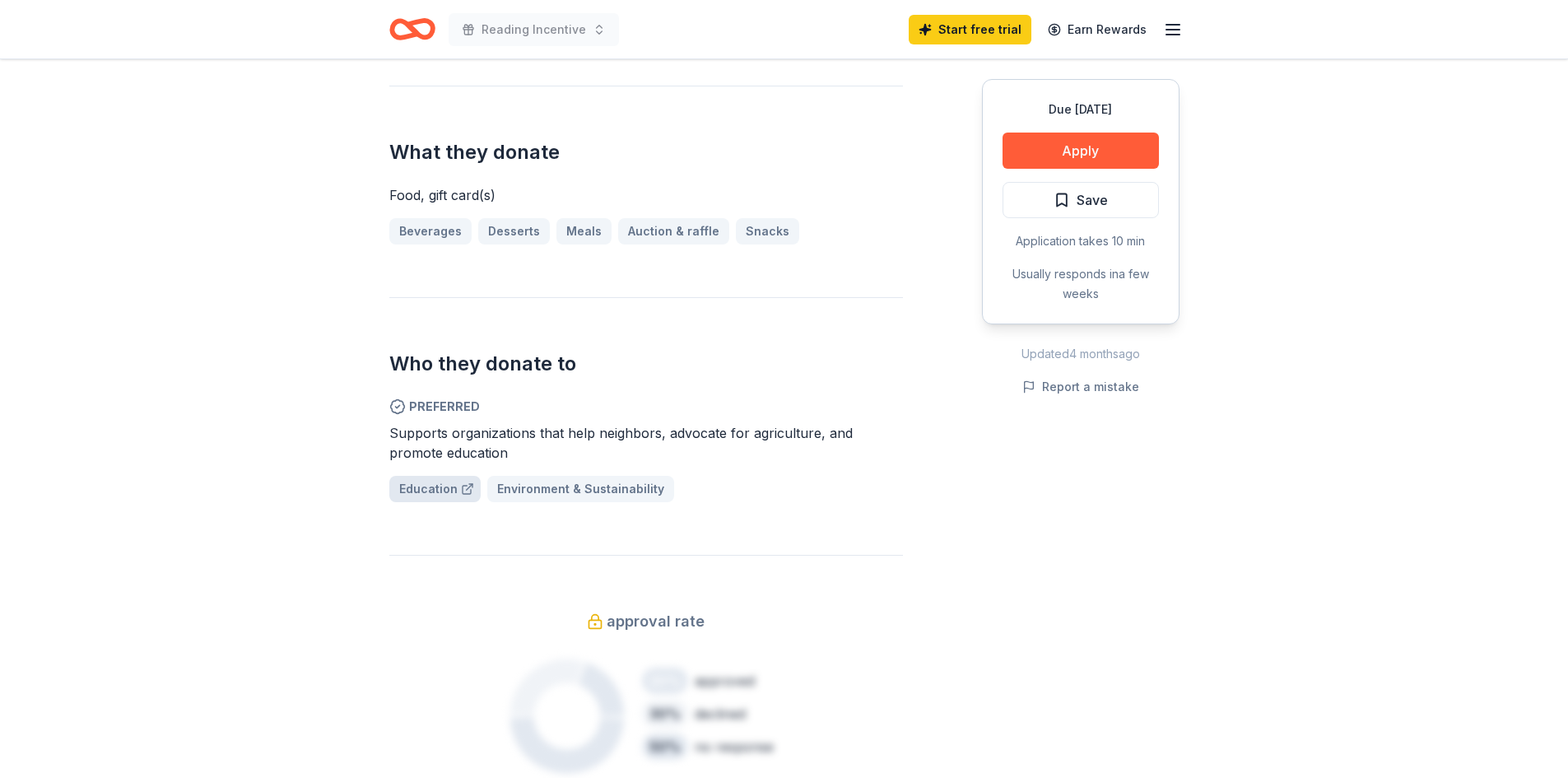
click at [429, 479] on span "Education" at bounding box center [428, 489] width 59 height 20
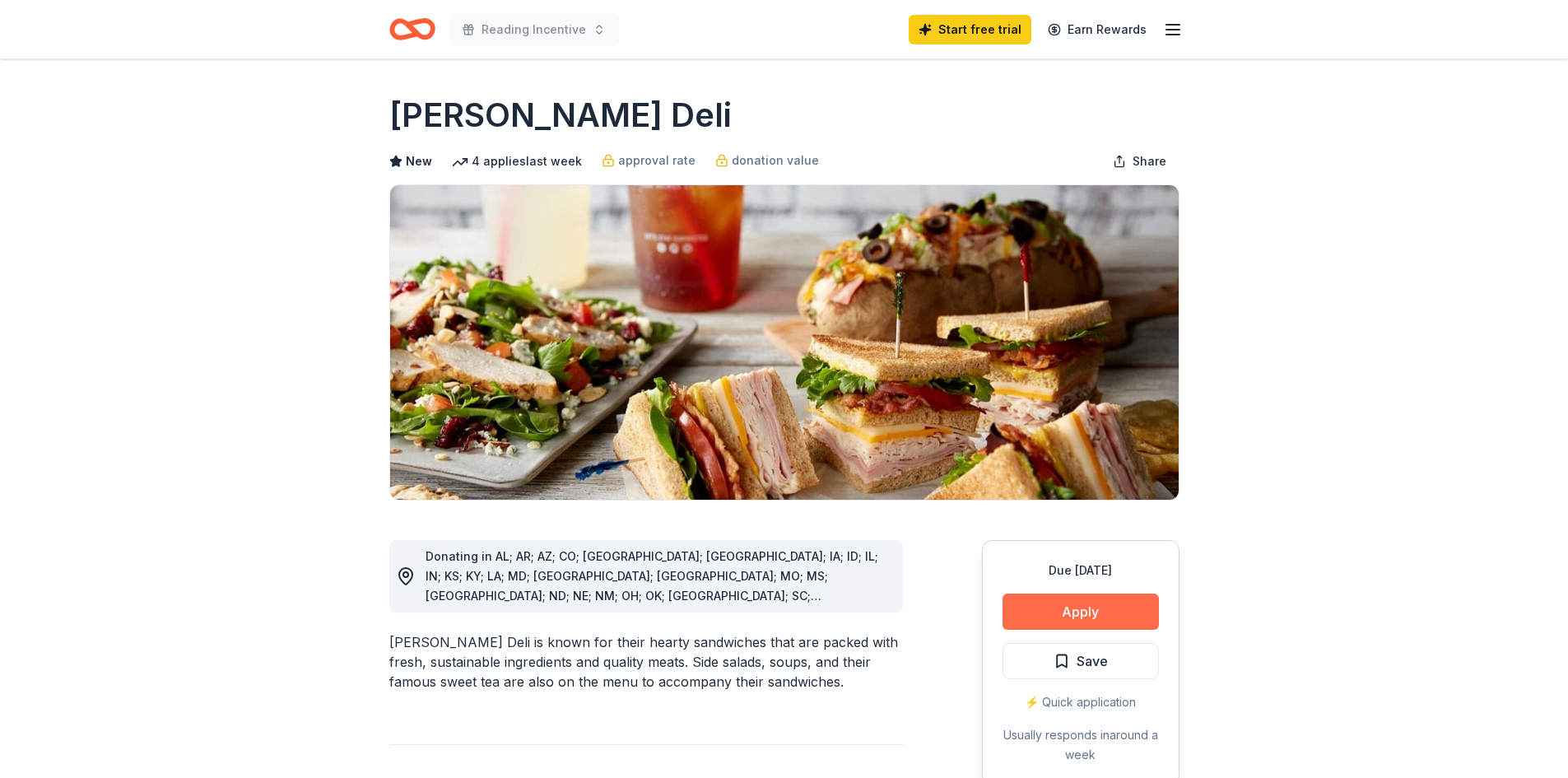
click at [1054, 602] on button "Apply" at bounding box center [1080, 611] width 157 height 36
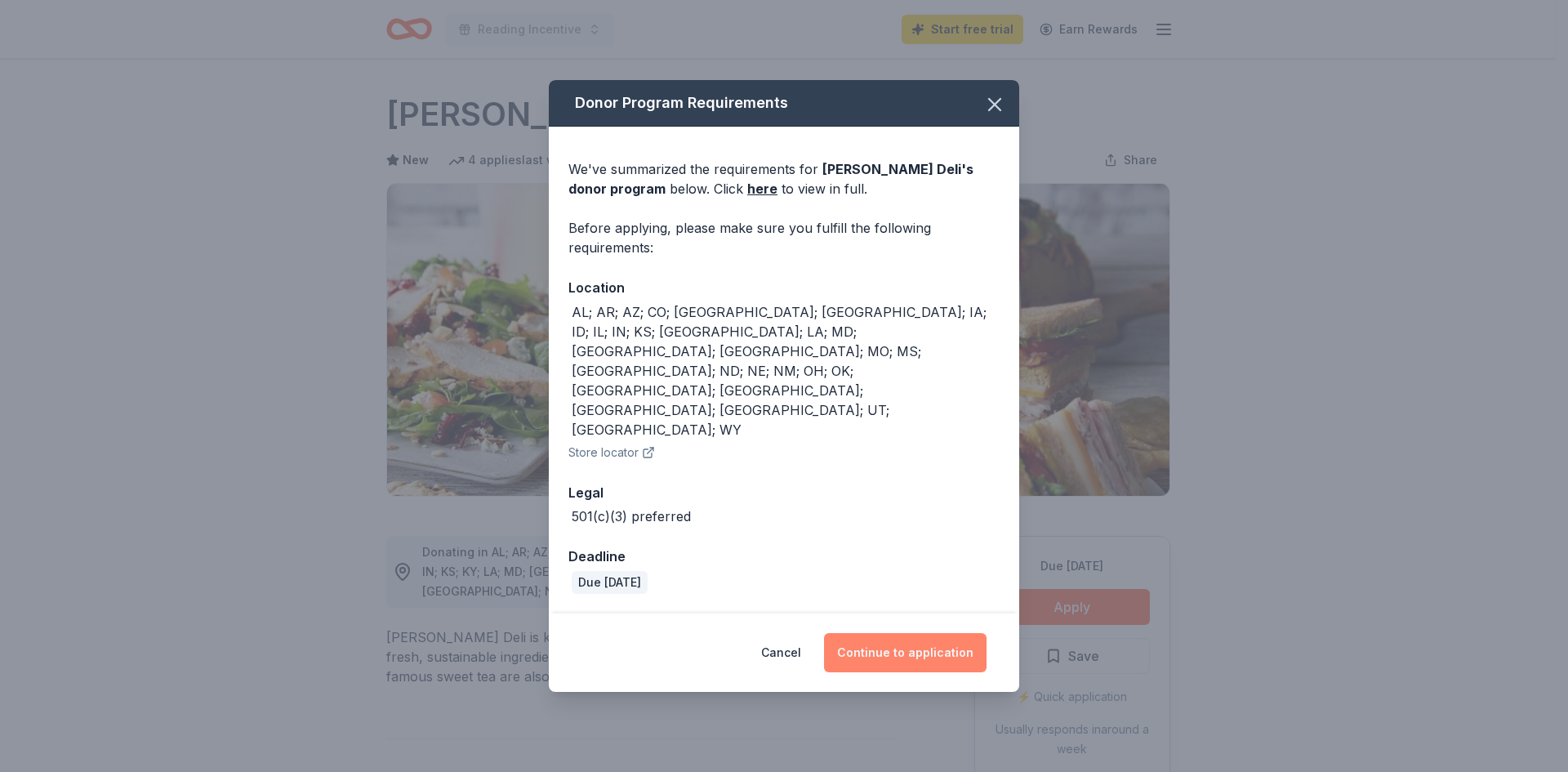
click at [876, 633] on button "Continue to application" at bounding box center [905, 653] width 163 height 39
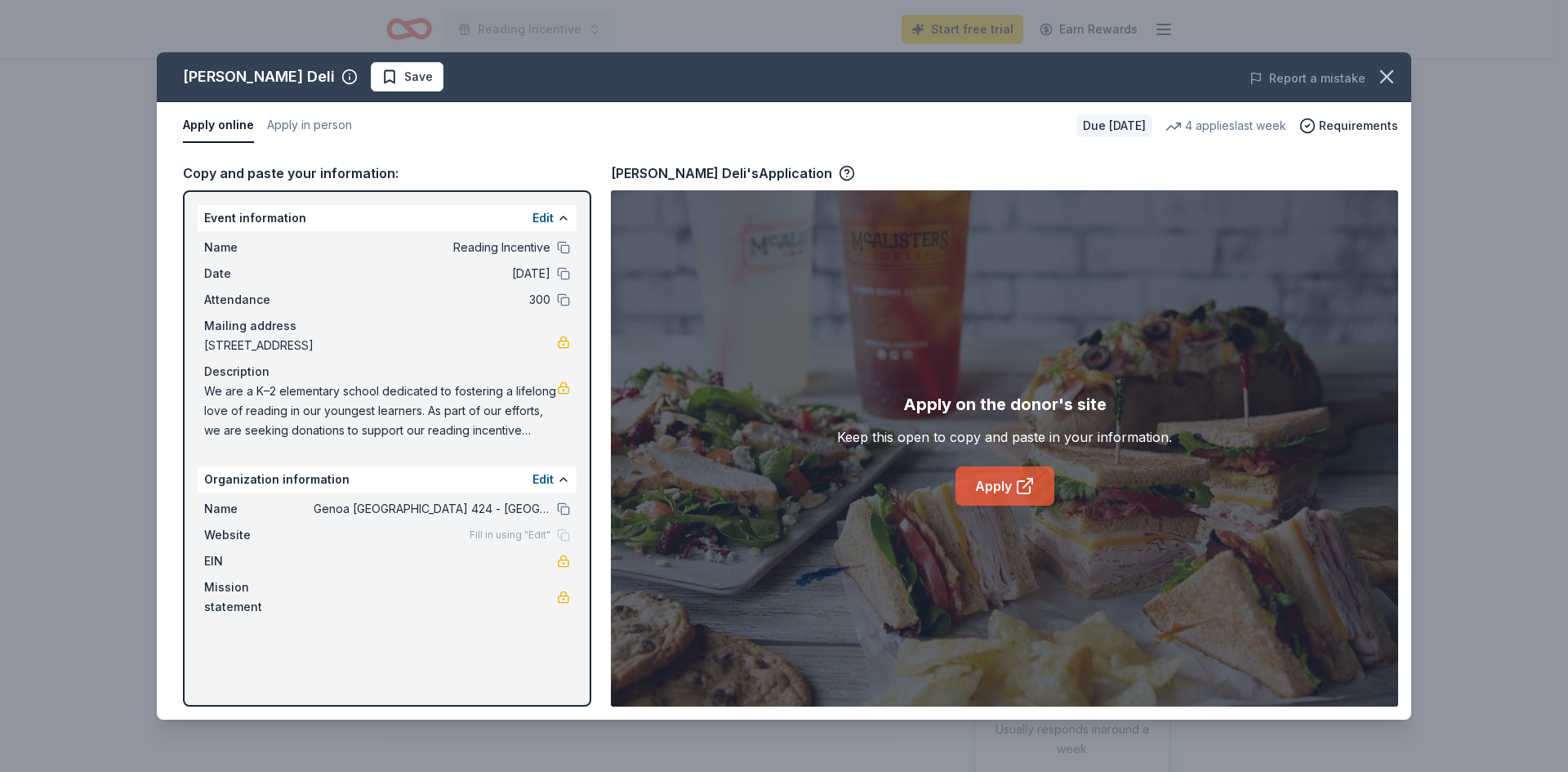
click at [1004, 488] on link "Apply" at bounding box center [1005, 486] width 99 height 39
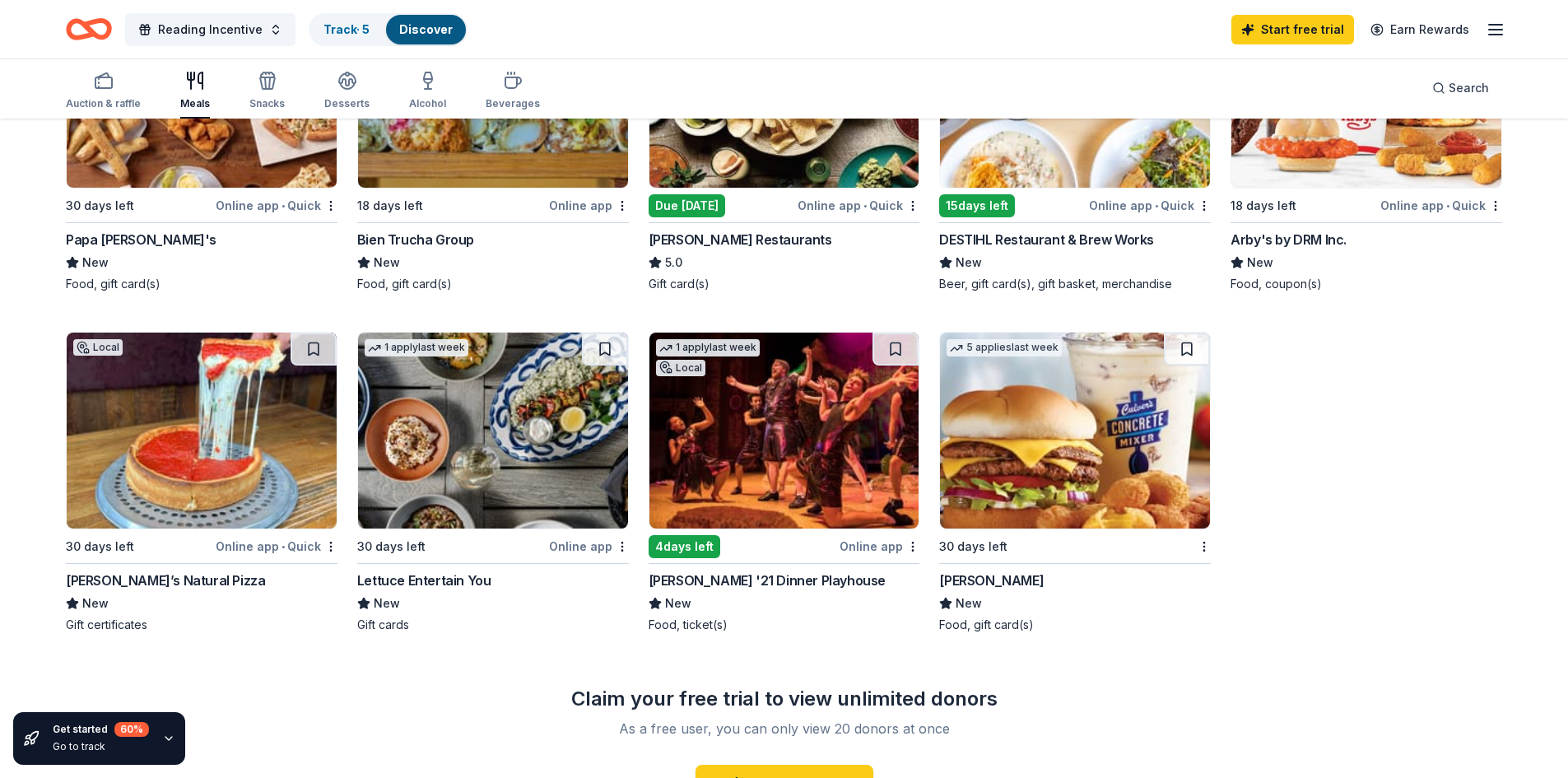
scroll to position [659, 0]
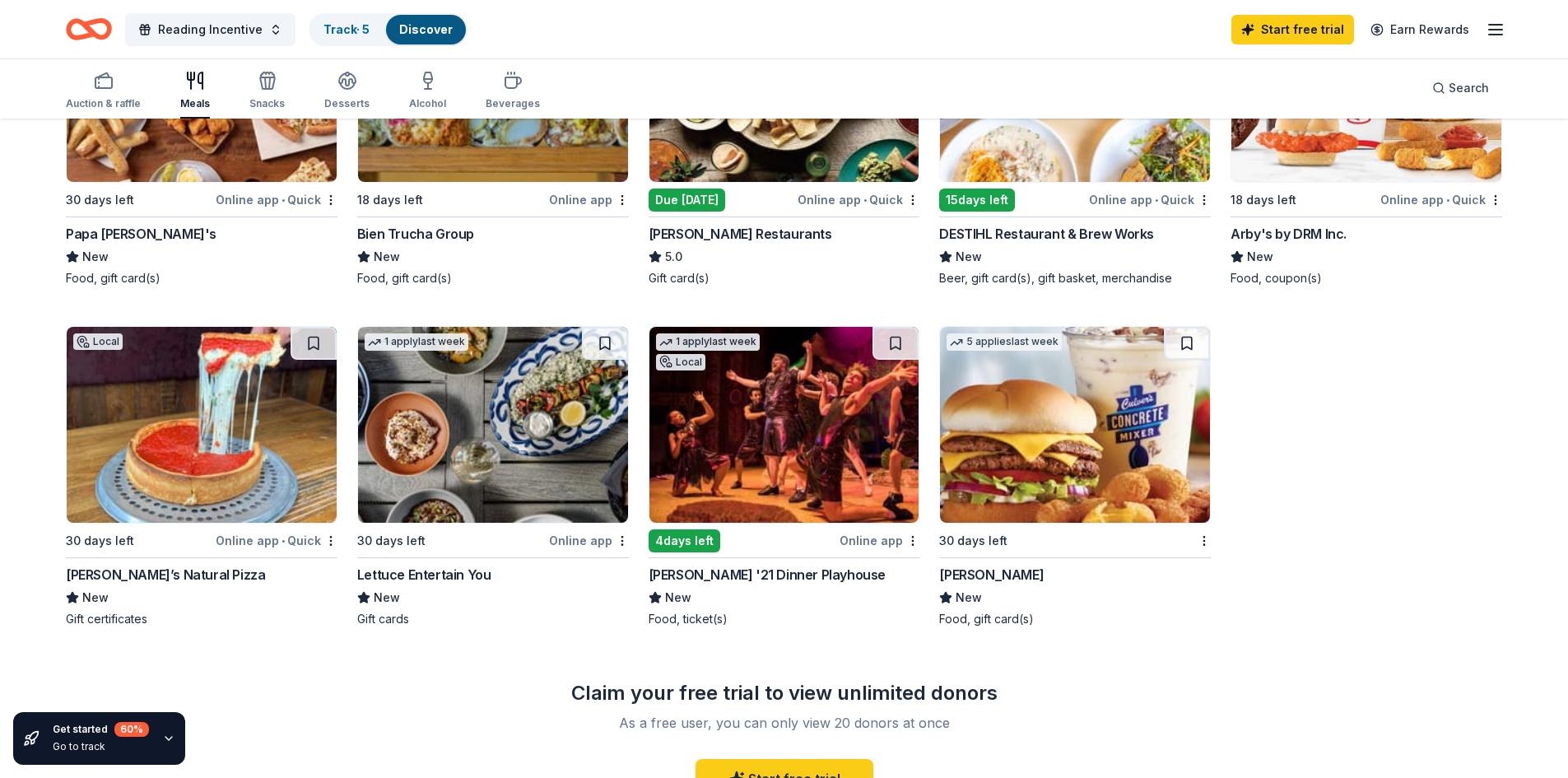
click at [1008, 460] on img at bounding box center [1075, 424] width 270 height 196
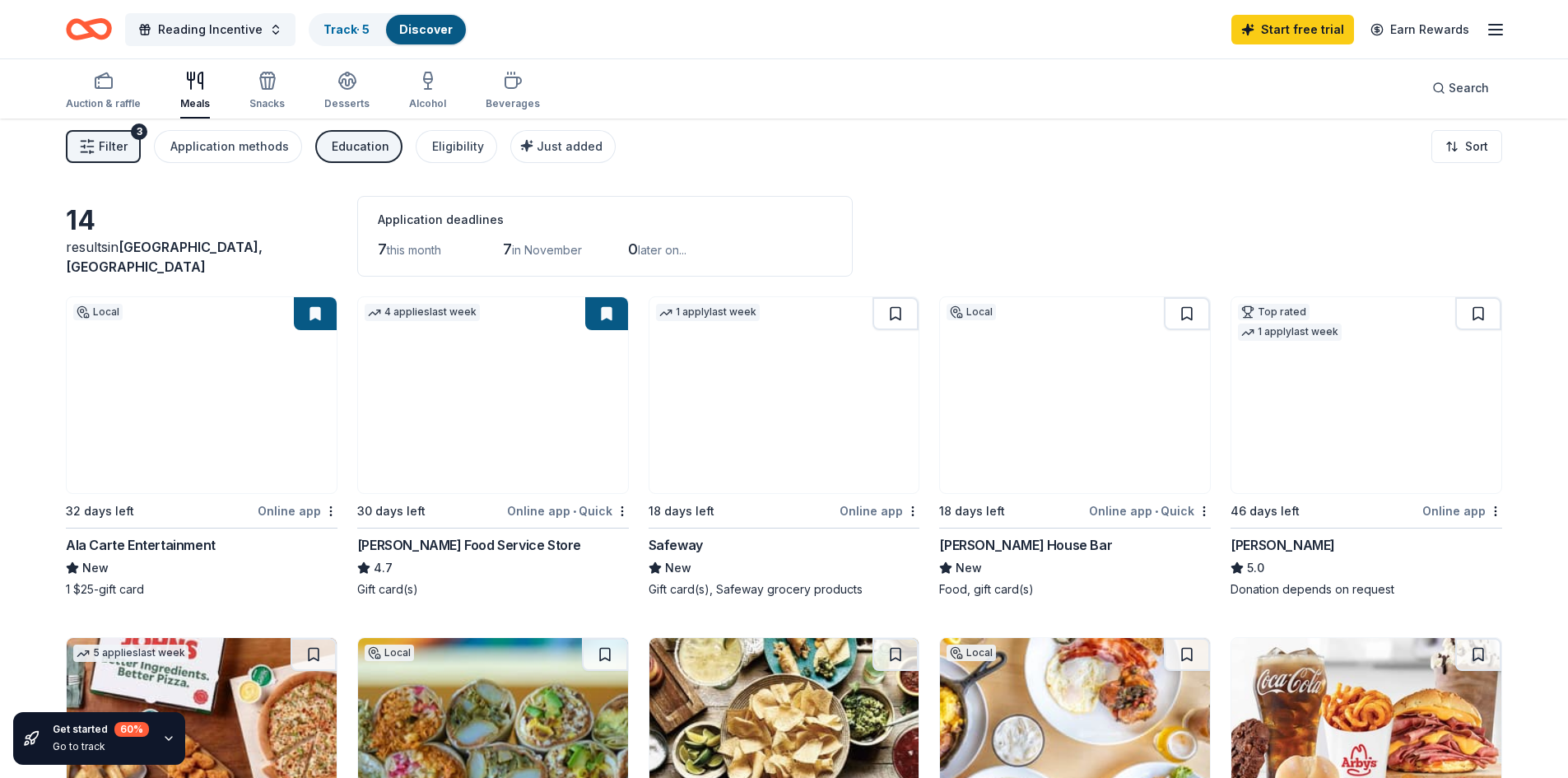
scroll to position [0, 0]
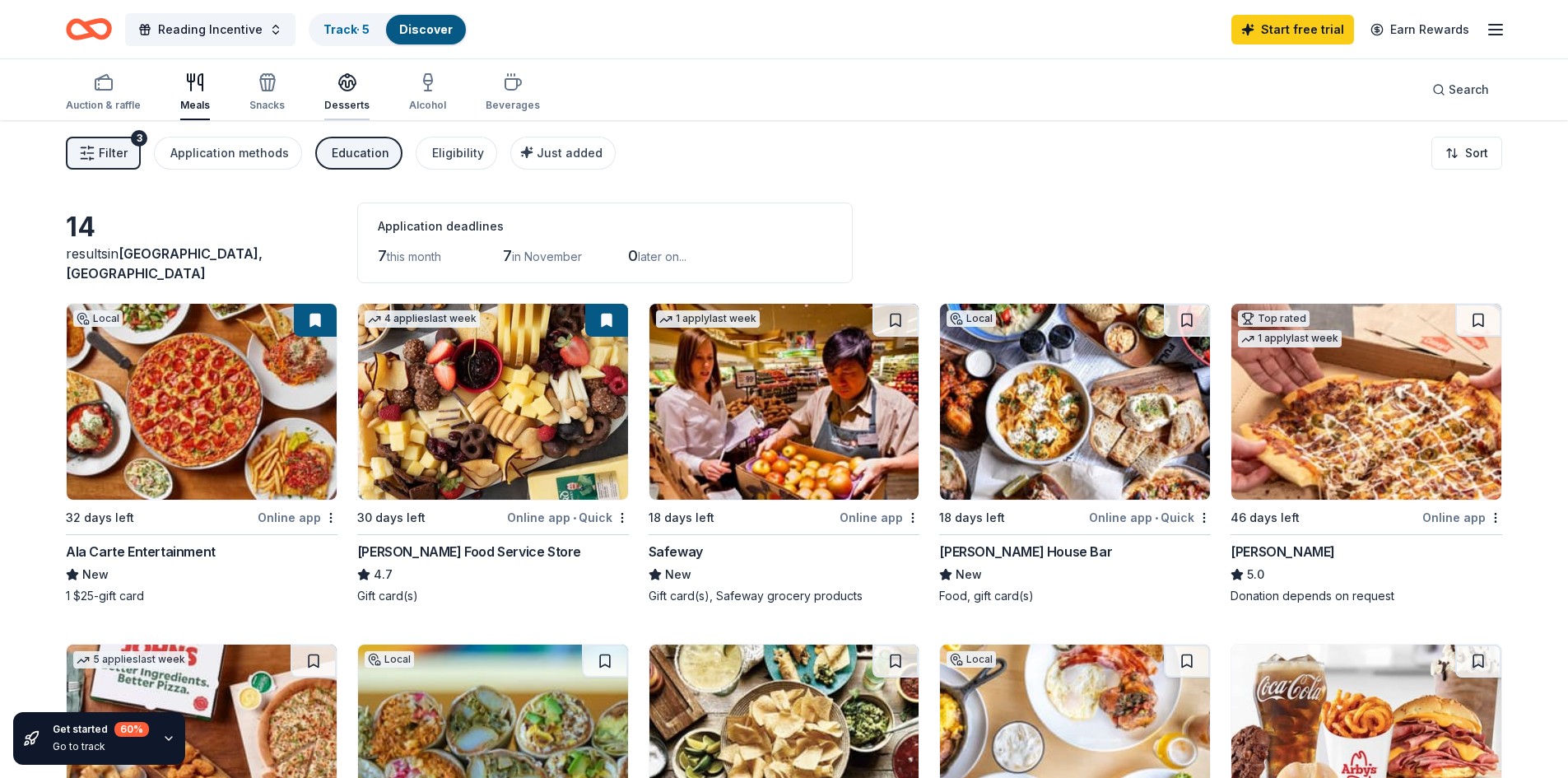
click at [335, 98] on div "Desserts" at bounding box center [346, 92] width 46 height 40
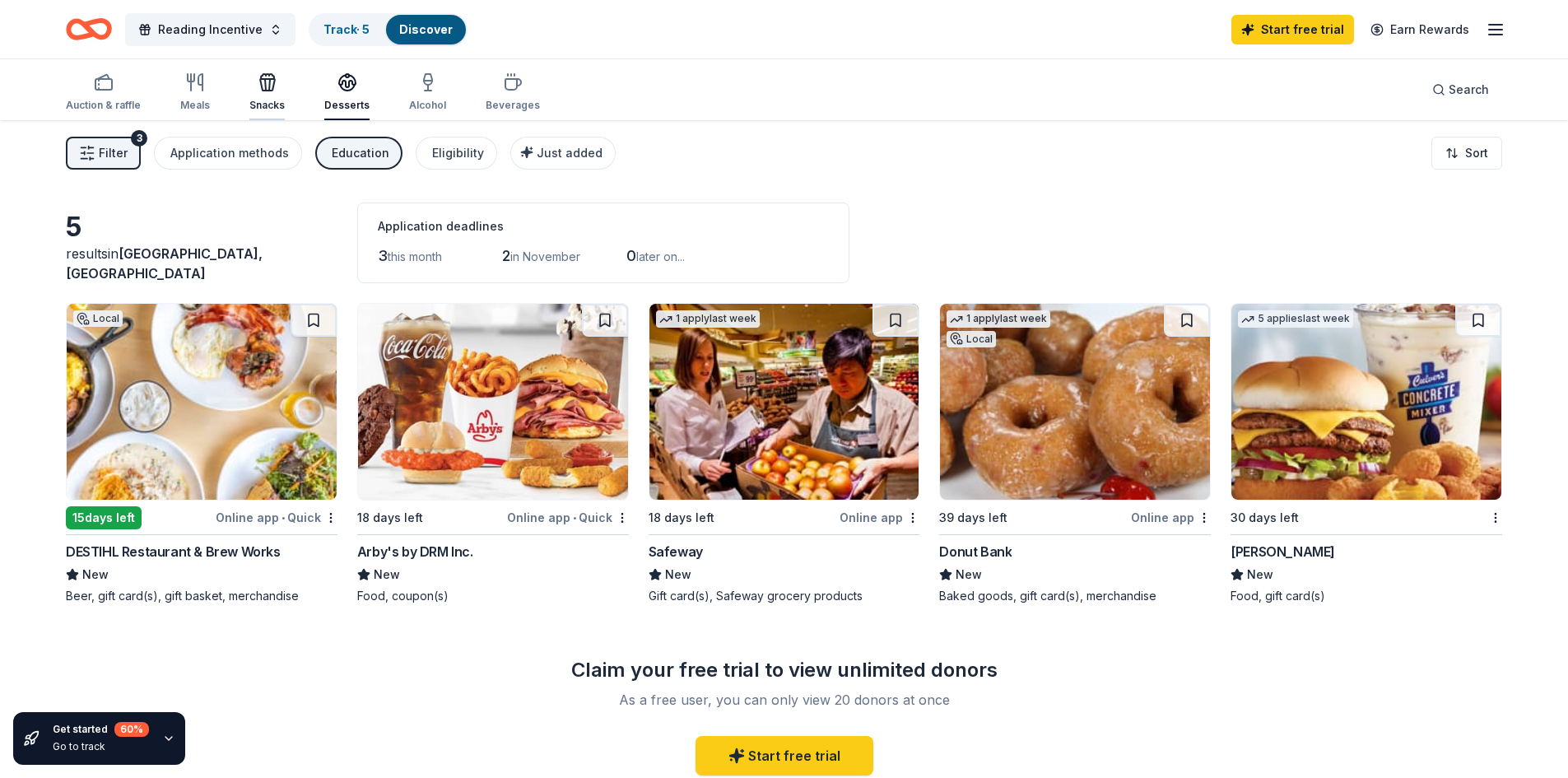
click at [271, 85] on icon "button" at bounding box center [268, 85] width 15 height 12
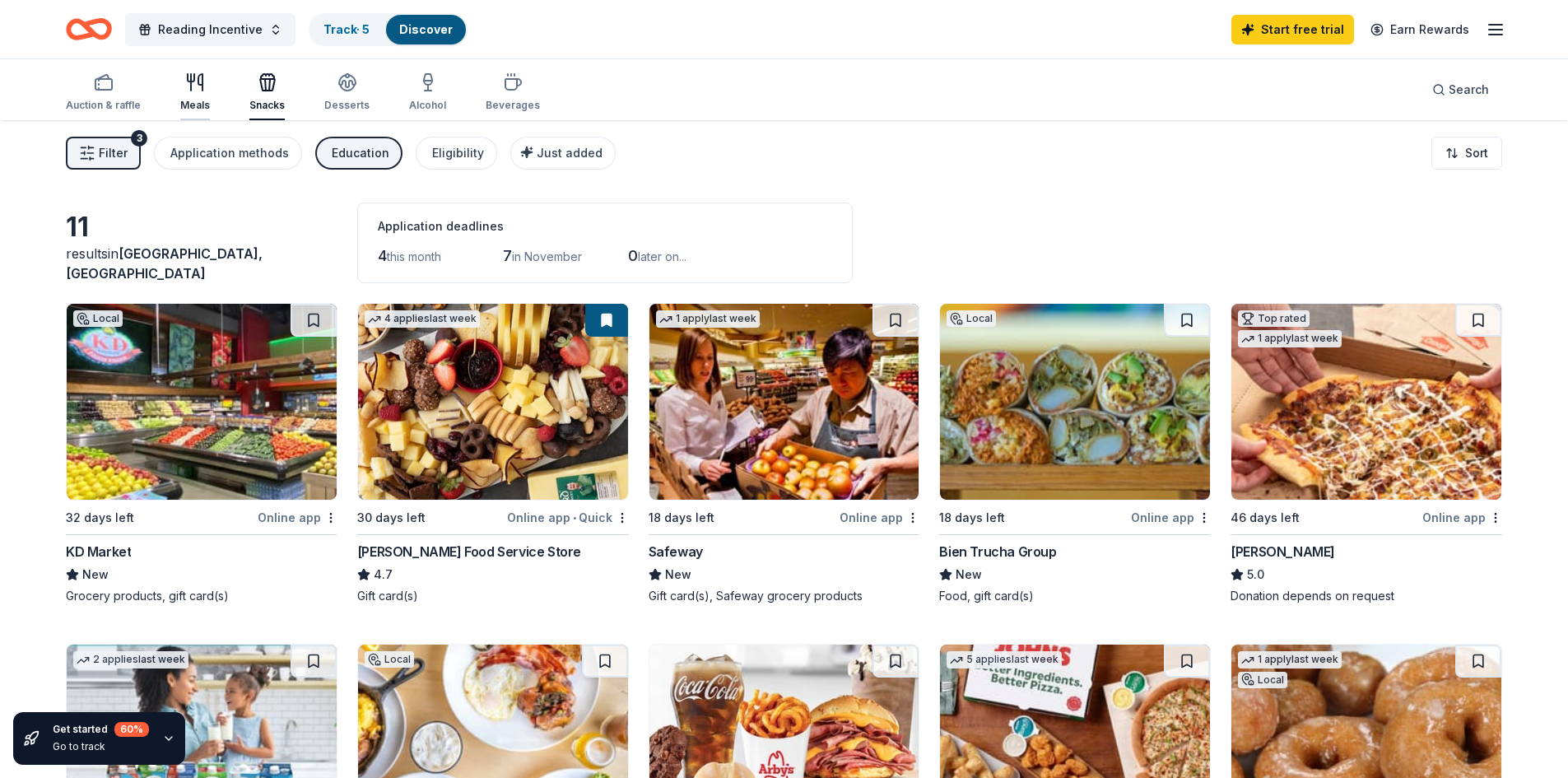
click at [188, 91] on icon "button" at bounding box center [195, 82] width 20 height 20
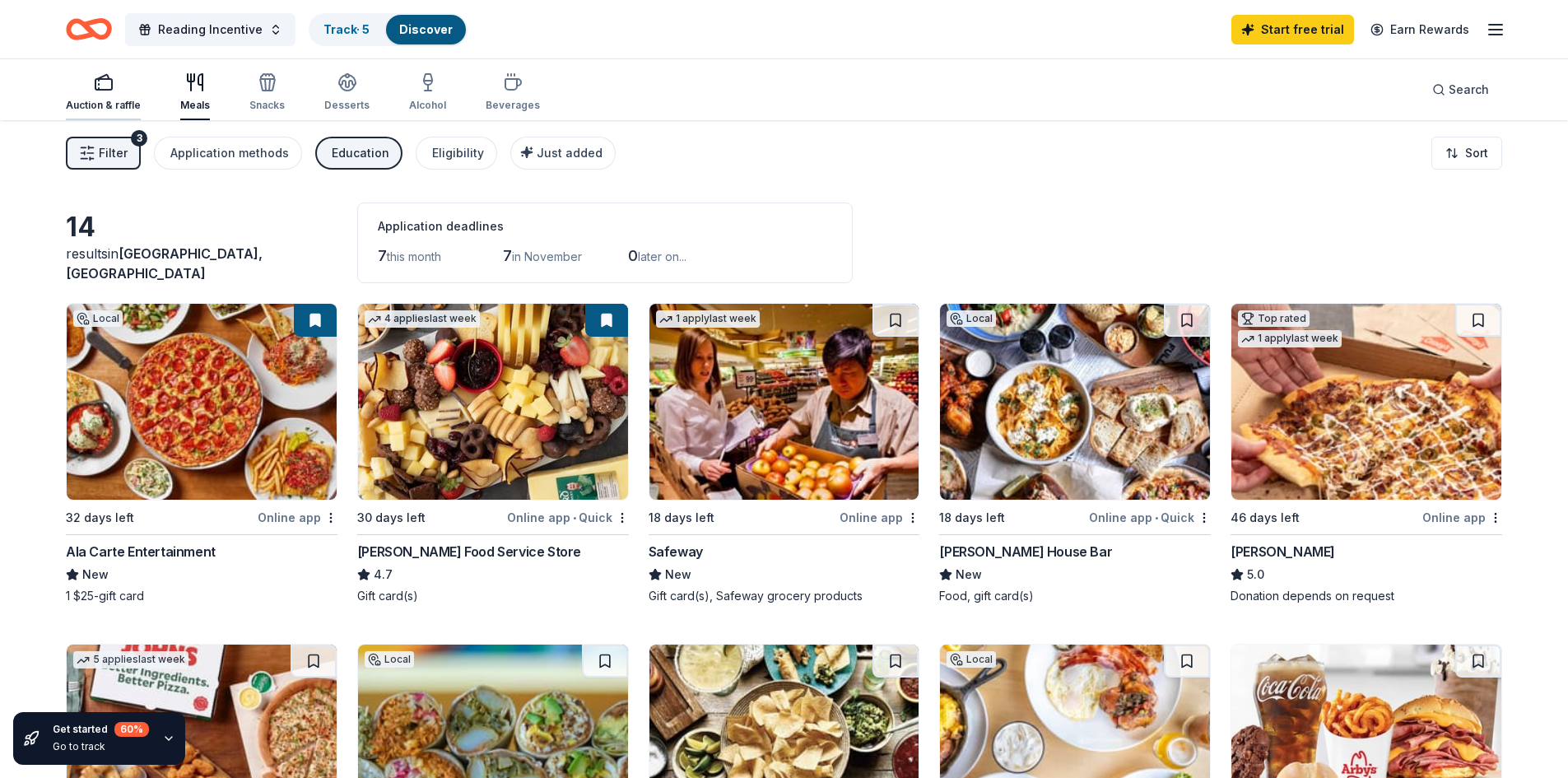
click at [97, 101] on div "Auction & raffle" at bounding box center [103, 105] width 75 height 13
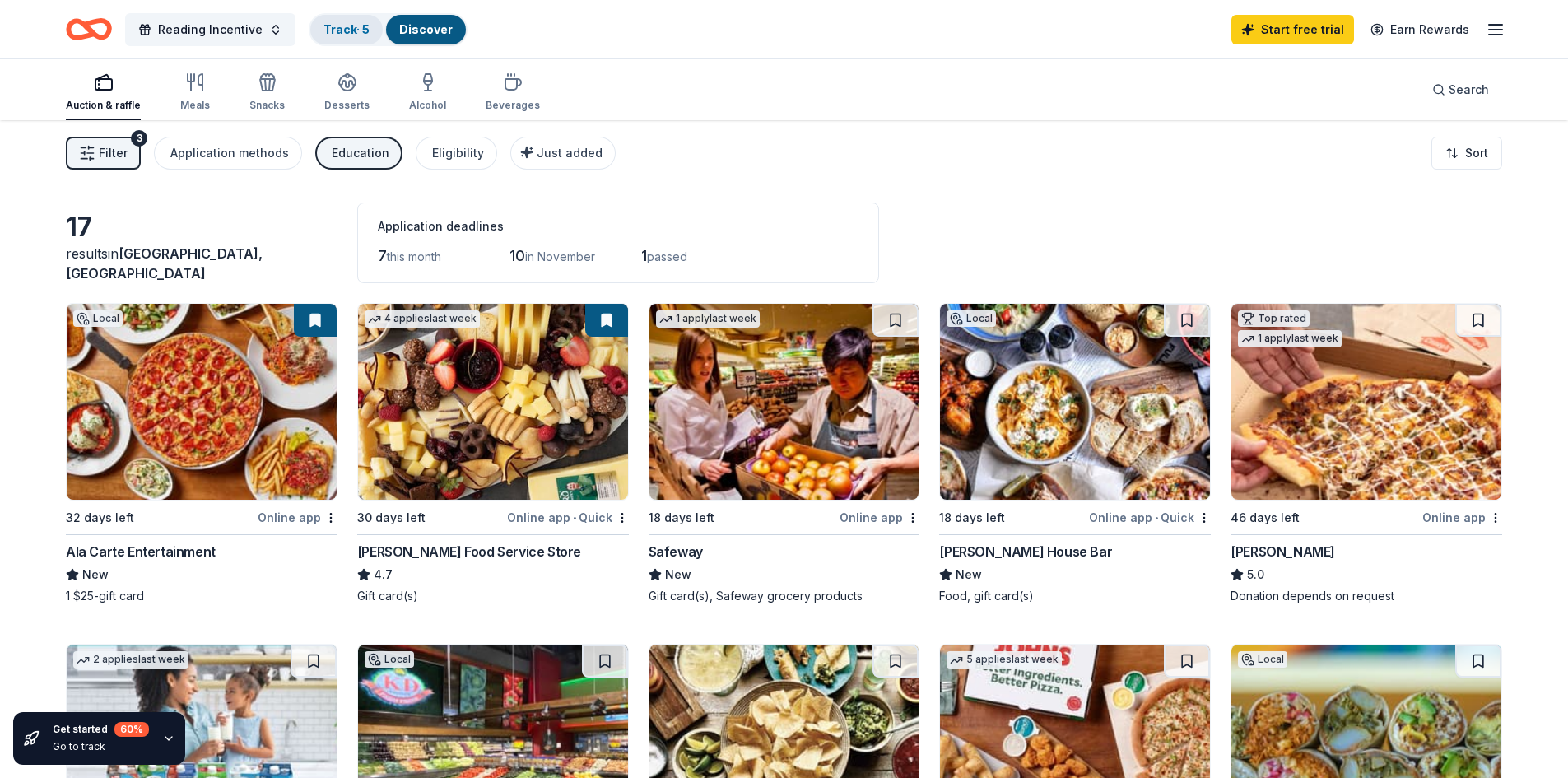
click at [363, 31] on link "Track · 5" at bounding box center [346, 29] width 46 height 14
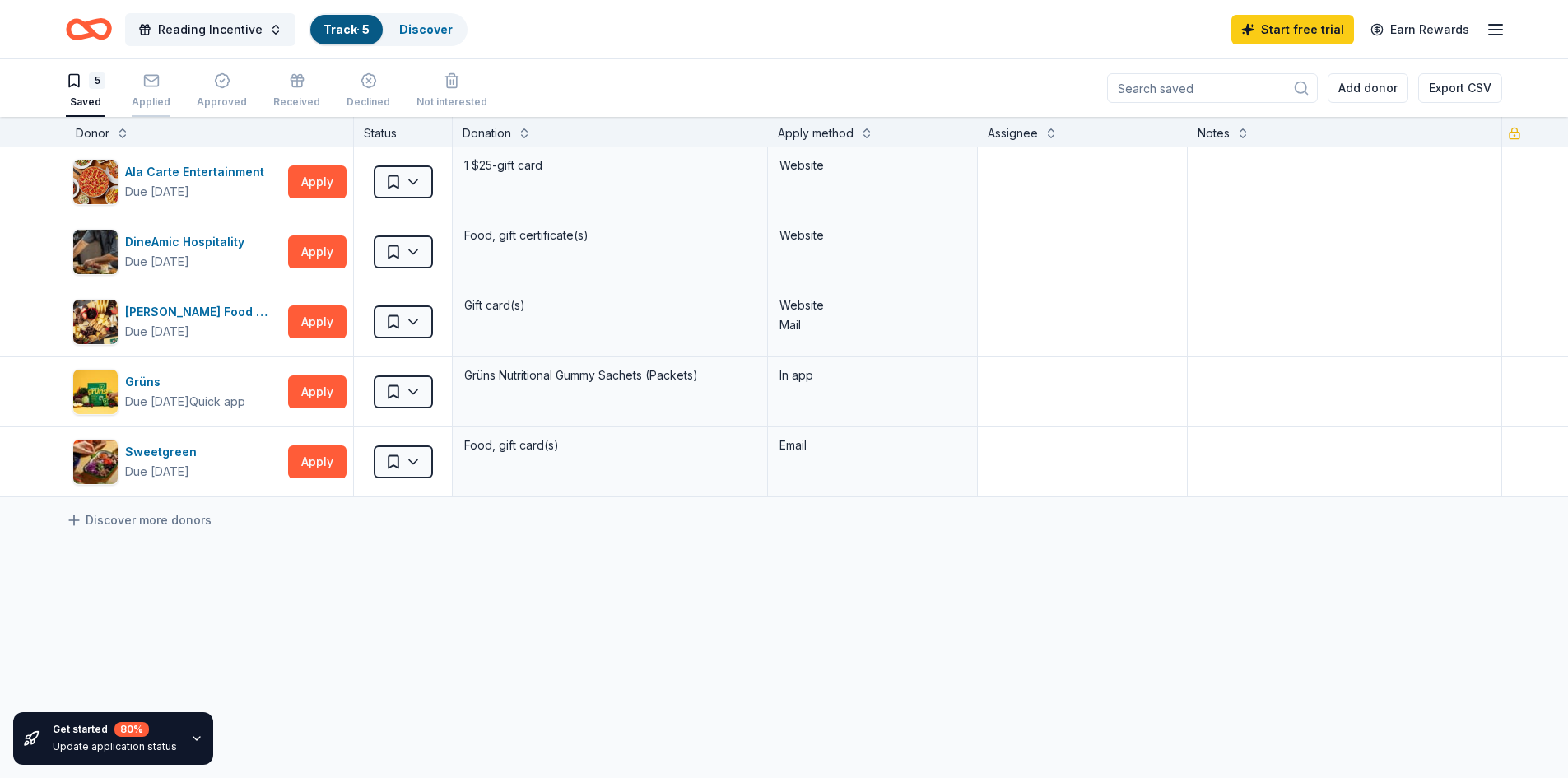
click at [164, 89] on div "Applied" at bounding box center [151, 90] width 39 height 36
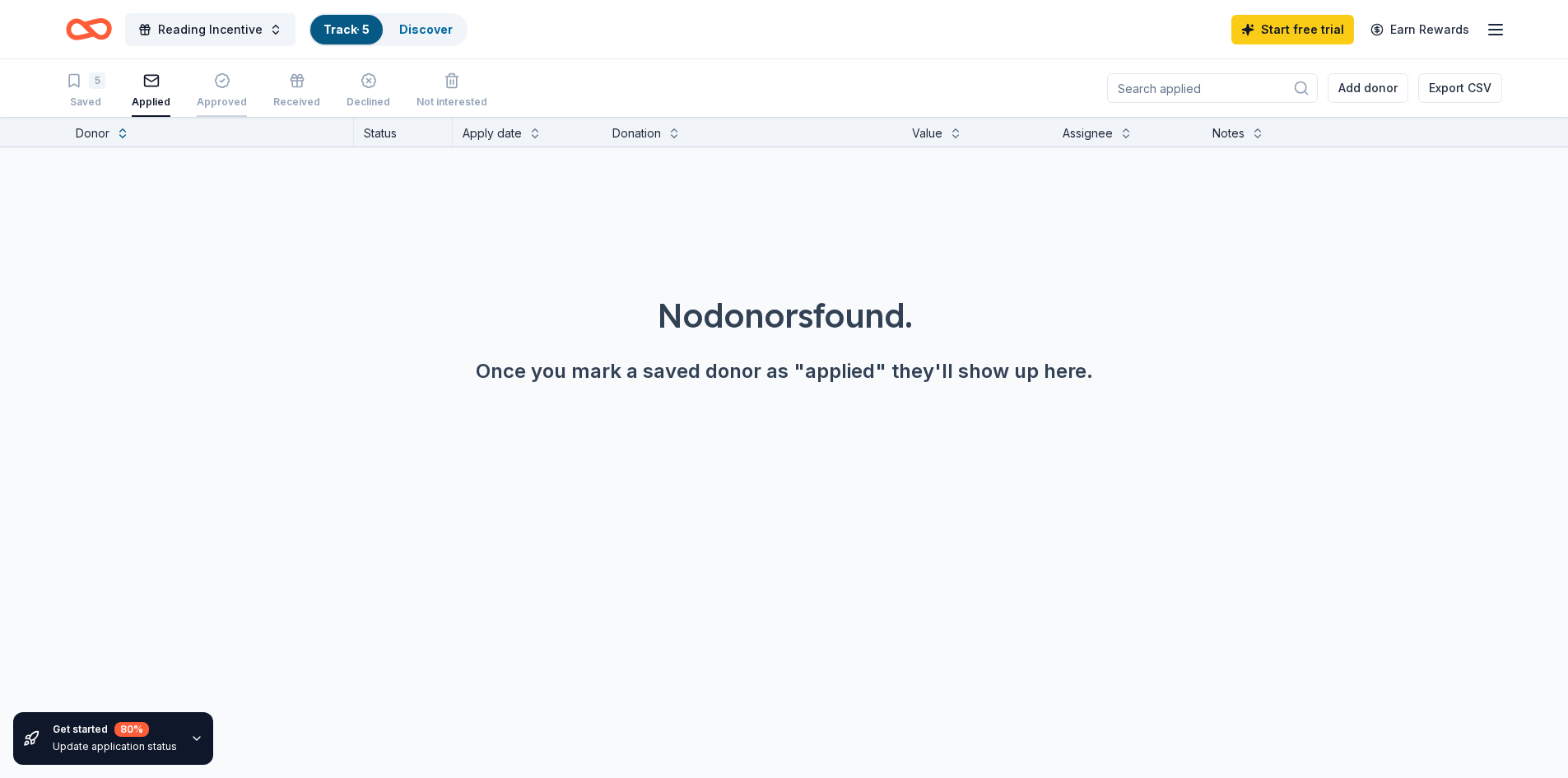
click at [220, 94] on div "Approved" at bounding box center [221, 90] width 51 height 36
click at [286, 94] on div "Received" at bounding box center [297, 90] width 47 height 36
click at [363, 94] on div "Declined" at bounding box center [368, 90] width 44 height 36
click at [457, 94] on div "Not interested" at bounding box center [451, 90] width 70 height 36
click at [75, 88] on icon "button" at bounding box center [74, 80] width 17 height 17
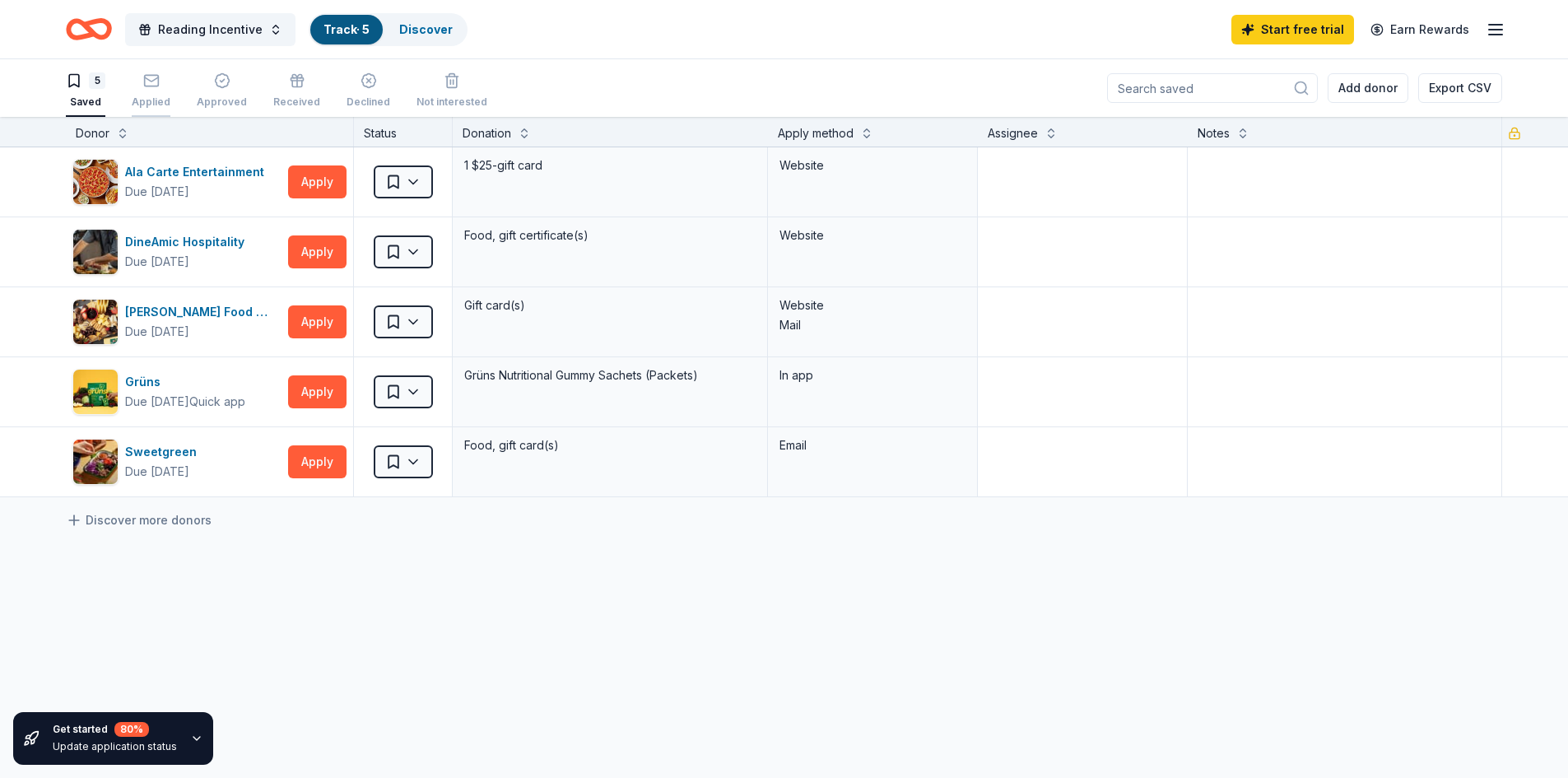
click at [144, 90] on div "Applied" at bounding box center [151, 90] width 39 height 36
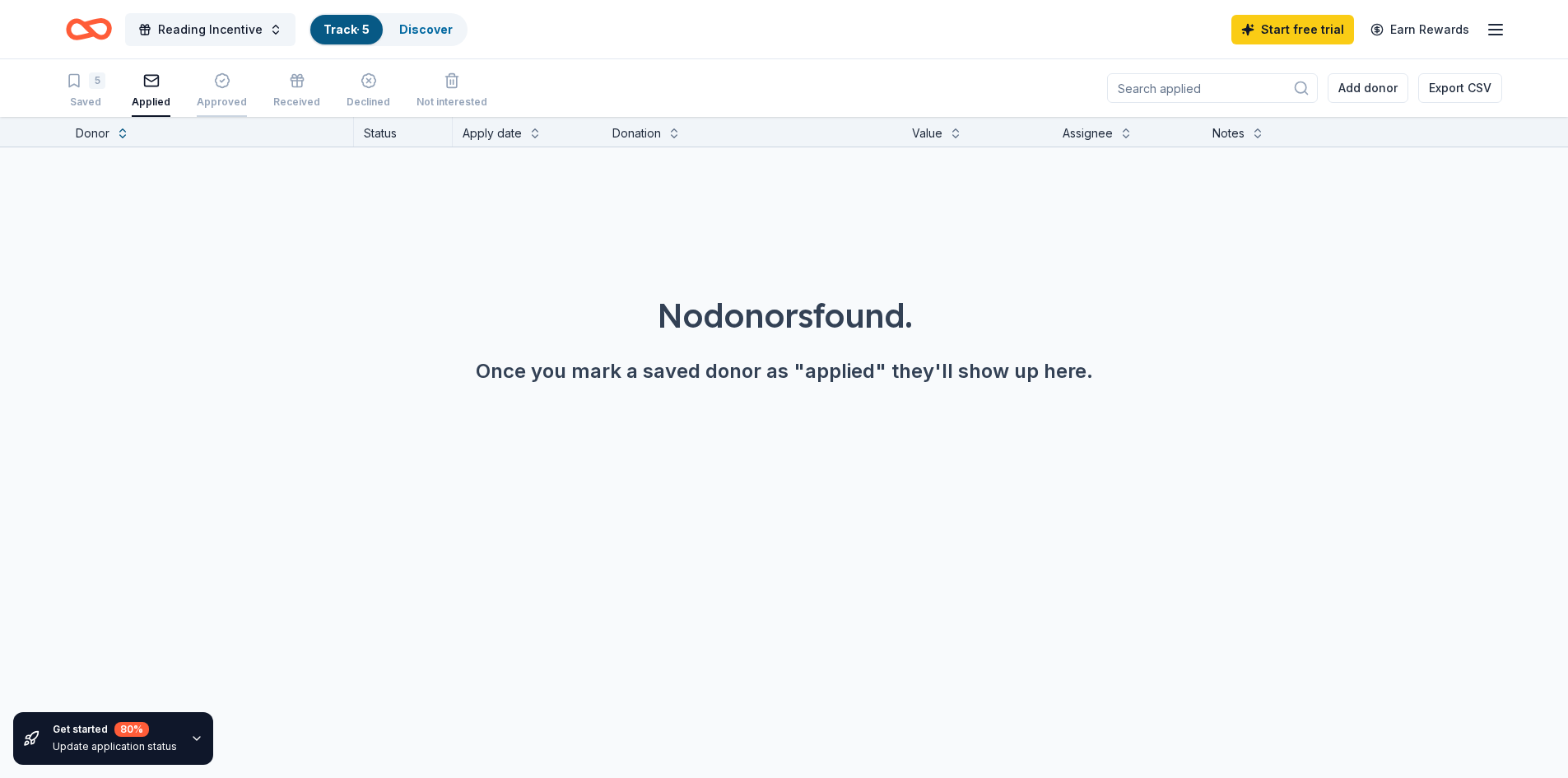
click at [199, 90] on div "Approved" at bounding box center [221, 90] width 51 height 36
click at [84, 22] on icon "Home" at bounding box center [96, 29] width 26 height 17
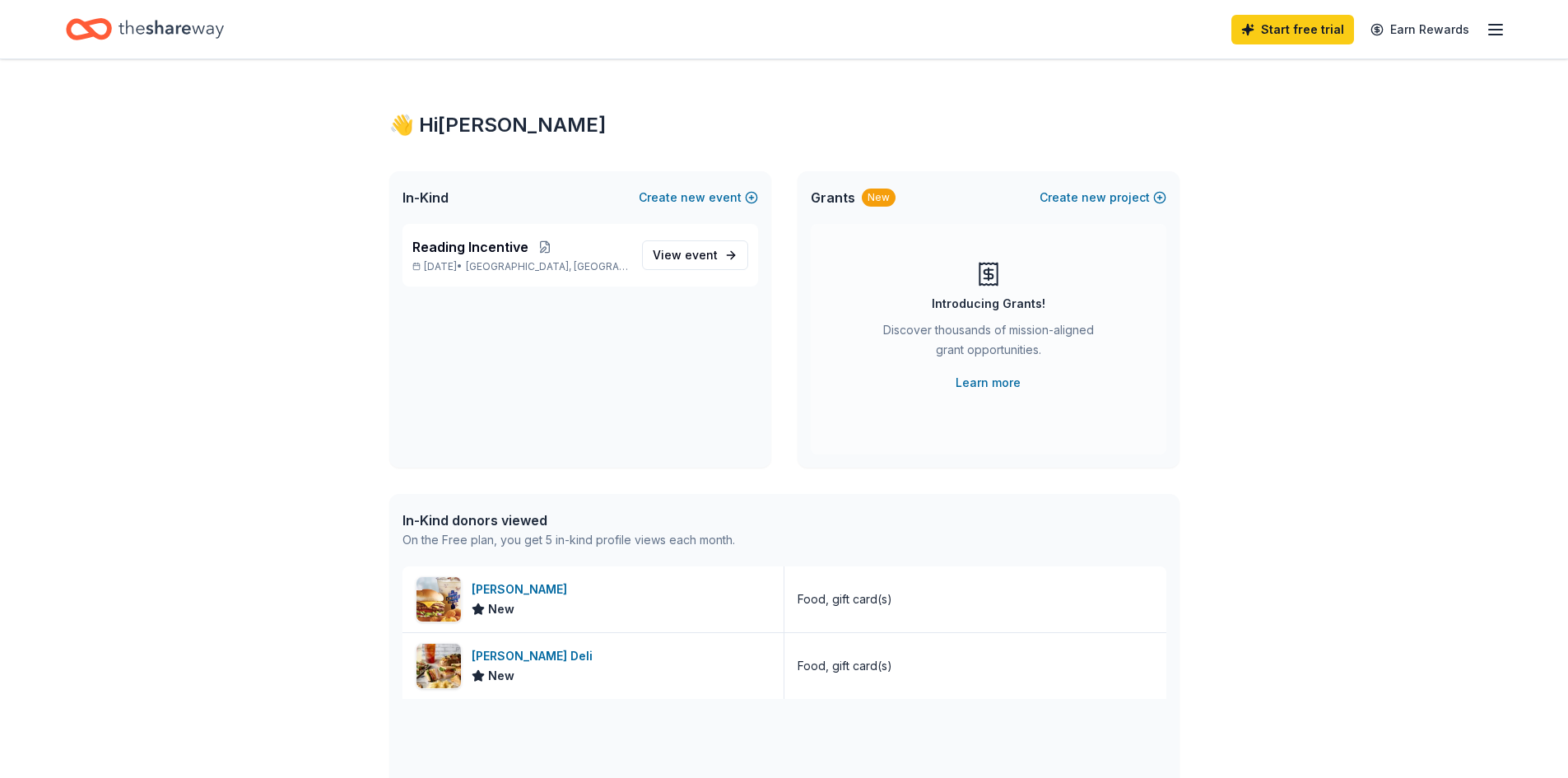
click at [244, 408] on div "👋 Hi Pamela In-Kind Create new event Reading Incentive Dec 05, 2025 • Kingston,…" at bounding box center [784, 634] width 1568 height 1149
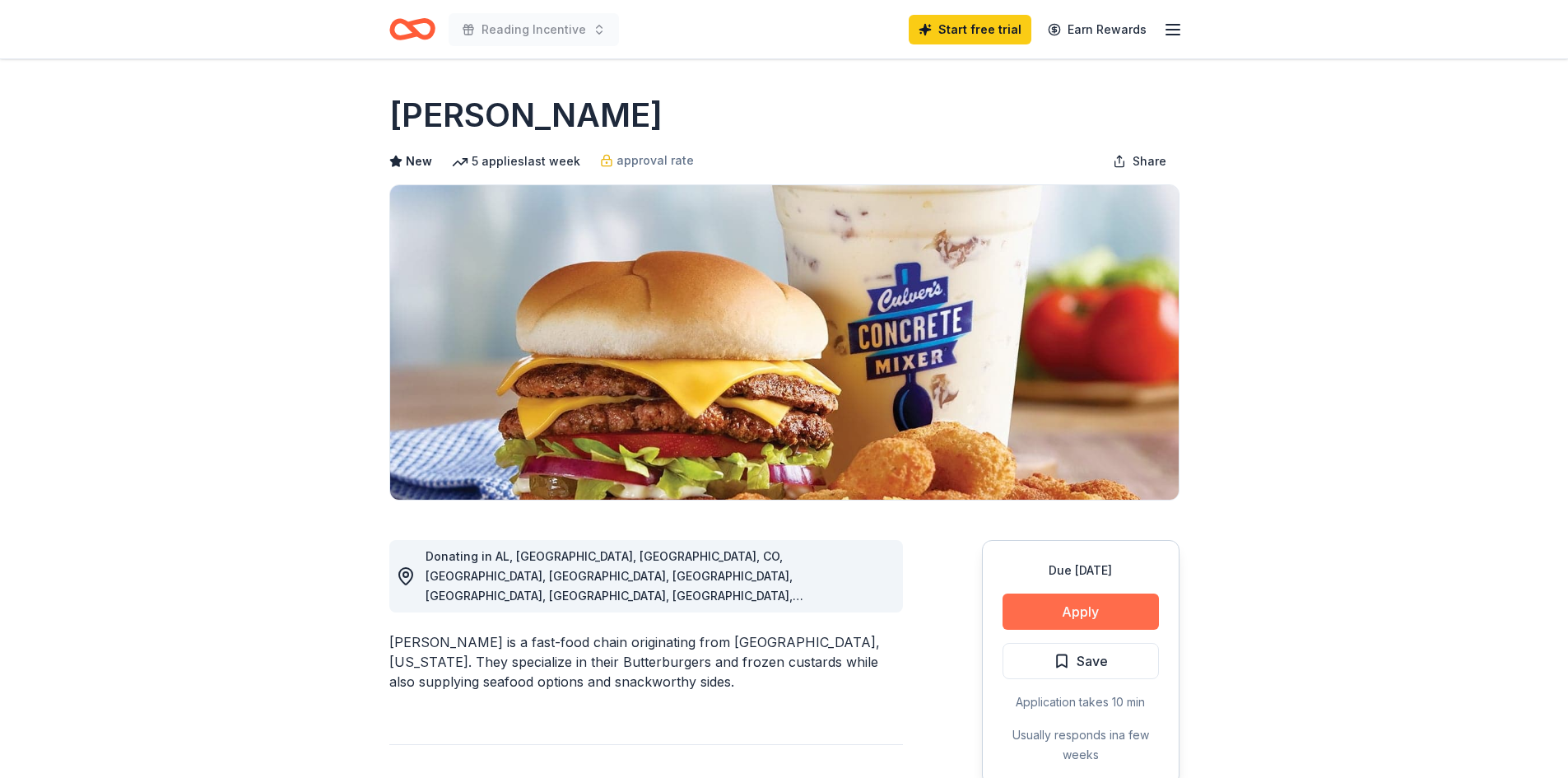
click at [1088, 611] on button "Apply" at bounding box center [1080, 611] width 157 height 36
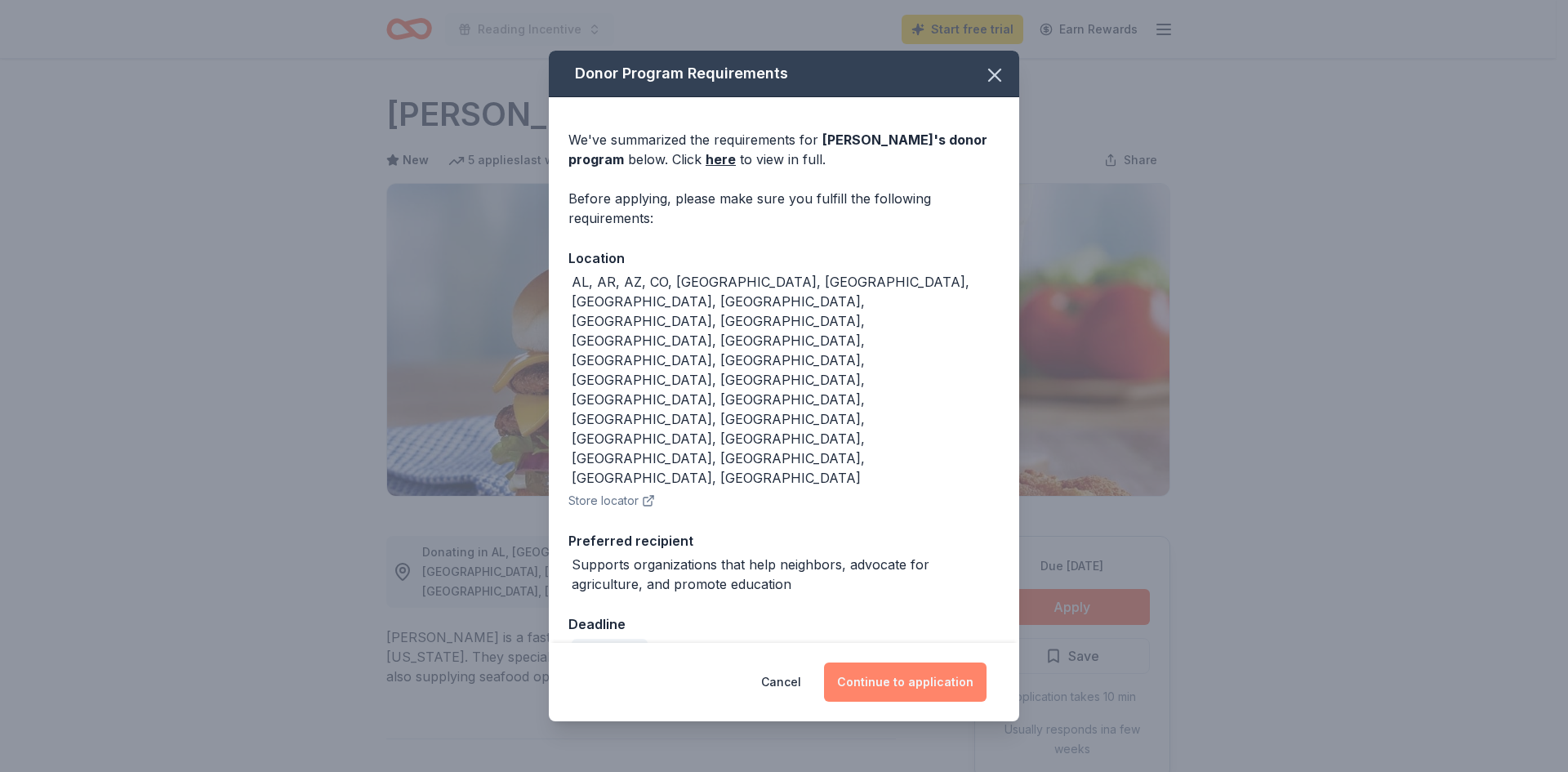
click at [909, 663] on button "Continue to application" at bounding box center [905, 682] width 163 height 39
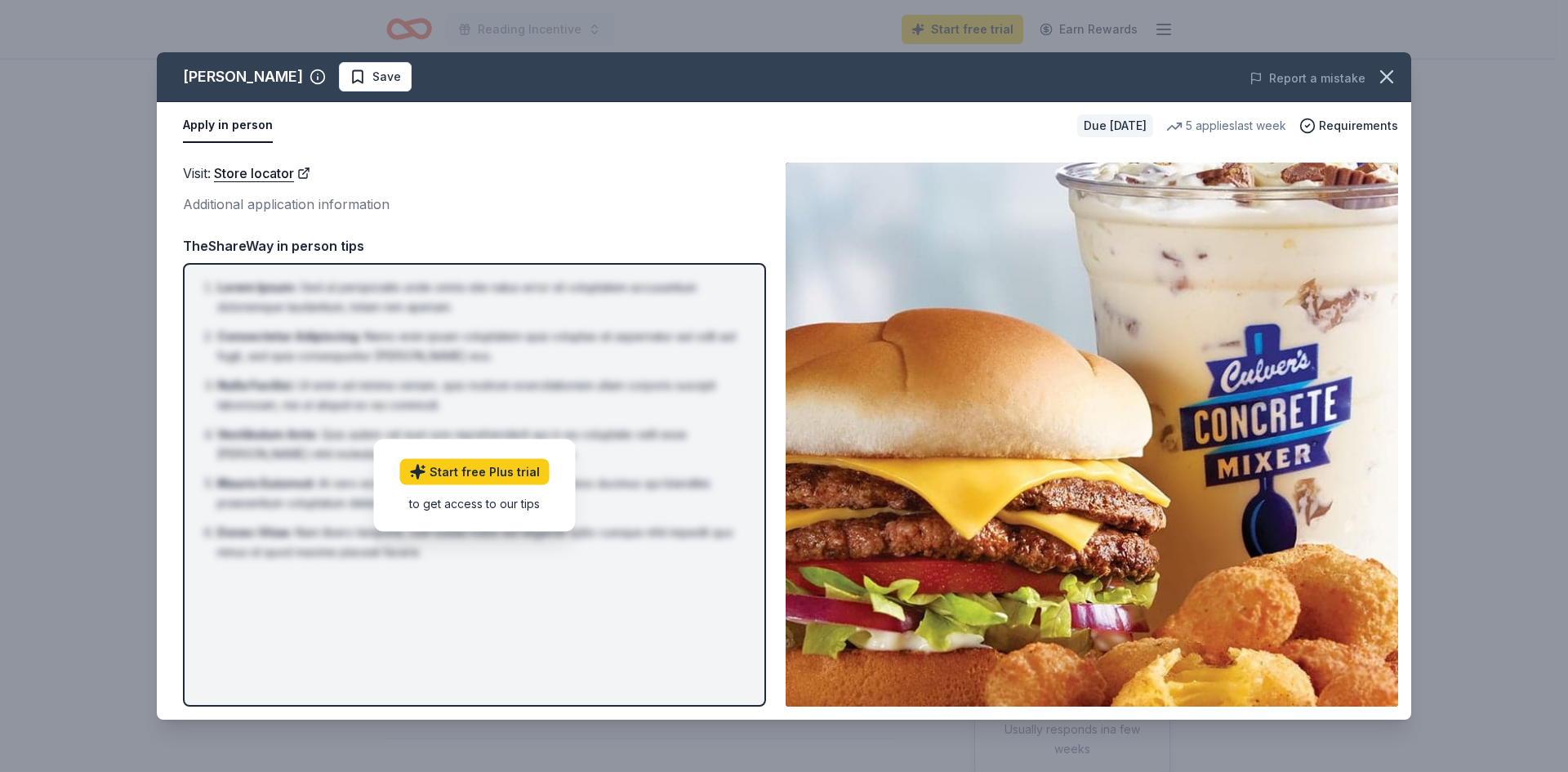
click at [485, 487] on div "Start free Plus trial to get access to our tips" at bounding box center [474, 484] width 201 height 92
click at [242, 169] on link "Store locator" at bounding box center [261, 173] width 96 height 21
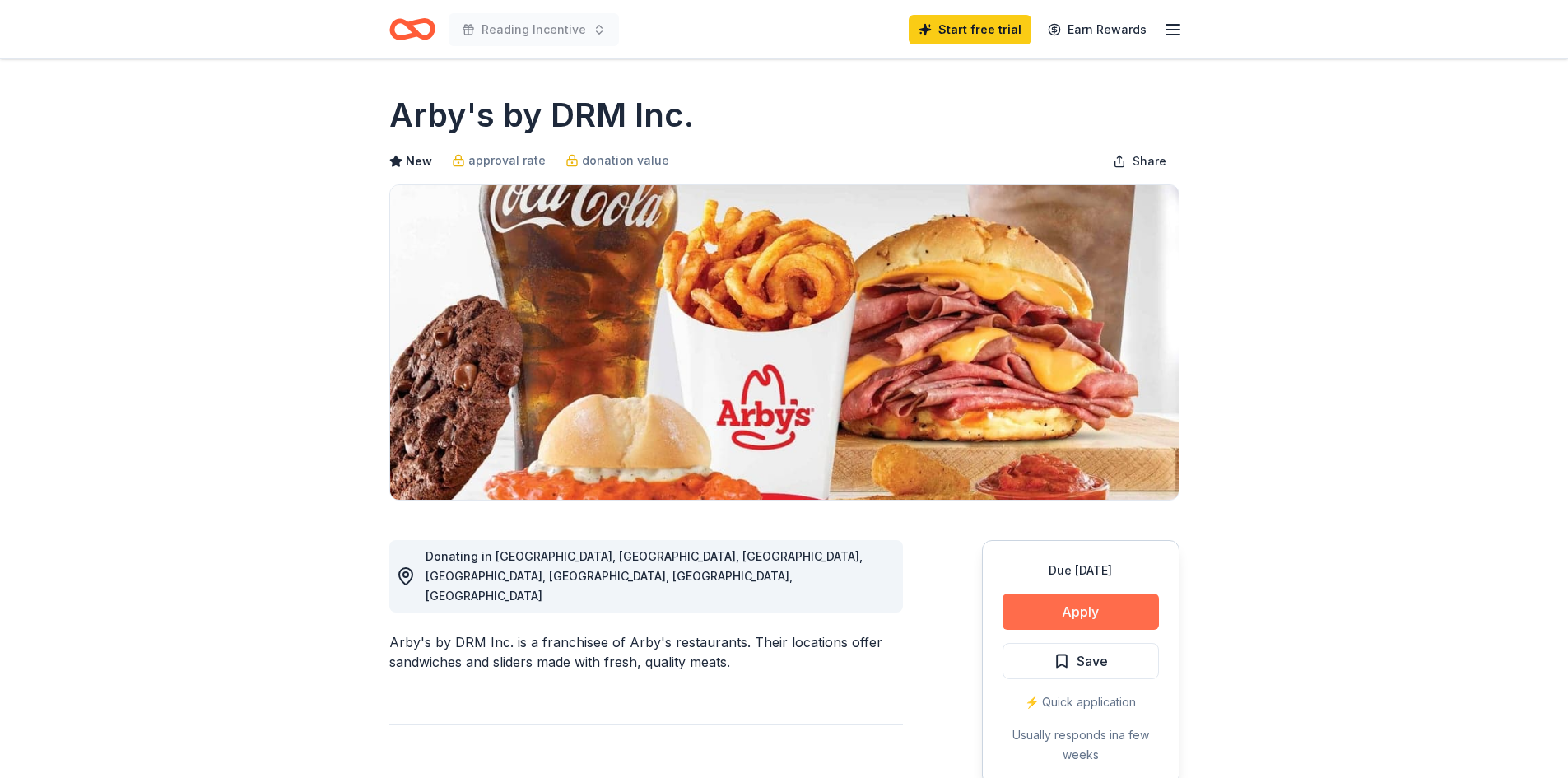
click at [1109, 604] on button "Apply" at bounding box center [1080, 611] width 157 height 36
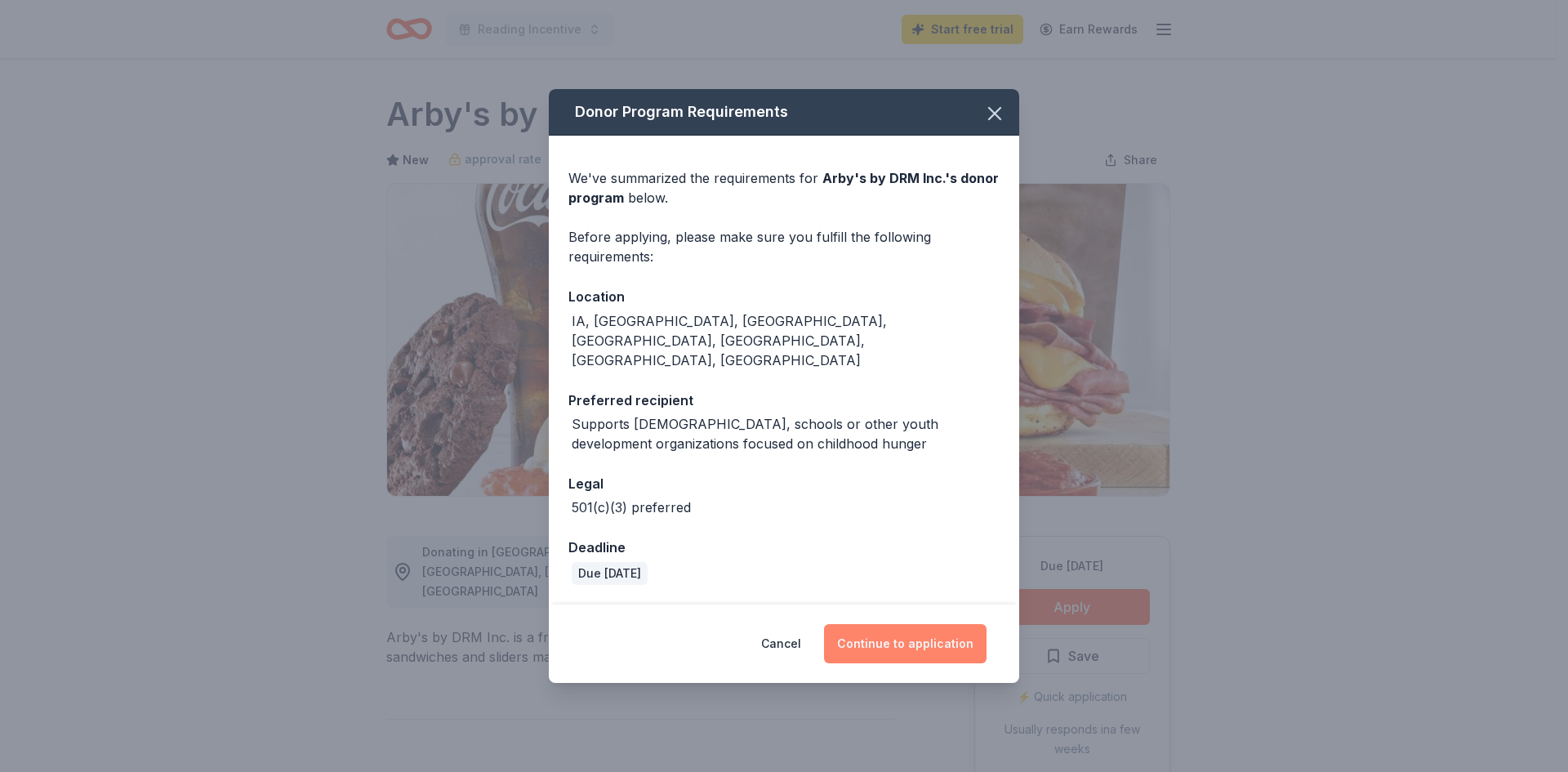
click at [900, 624] on button "Continue to application" at bounding box center [905, 644] width 163 height 39
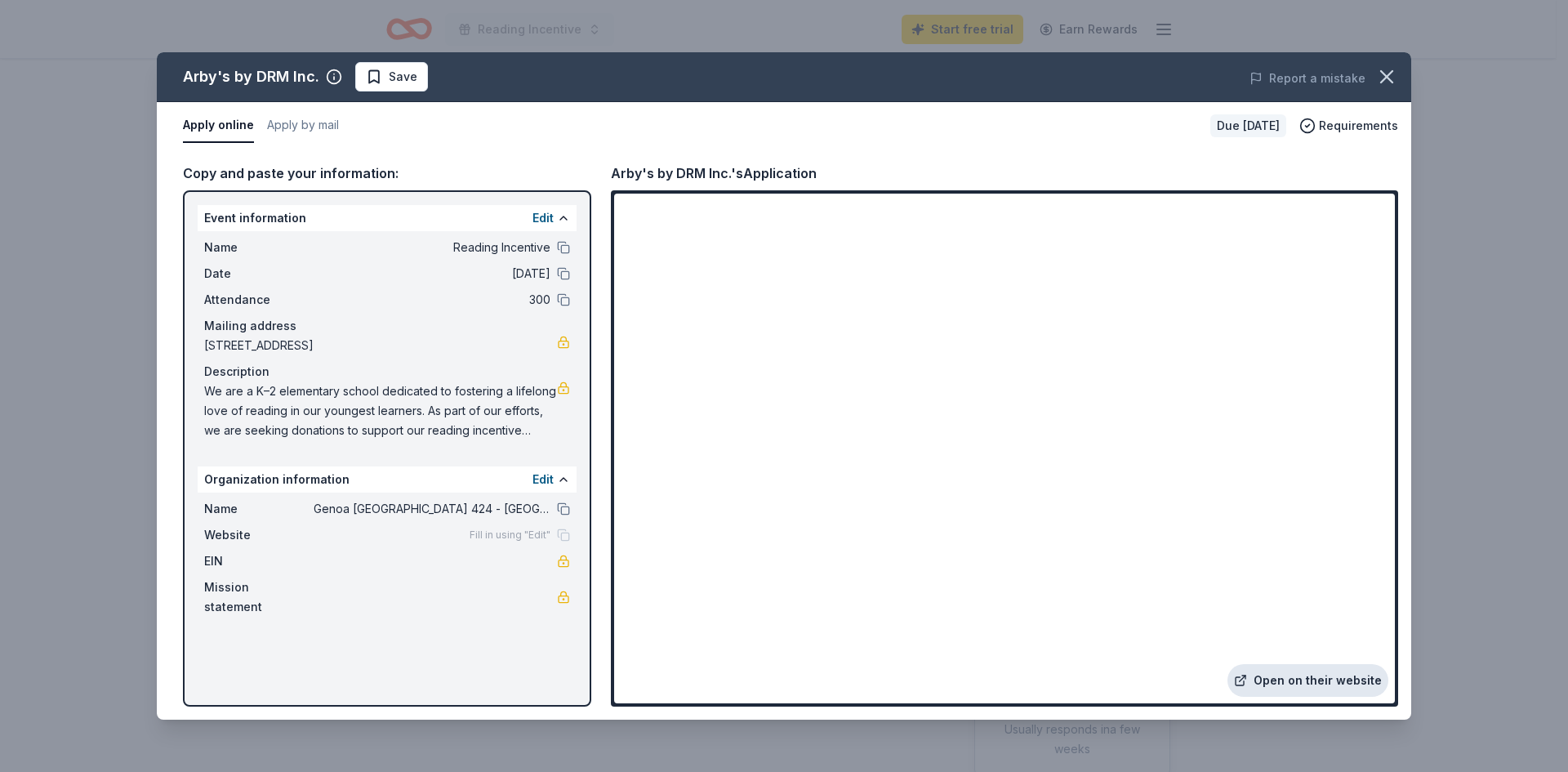
click at [1308, 682] on link "Open on their website" at bounding box center [1308, 681] width 161 height 33
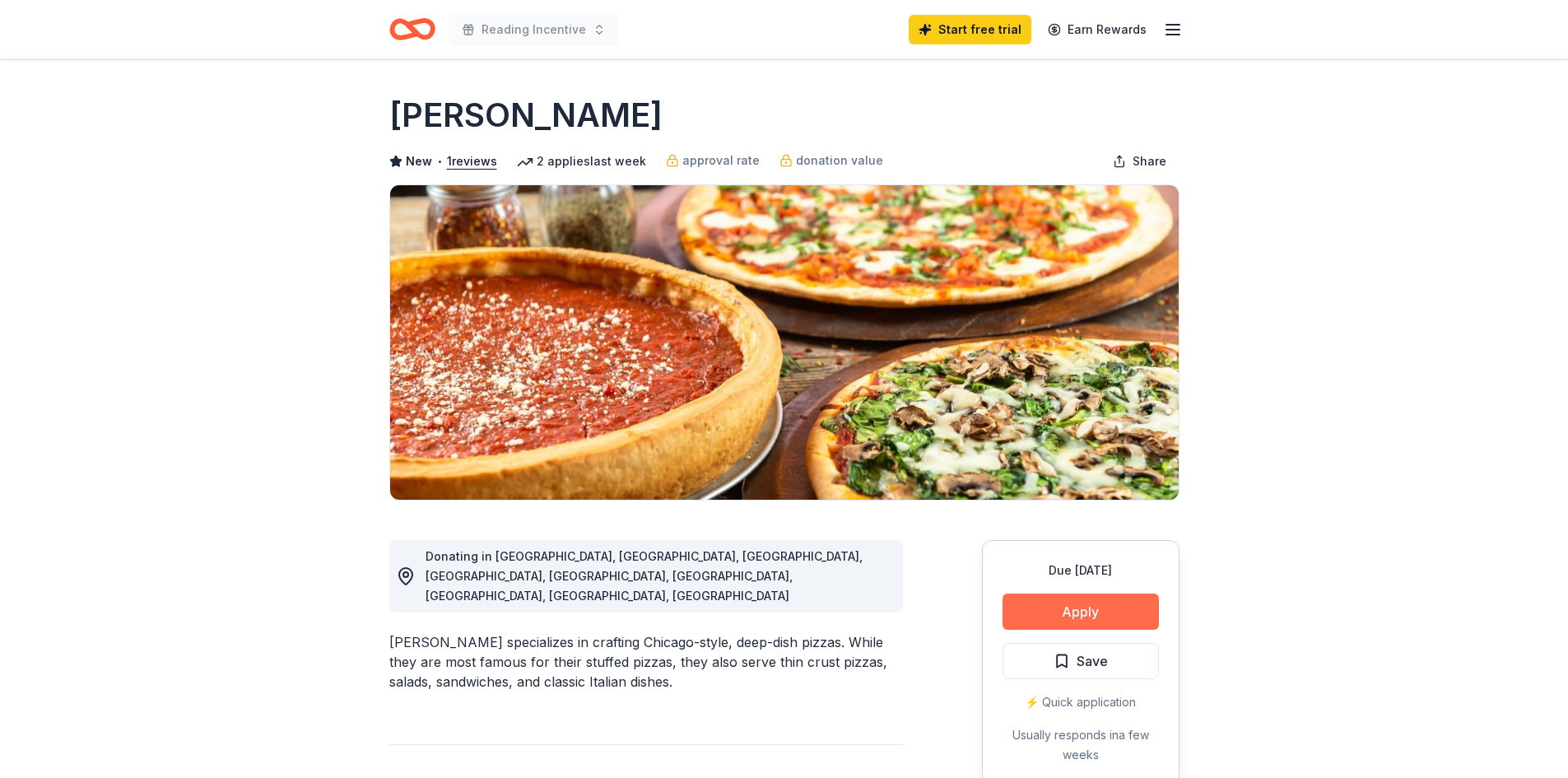
click at [1063, 608] on button "Apply" at bounding box center [1080, 611] width 157 height 36
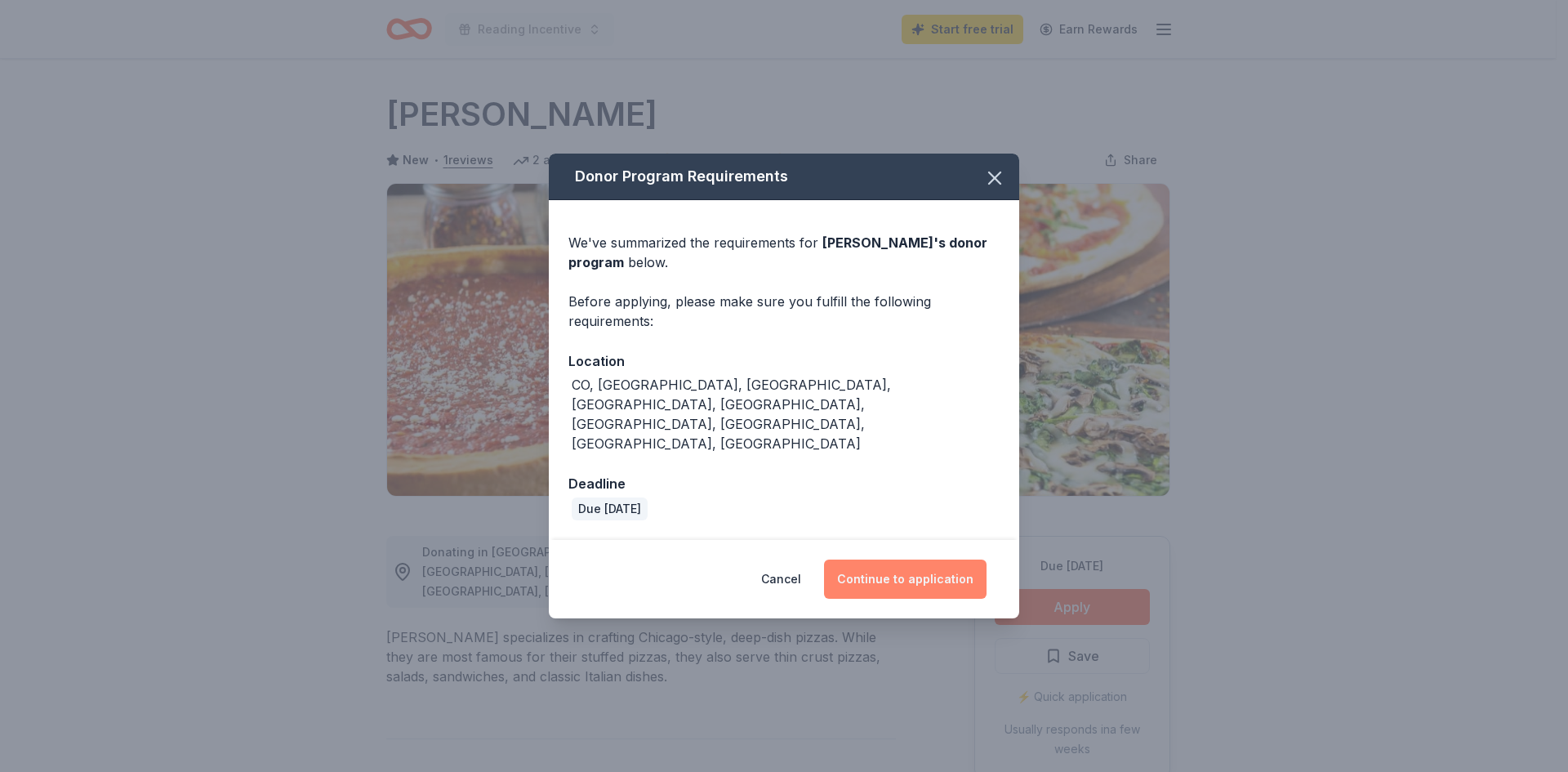
click at [928, 560] on button "Continue to application" at bounding box center [905, 580] width 163 height 39
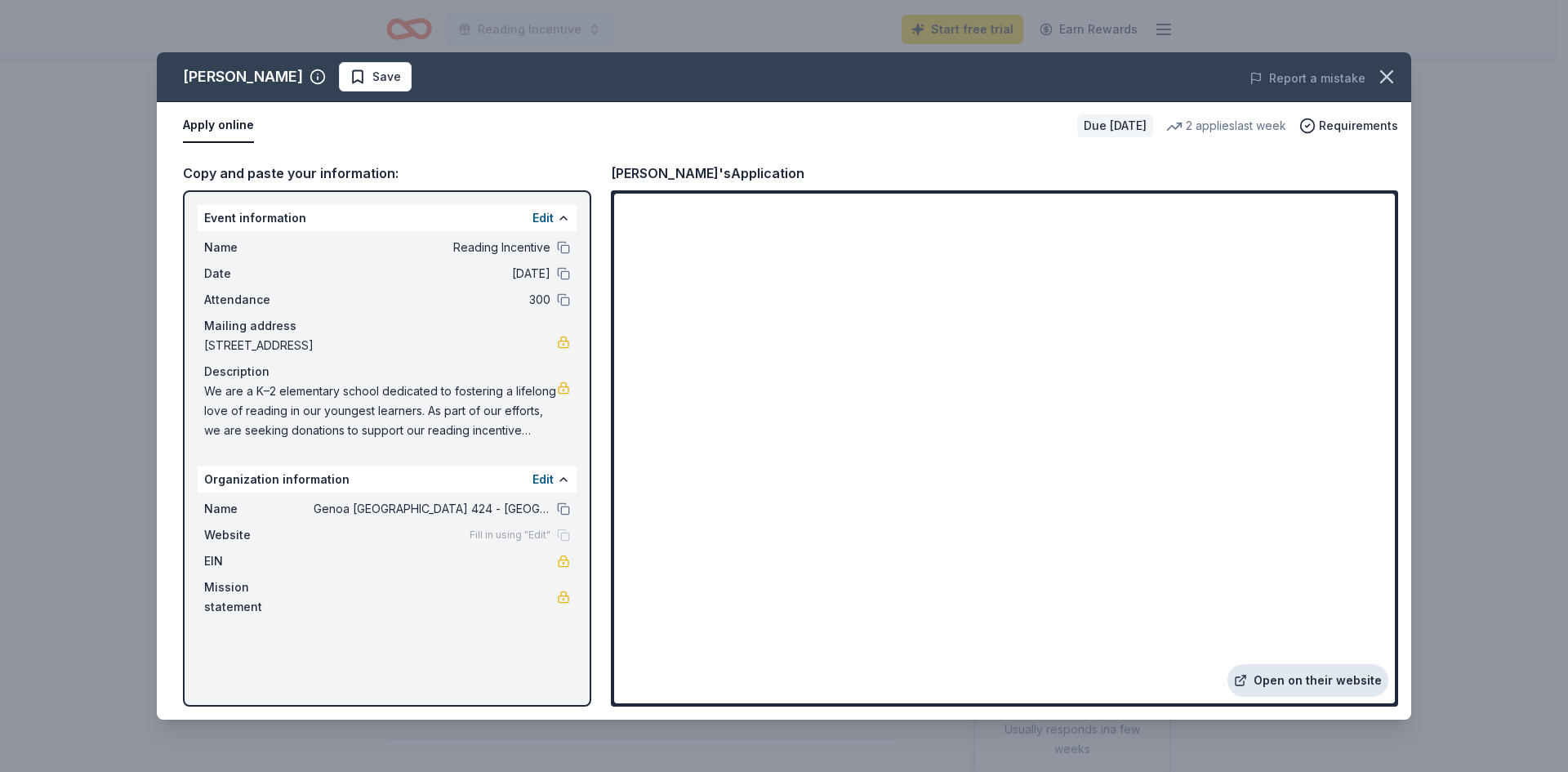
click at [1307, 680] on link "Open on their website" at bounding box center [1308, 681] width 161 height 33
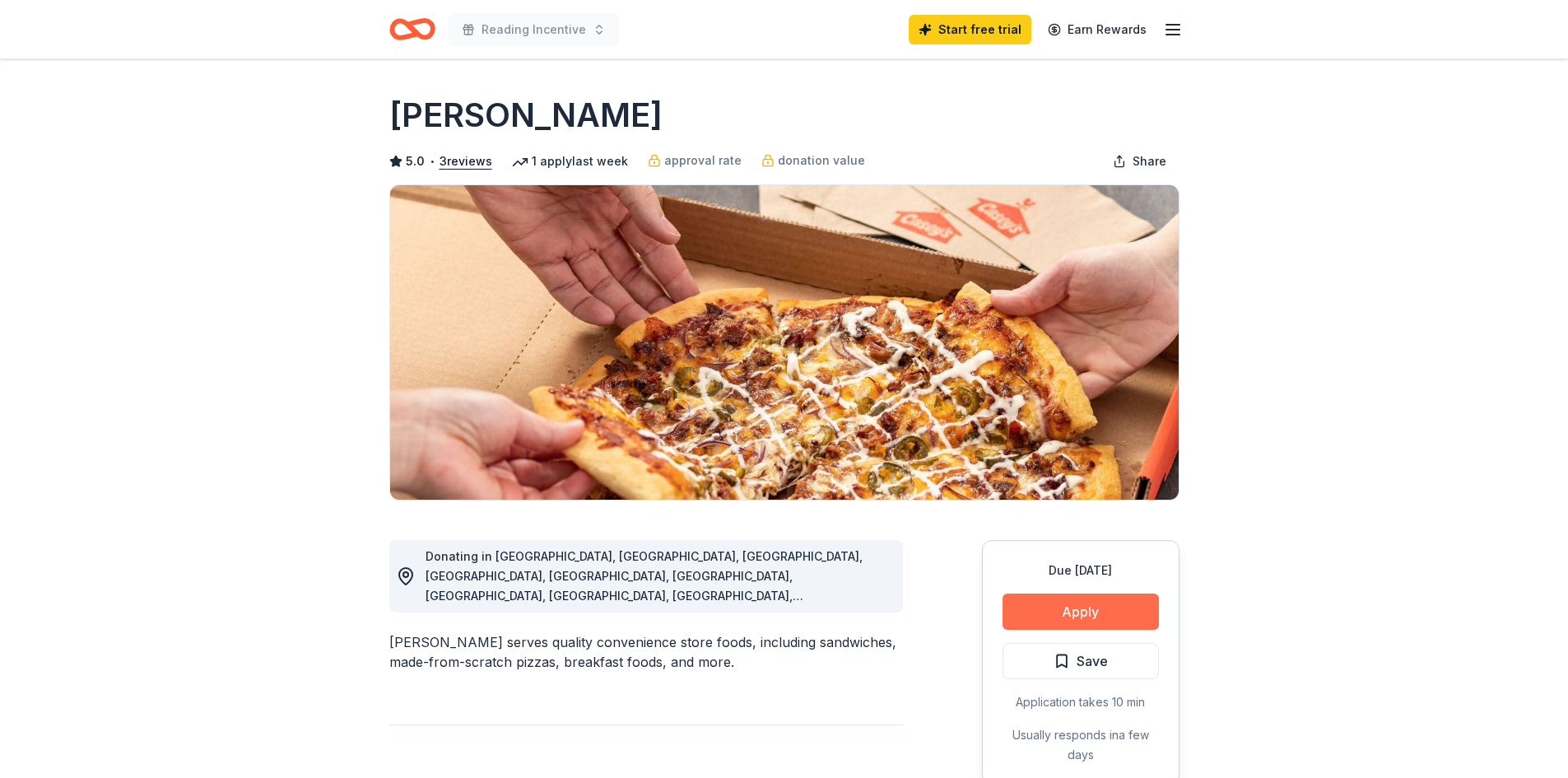
click at [1061, 611] on button "Apply" at bounding box center [1080, 611] width 157 height 36
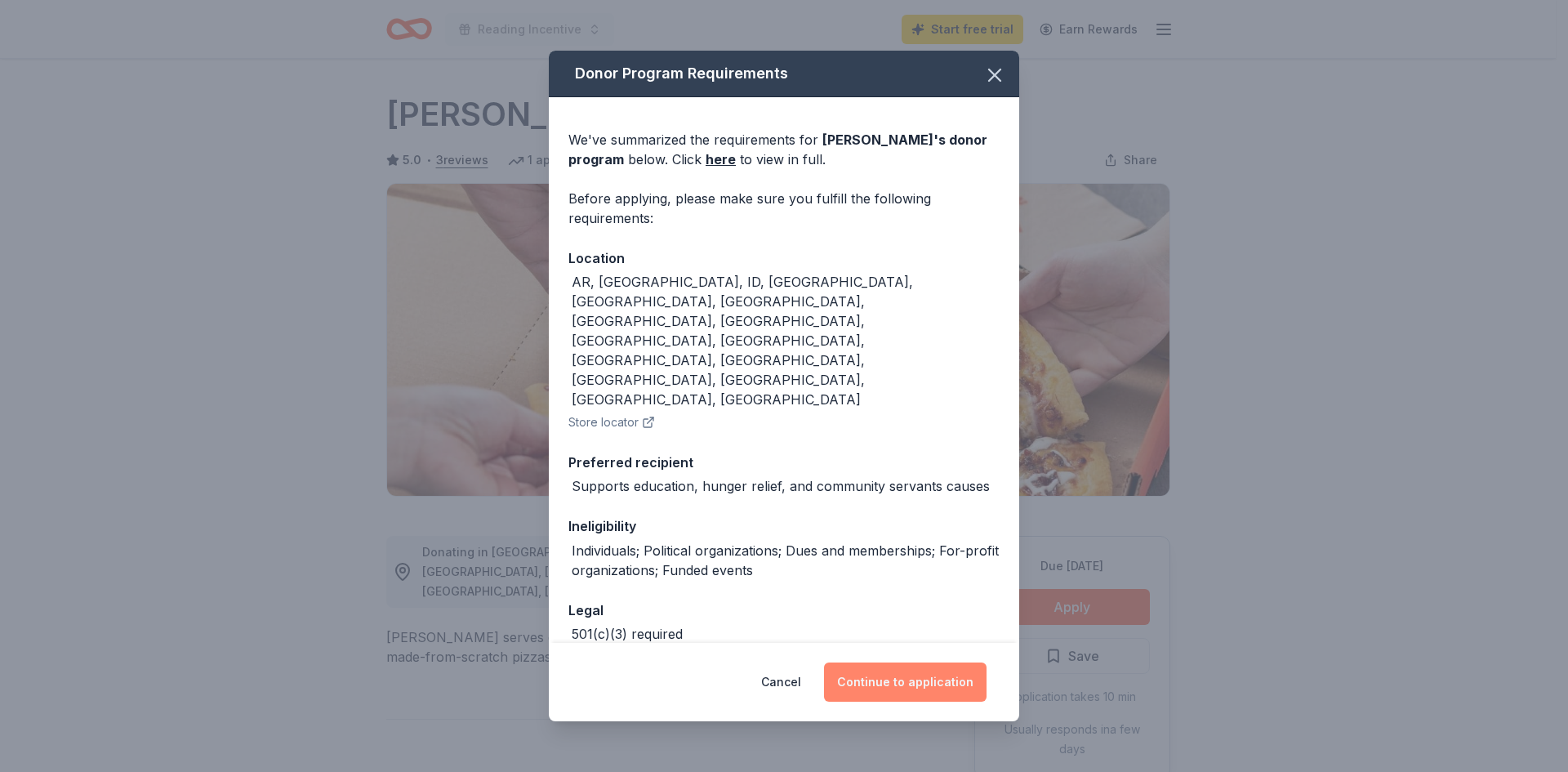
click at [919, 667] on button "Continue to application" at bounding box center [905, 682] width 163 height 39
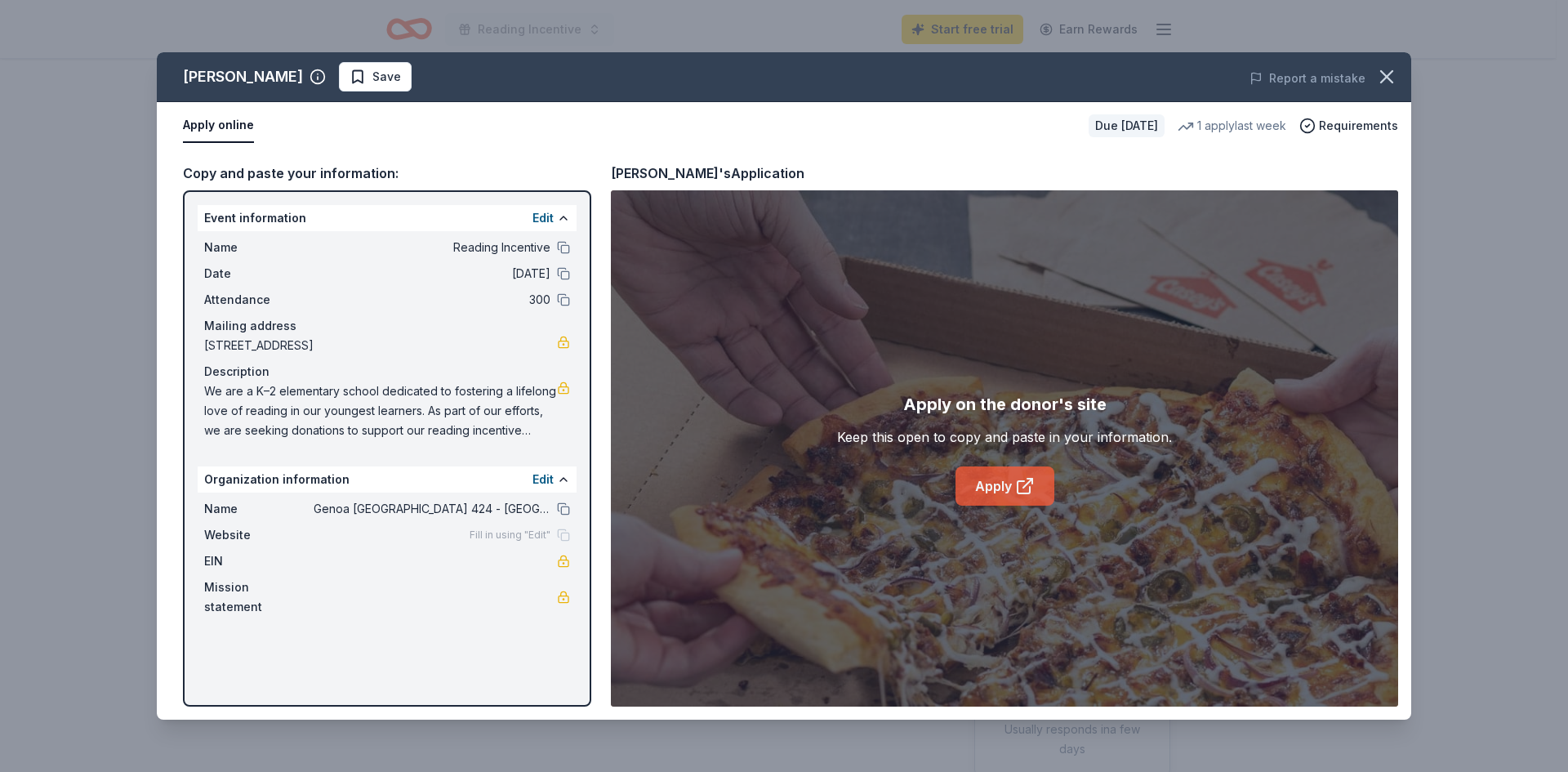
click at [1026, 485] on icon at bounding box center [1028, 483] width 9 height 9
